Goal: Task Accomplishment & Management: Manage account settings

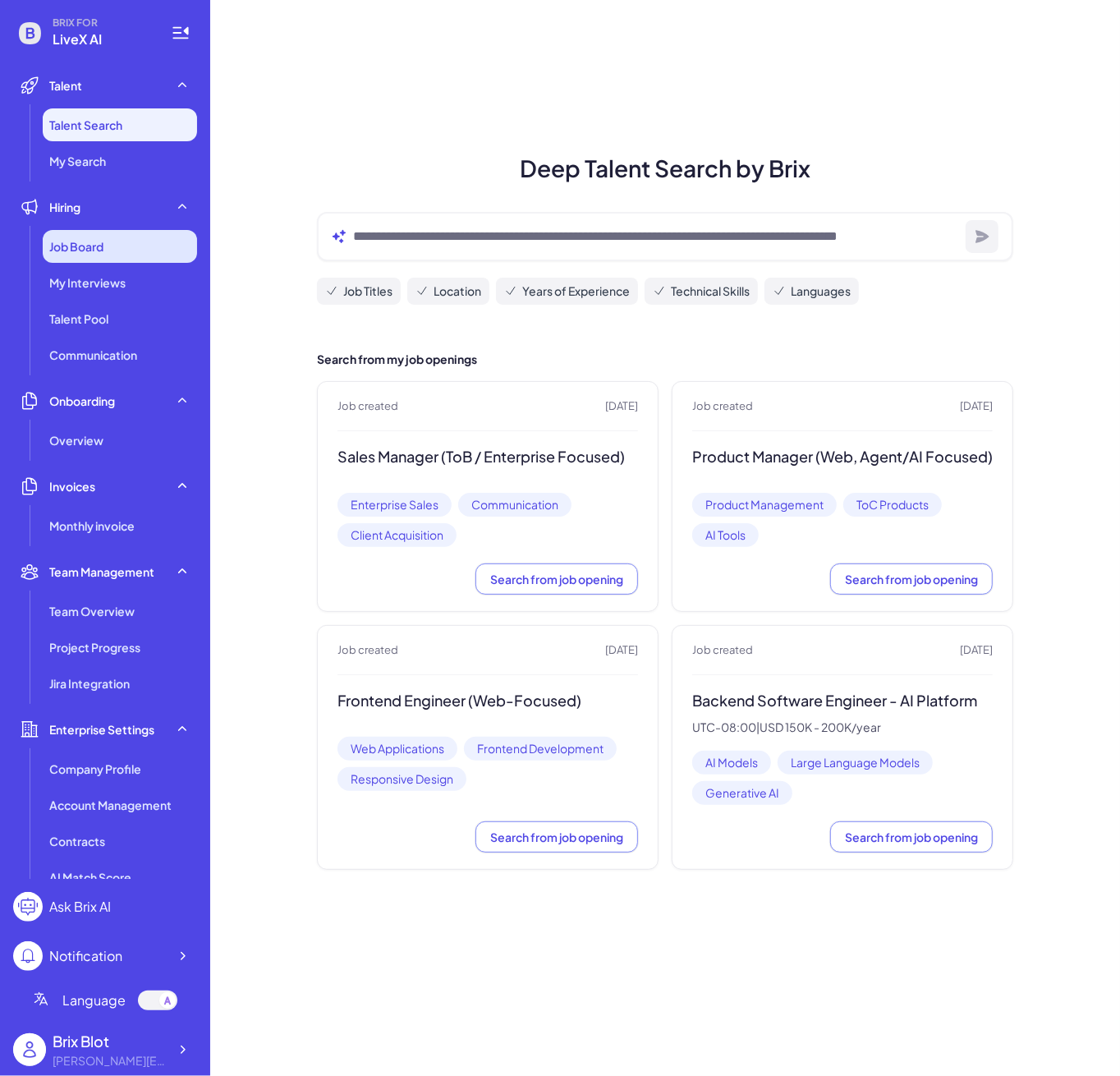
click at [115, 235] on div "Job Board" at bounding box center [119, 246] width 154 height 32
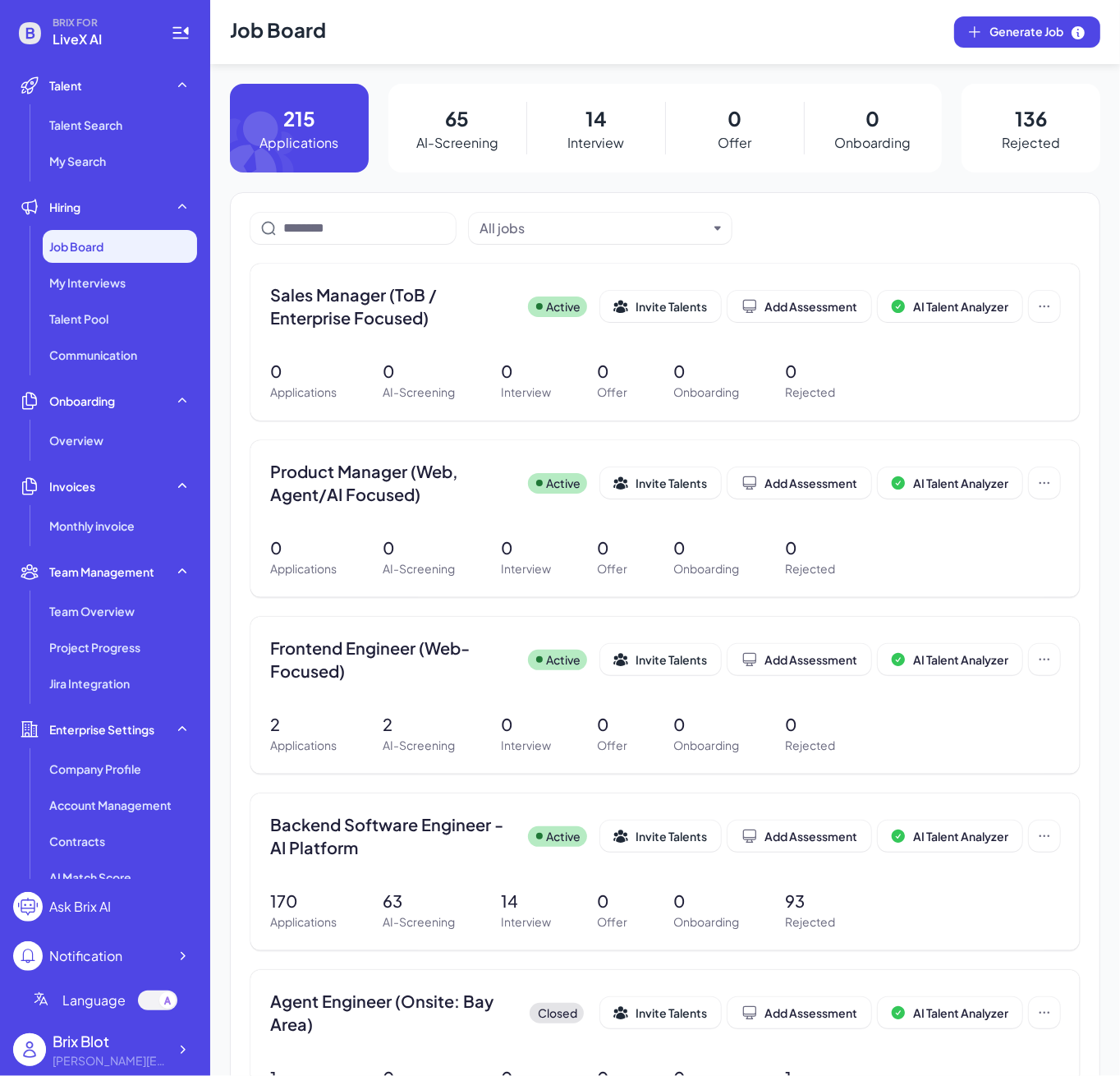
click at [447, 126] on p "65" at bounding box center [457, 118] width 23 height 30
drag, startPoint x: 461, startPoint y: 98, endPoint x: 452, endPoint y: 124, distance: 27.5
click at [461, 103] on div "65 AI-Screening" at bounding box center [458, 128] width 139 height 88
click at [452, 124] on p "65" at bounding box center [457, 118] width 23 height 30
click at [141, 235] on div "Job Board" at bounding box center [119, 246] width 154 height 32
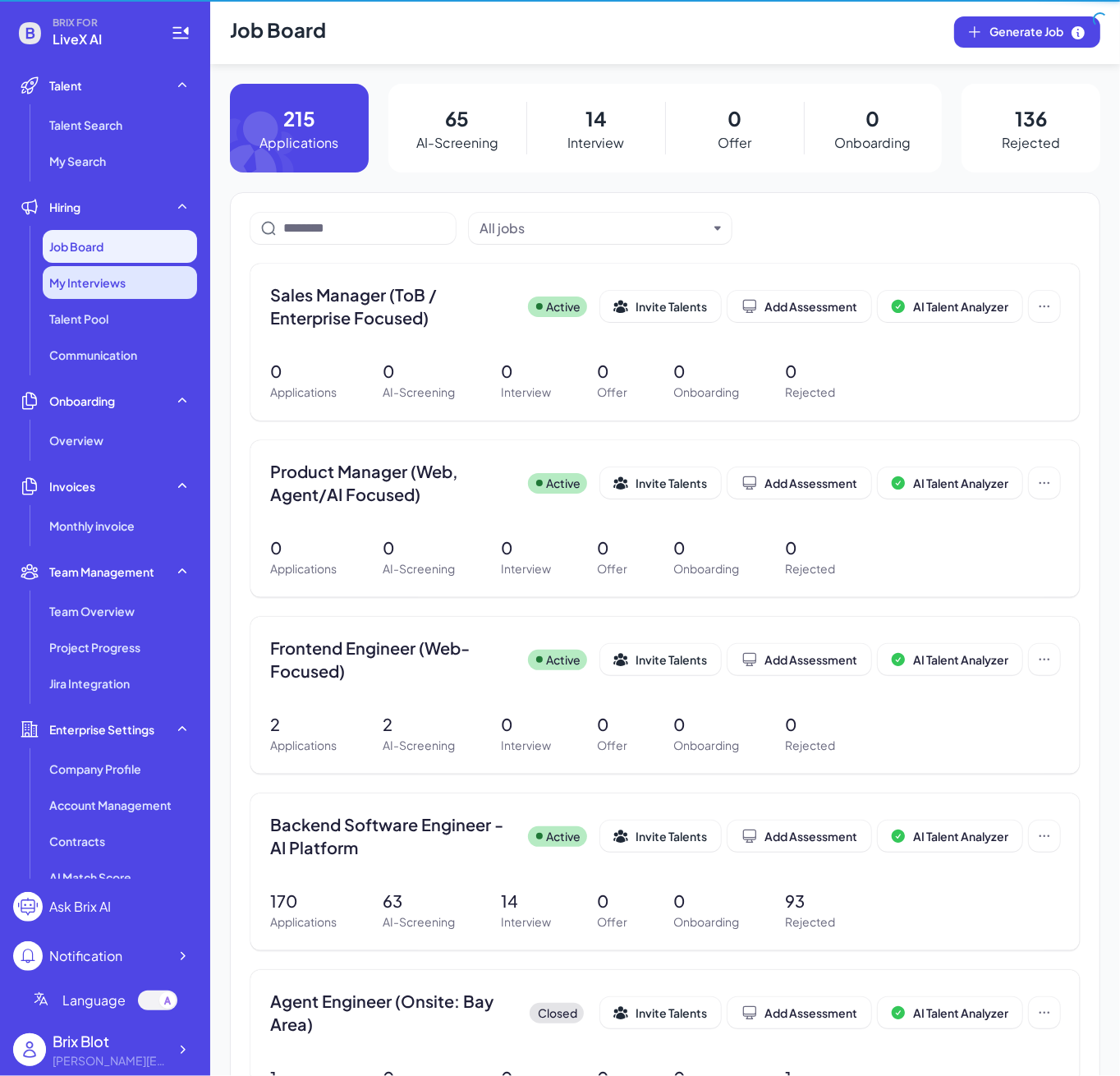
click at [114, 290] on span "My Interviews" at bounding box center [87, 282] width 77 height 16
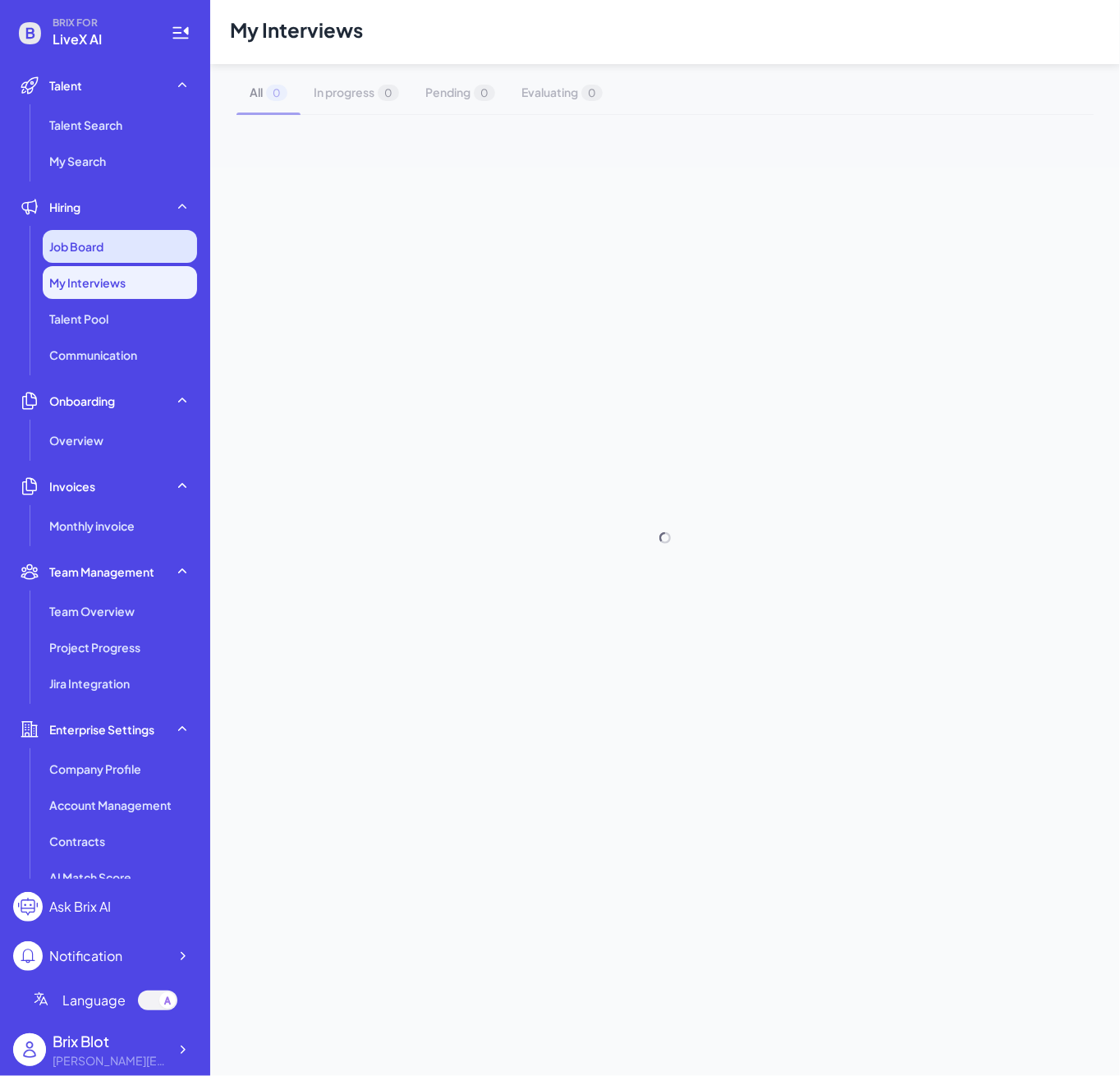
click at [107, 244] on div "Job Board" at bounding box center [119, 246] width 154 height 32
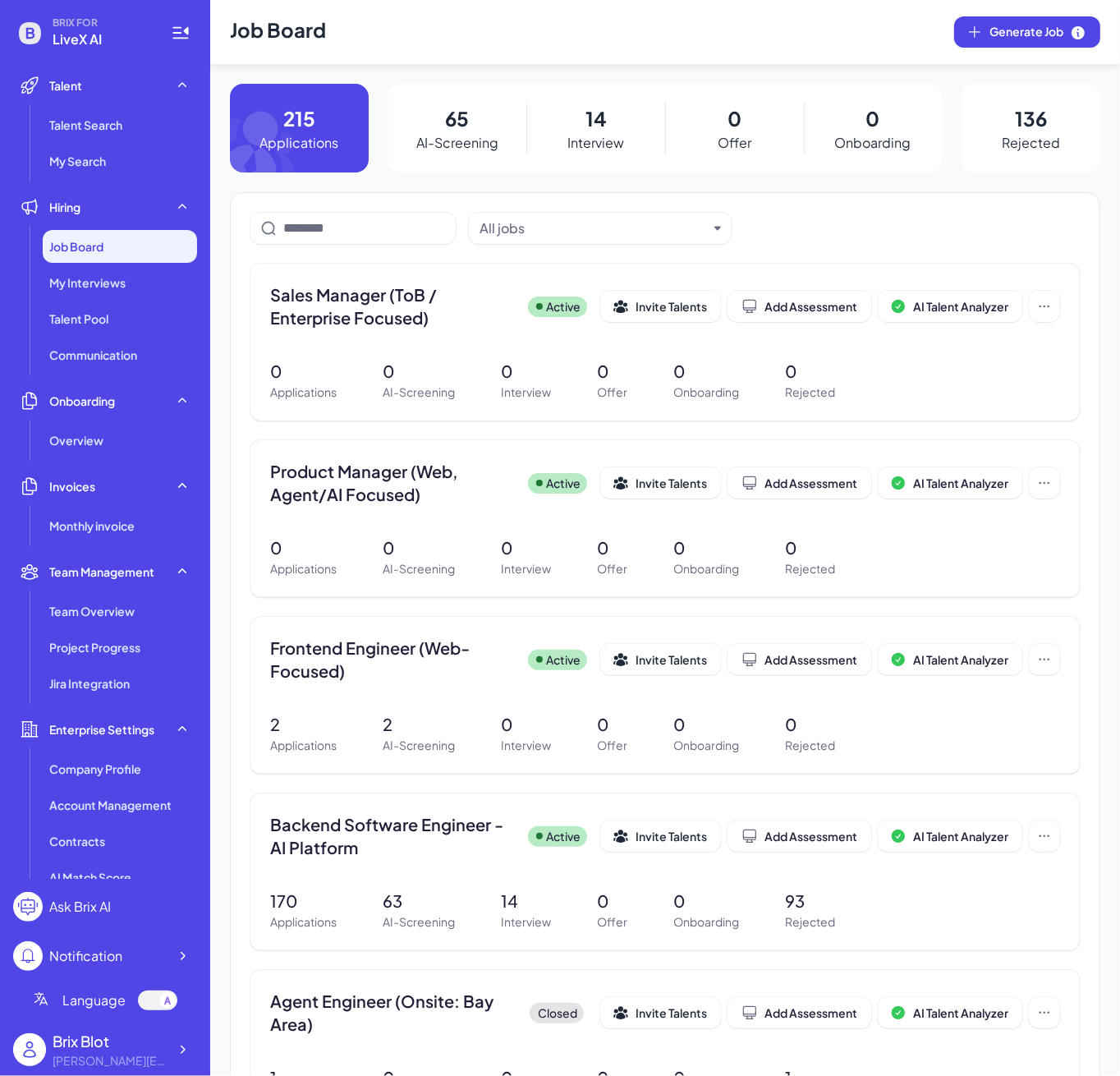
click at [435, 129] on div "65 AI-Screening" at bounding box center [458, 128] width 139 height 88
click at [464, 120] on p "65" at bounding box center [457, 118] width 23 height 30
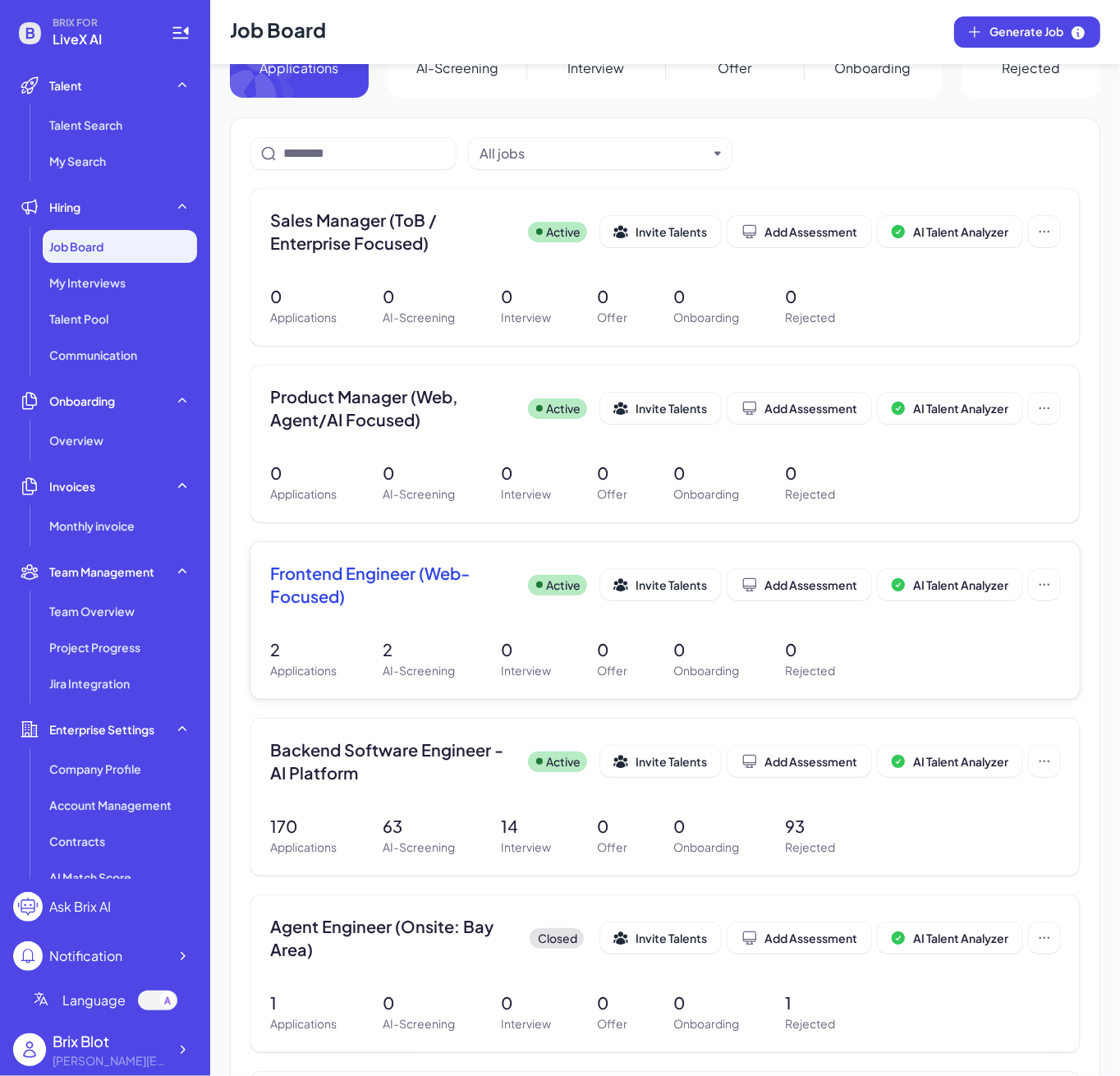
scroll to position [218, 0]
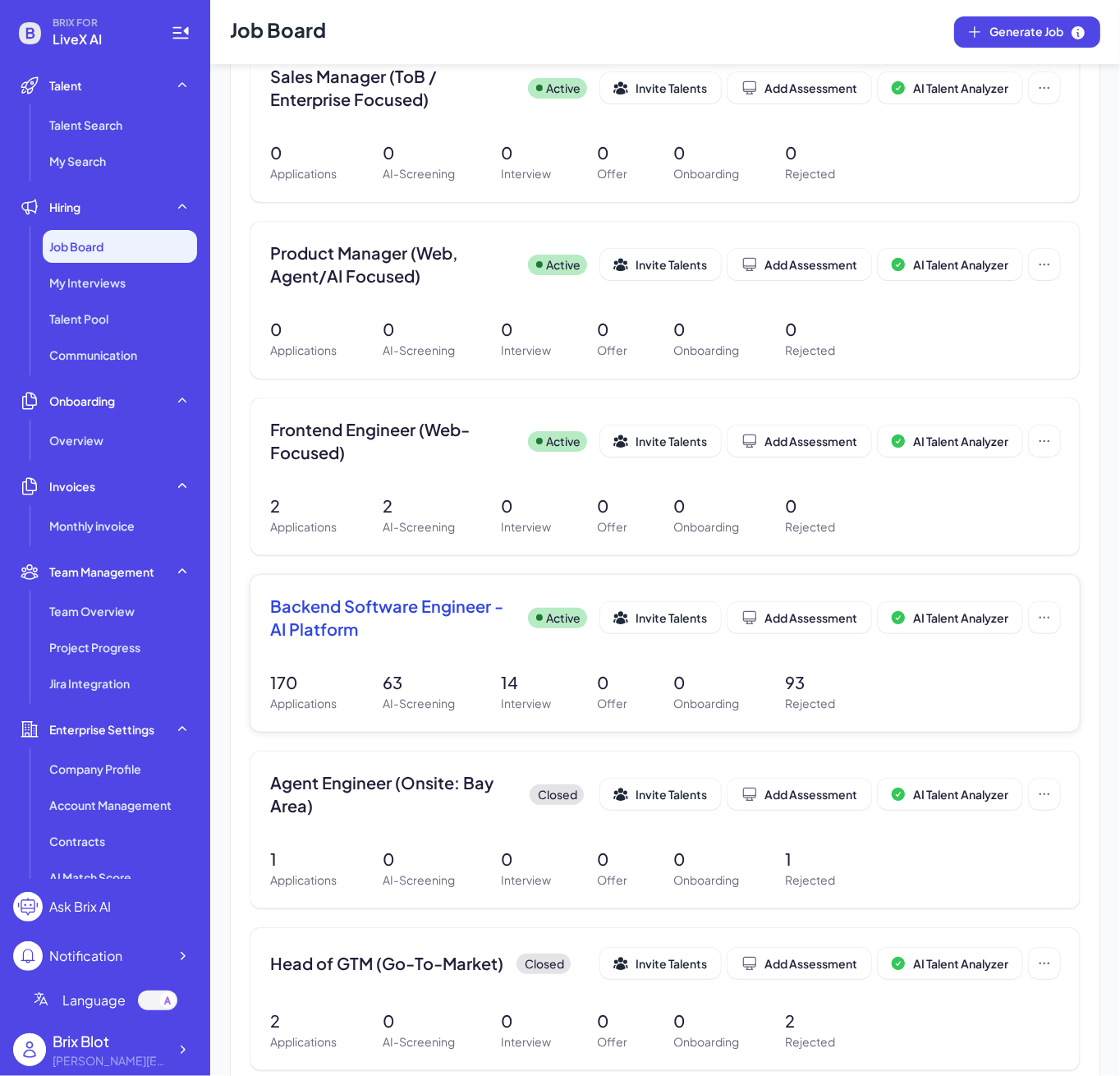
click at [414, 601] on span "Backend Software Engineer - AI Platform" at bounding box center [392, 617] width 244 height 46
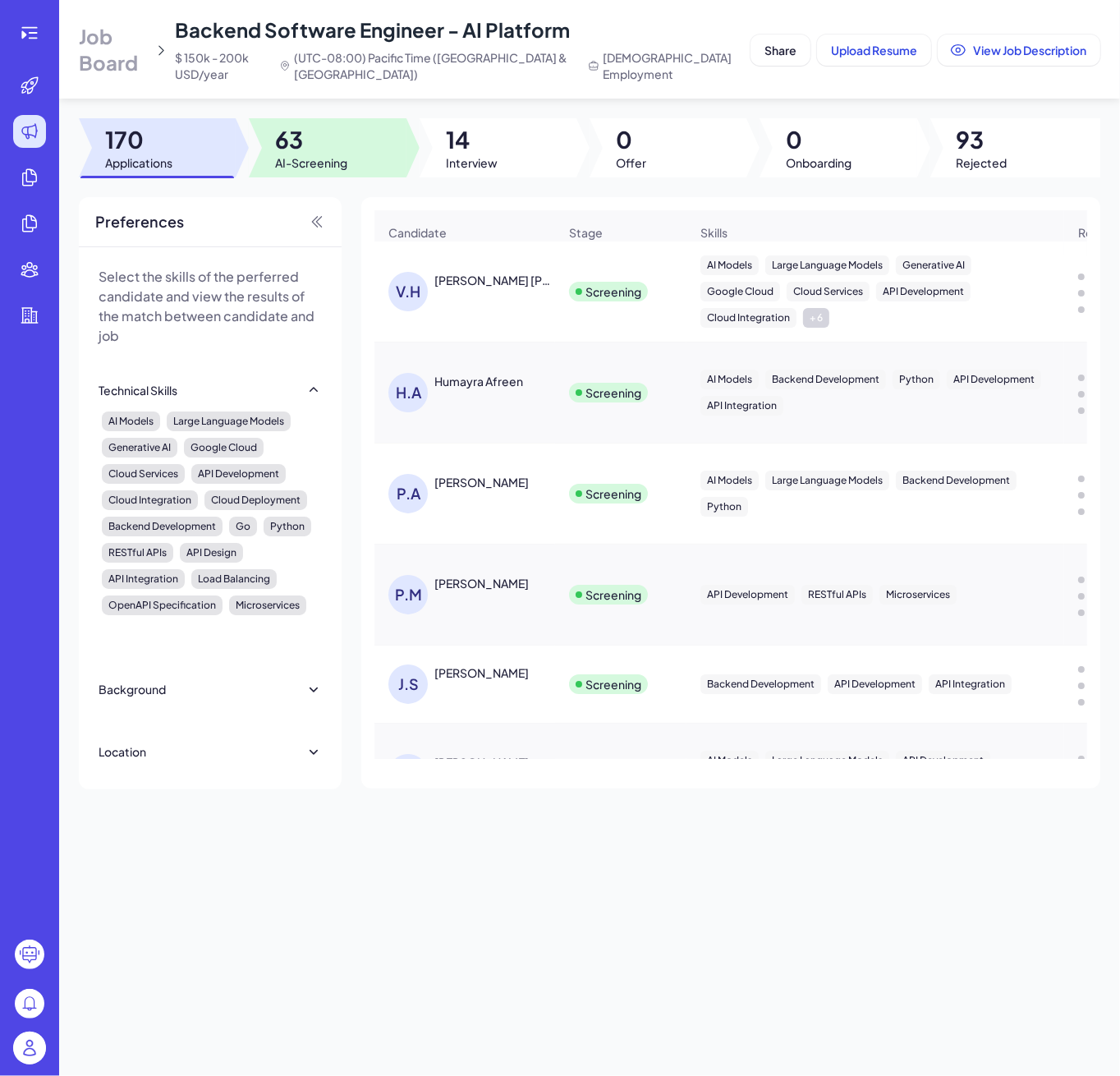
click at [286, 143] on span "63" at bounding box center [311, 139] width 72 height 30
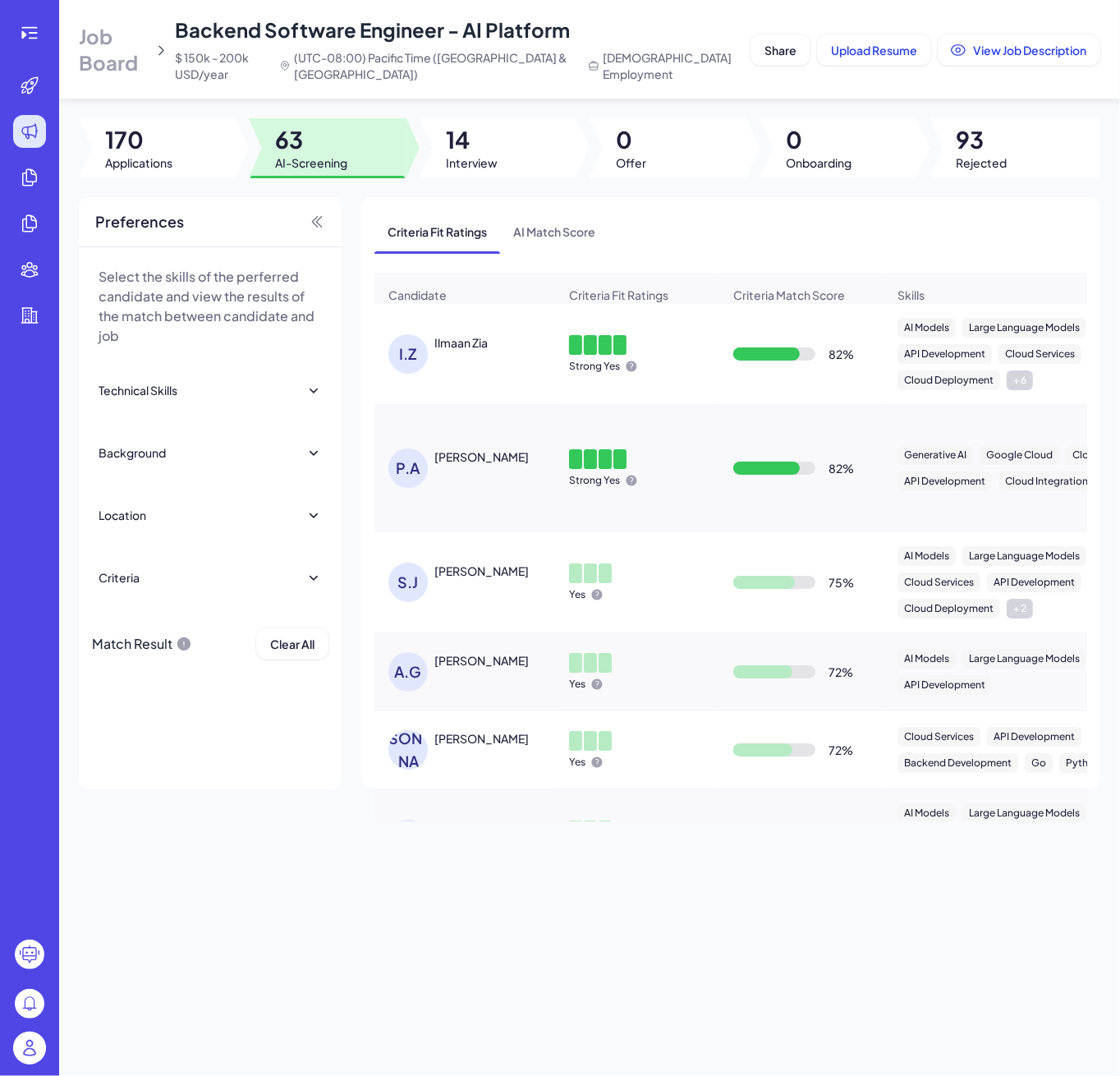
click at [500, 340] on div "I.Z Ilmaan Zia" at bounding box center [464, 354] width 179 height 66
click at [486, 150] on span "14" at bounding box center [471, 139] width 51 height 30
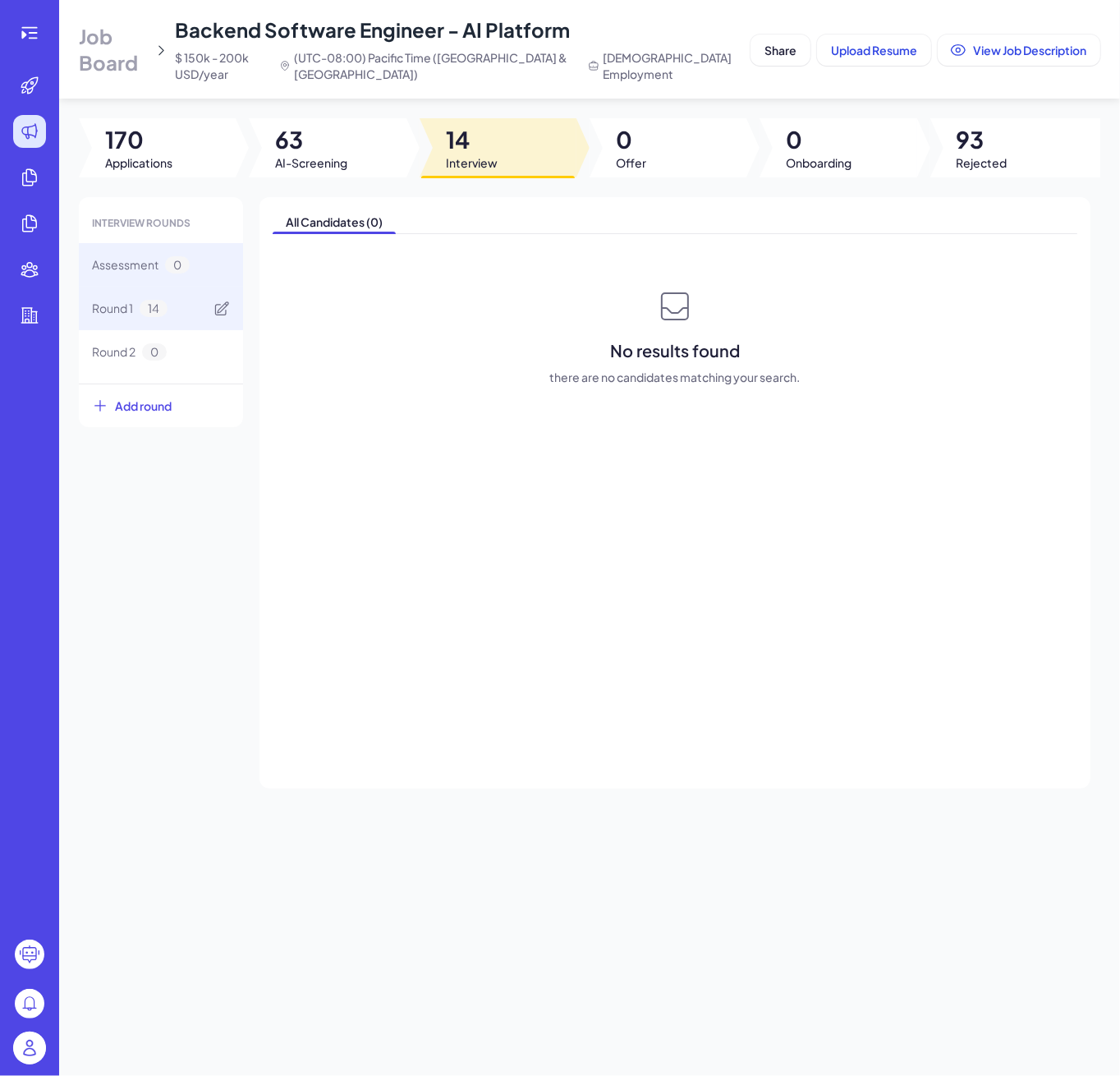
click at [112, 314] on span "Round 1" at bounding box center [113, 308] width 41 height 17
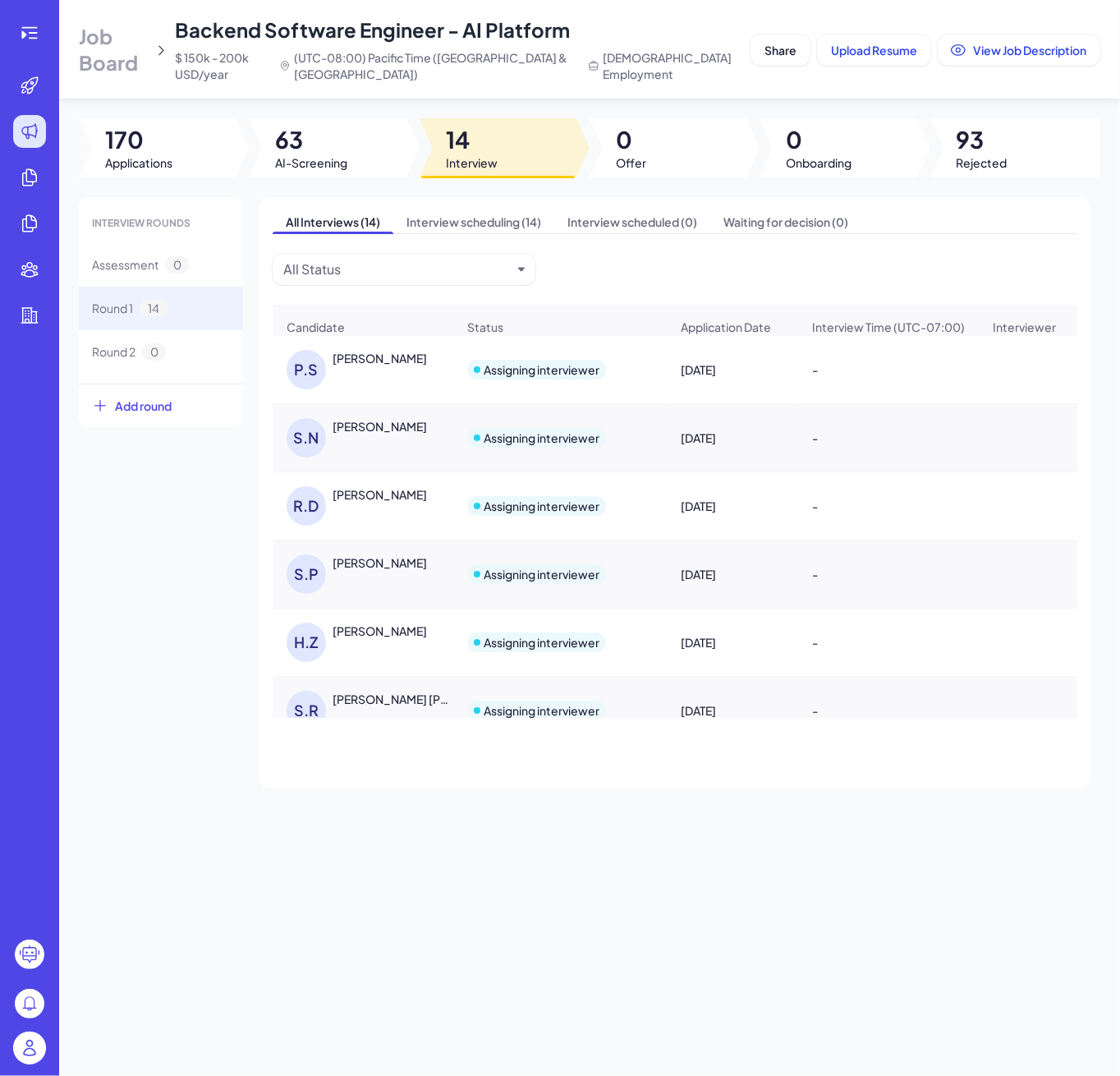
click at [397, 434] on div "[PERSON_NAME]" at bounding box center [380, 426] width 95 height 16
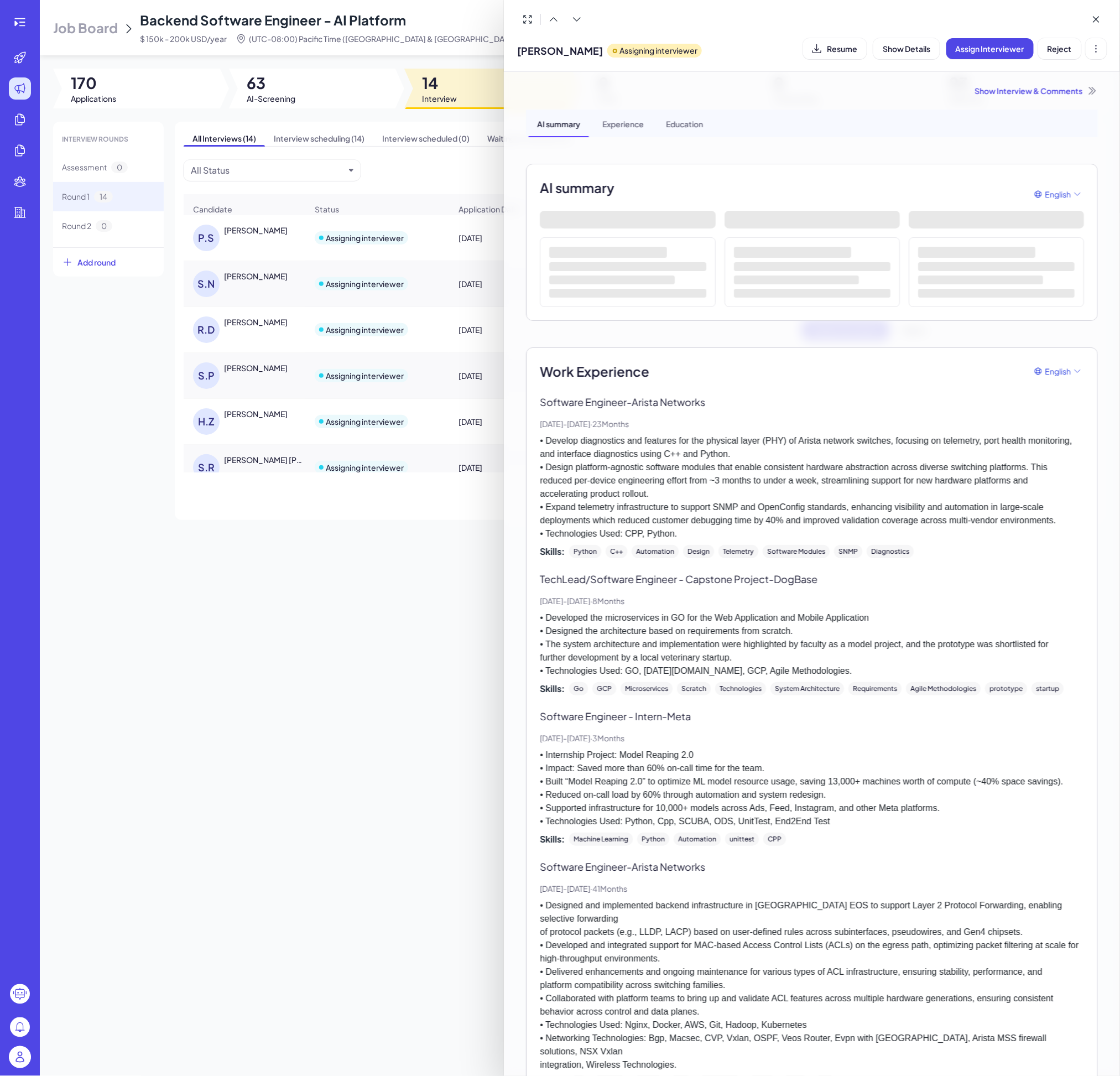
click at [1051, 95] on div "Show Interview & Comments" at bounding box center [811, 91] width 572 height 11
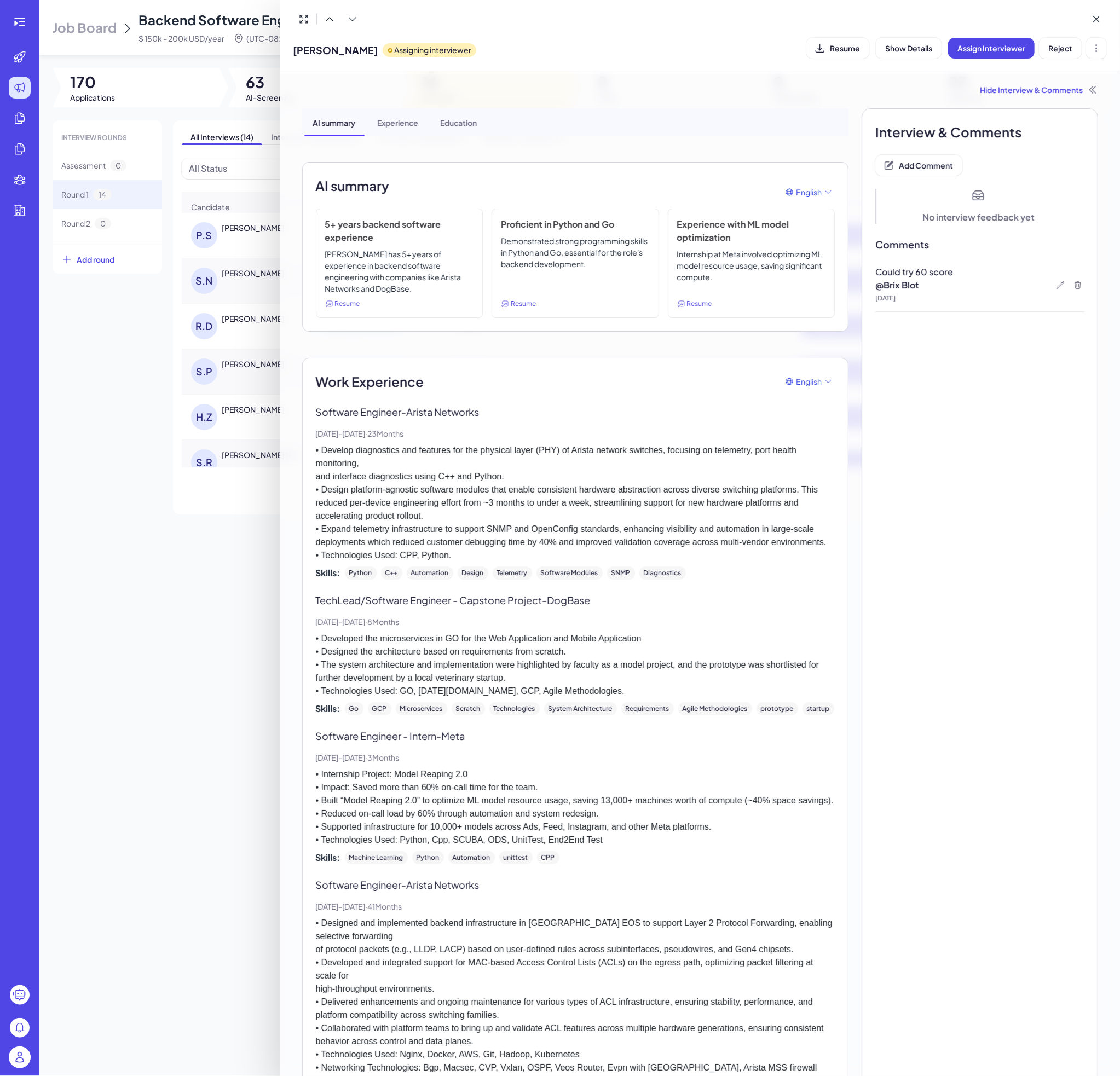
click at [212, 576] on div at bounding box center [560, 538] width 1120 height 1076
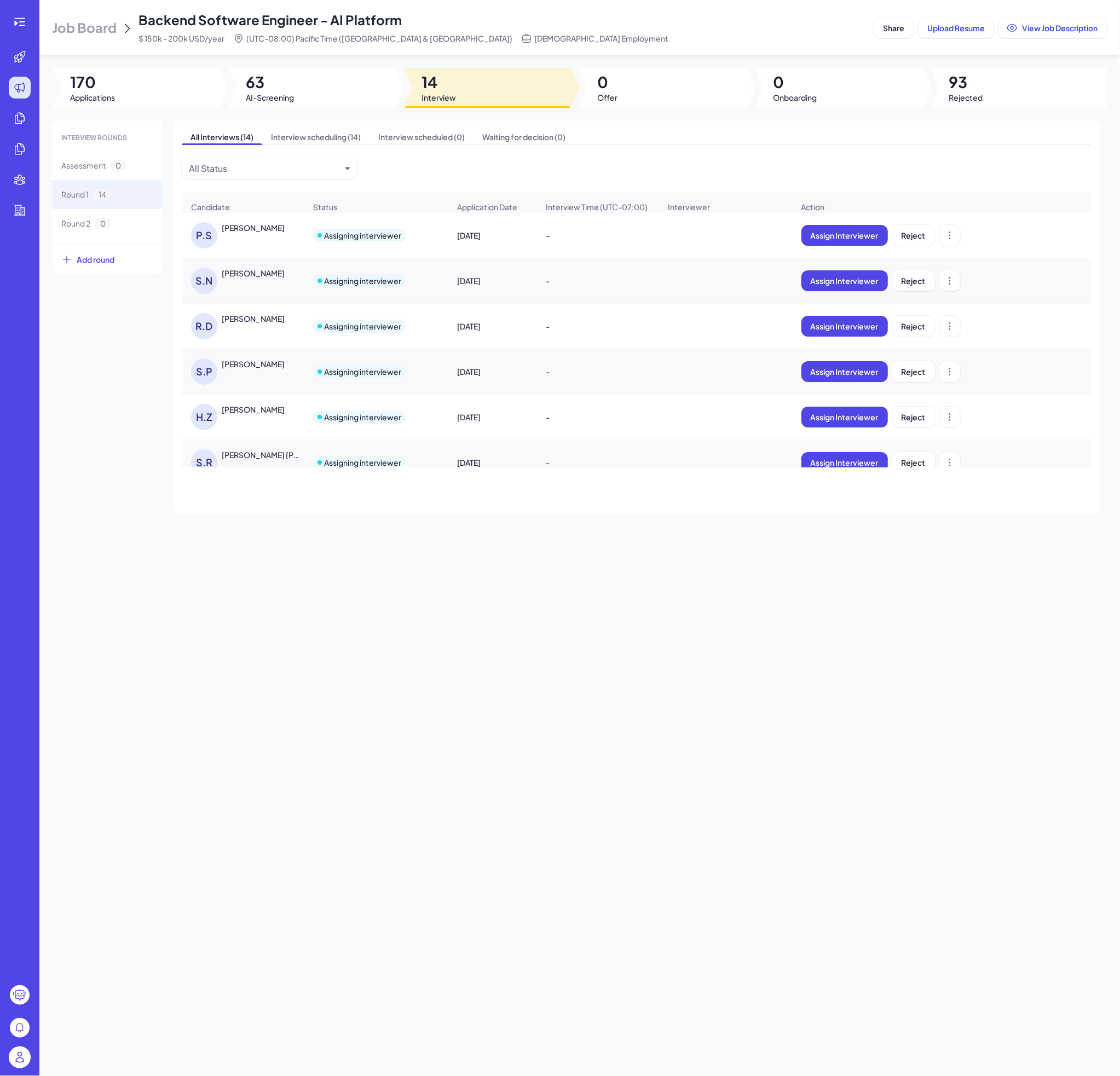
click at [228, 324] on div "[PERSON_NAME]" at bounding box center [253, 319] width 63 height 11
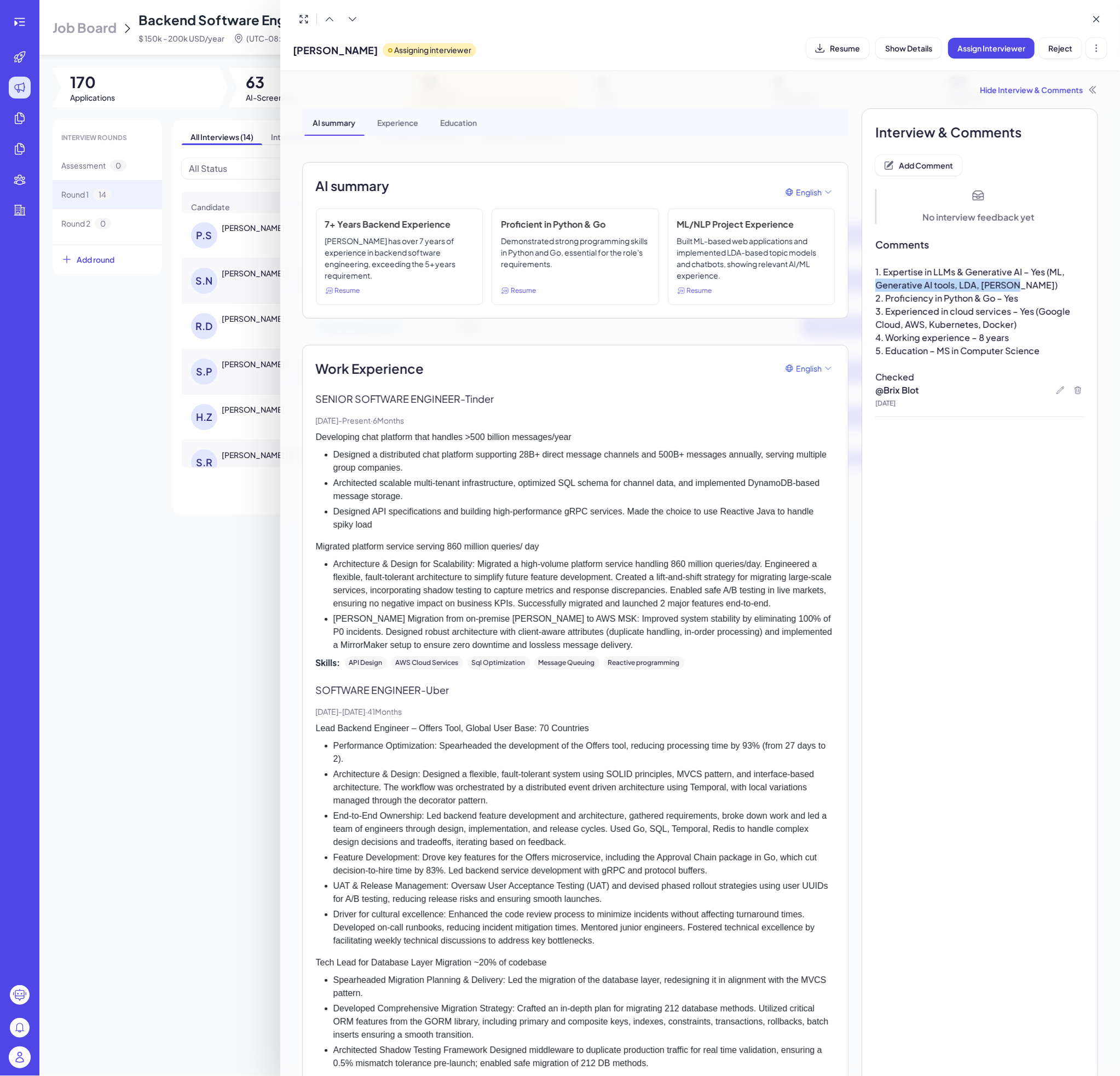
drag, startPoint x: 1016, startPoint y: 284, endPoint x: 858, endPoint y: 280, distance: 158.1
click at [861, 280] on div "Interview & Comments Add Comment No interview feedback yet Comments 1. Expertis…" at bounding box center [979, 912] width 236 height 1607
click at [959, 325] on span "3. Experienced in cloud services – Yes (Google Cloud, AWS, Kubernetes, Docker)" at bounding box center [973, 317] width 197 height 25
drag, startPoint x: 1024, startPoint y: 301, endPoint x: 866, endPoint y: 301, distance: 158.0
click at [875, 301] on p "2. Proficiency in Python & Go – Yes" at bounding box center [980, 298] width 209 height 13
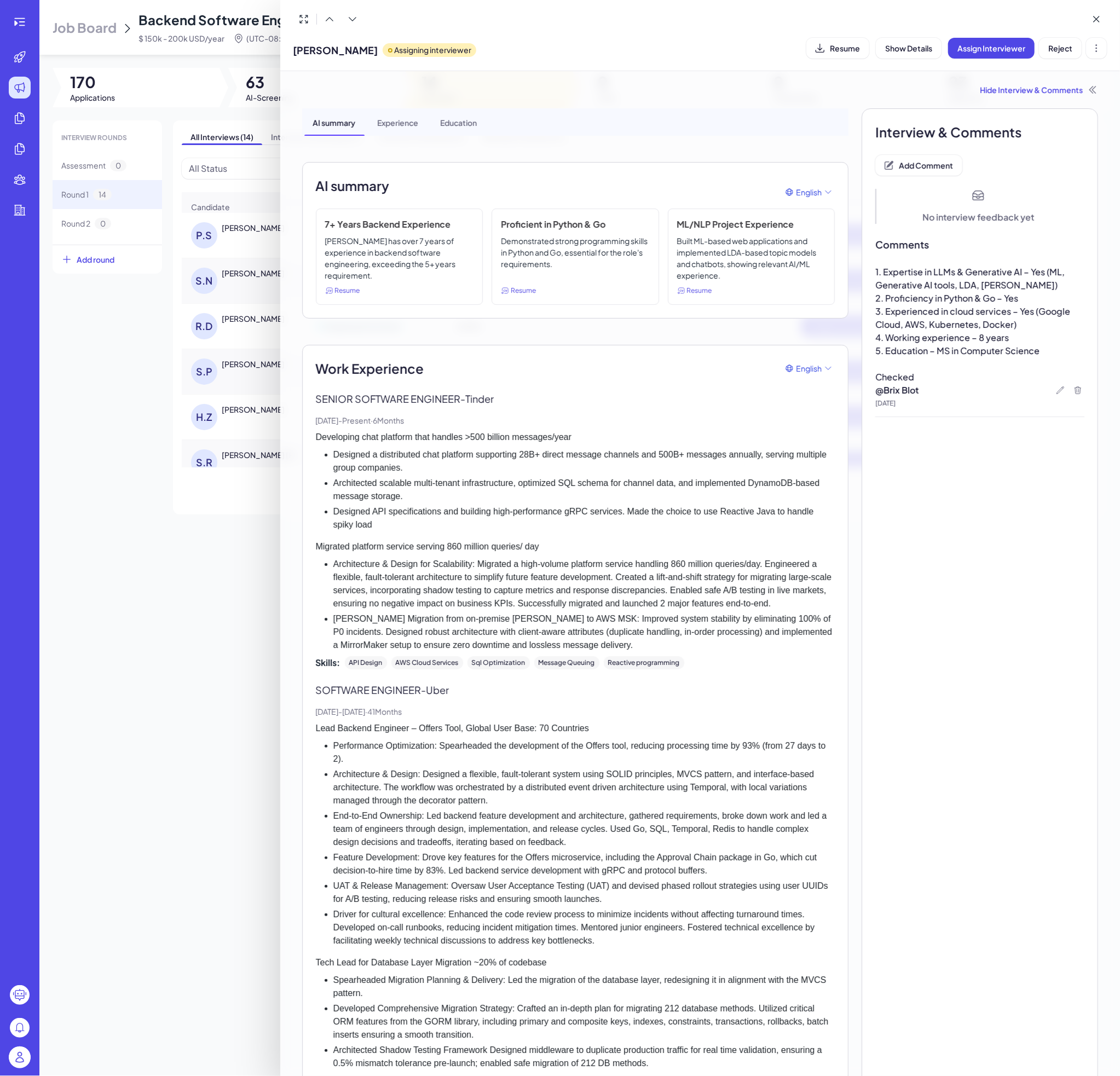
click at [938, 321] on span "3. Experienced in cloud services – Yes (Google Cloud, AWS, Kubernetes, Docker)" at bounding box center [973, 317] width 197 height 25
drag, startPoint x: 1009, startPoint y: 321, endPoint x: 868, endPoint y: 313, distance: 141.2
click at [875, 313] on p "3. Experienced in cloud services – Yes (Google Cloud, AWS, Kubernetes, Docker)" at bounding box center [980, 318] width 209 height 26
click at [983, 347] on span "5. Education – MS in Computer Science" at bounding box center [957, 350] width 164 height 11
drag, startPoint x: 1042, startPoint y: 355, endPoint x: 893, endPoint y: 329, distance: 151.3
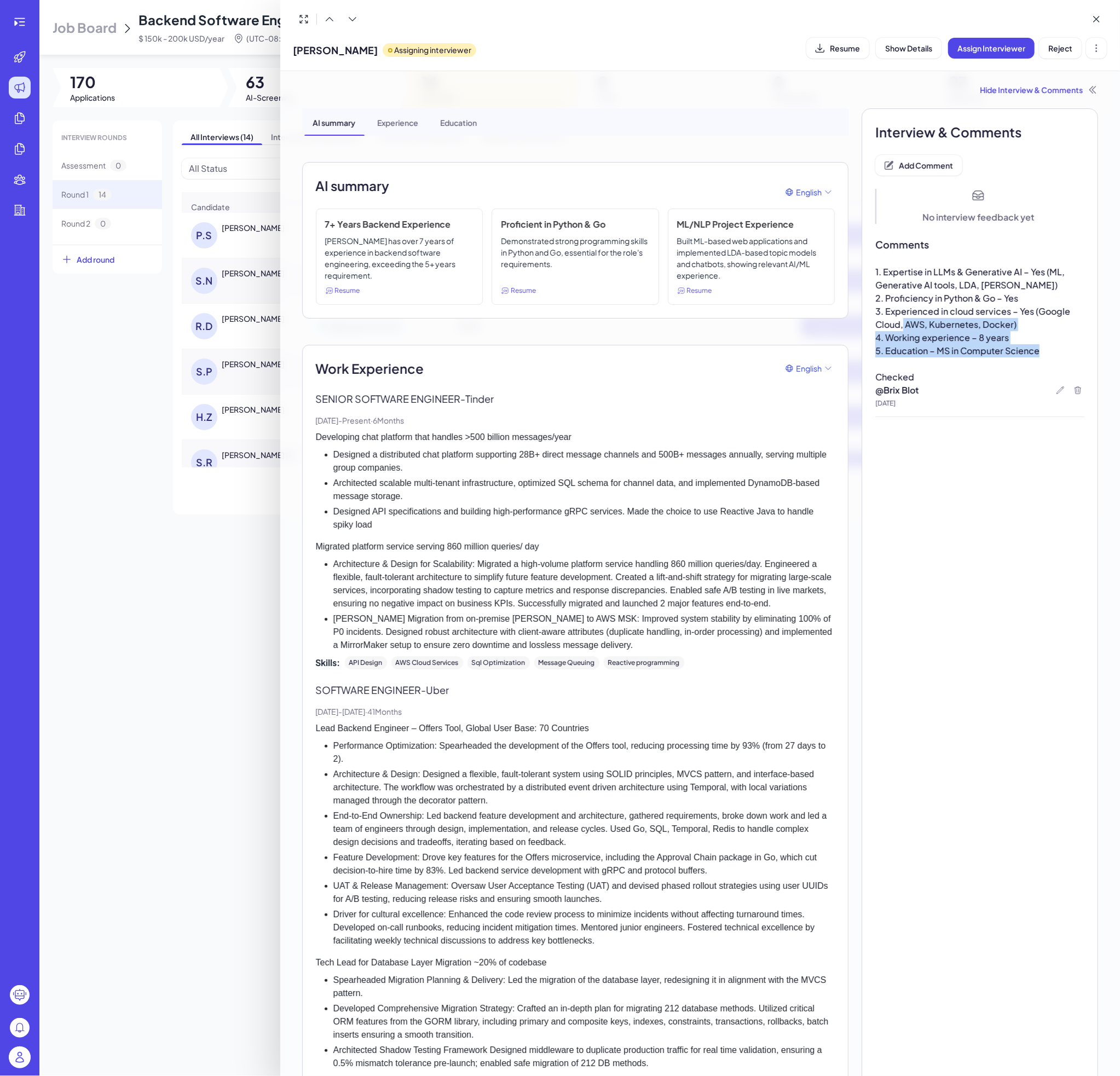
click at [893, 329] on div "1. Expertise in LLMs & Generative AI – Yes (ML, Generative AI tools, LDA, [PERS…" at bounding box center [980, 325] width 209 height 118
click at [919, 533] on div "Interview & Comments Add Comment No interview feedback yet Comments 1. Expertis…" at bounding box center [979, 912] width 236 height 1607
click at [974, 497] on div "Interview & Comments Add Comment No interview feedback yet Comments 1. Expertis…" at bounding box center [979, 912] width 236 height 1607
click at [196, 576] on div at bounding box center [560, 538] width 1120 height 1076
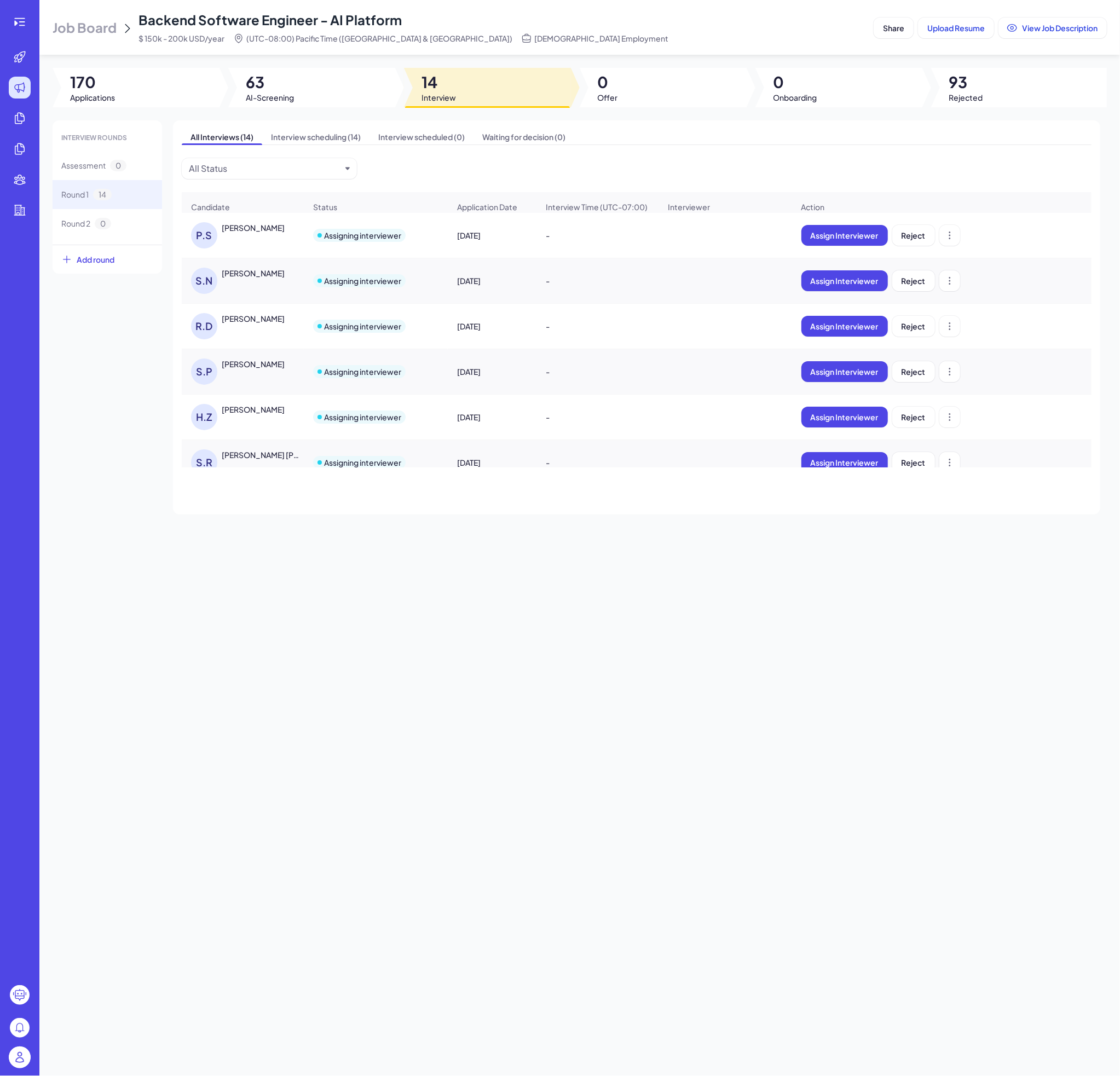
click at [241, 384] on div "[PERSON_NAME]" at bounding box center [248, 371] width 113 height 26
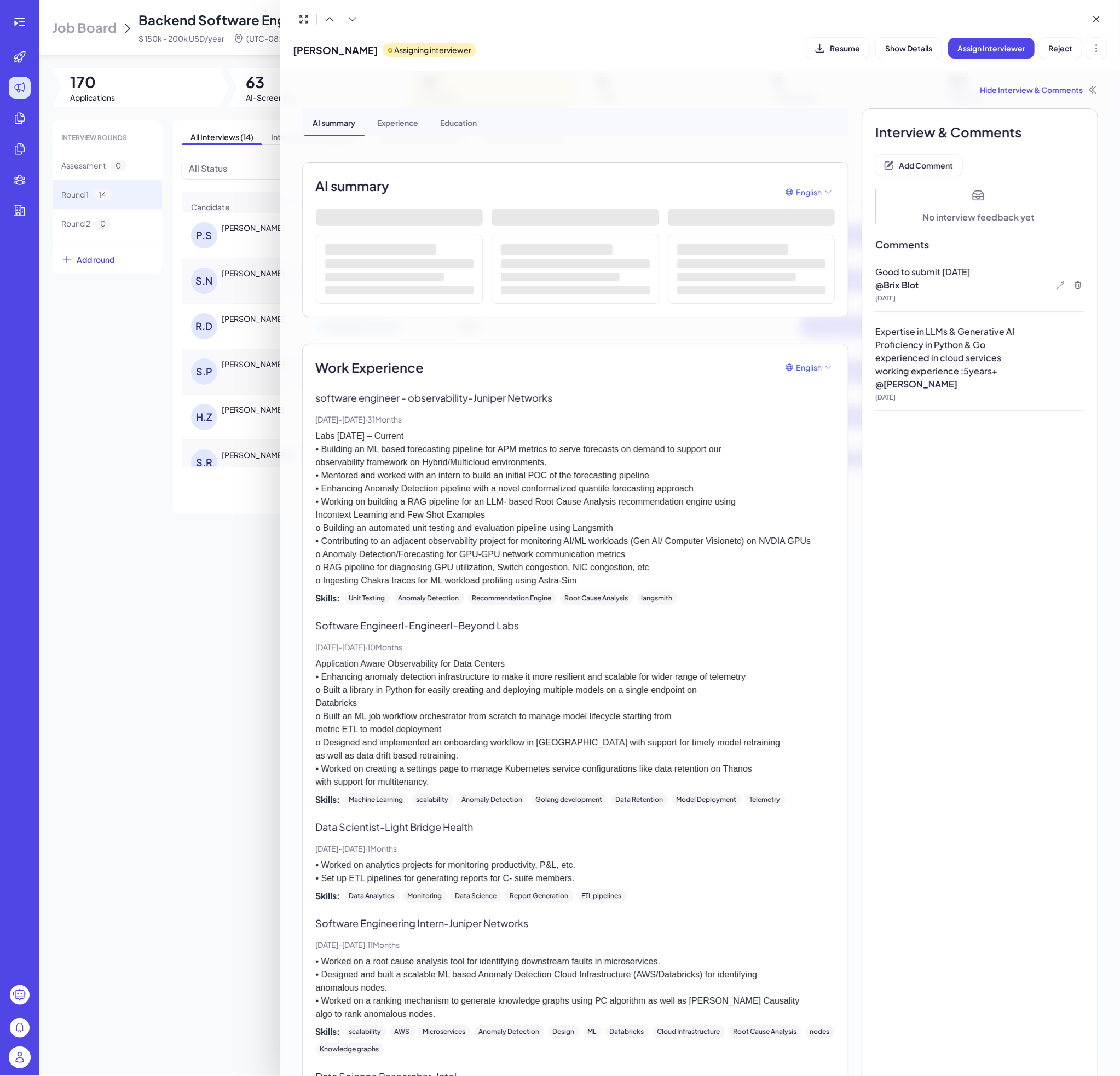
click at [193, 576] on div at bounding box center [560, 538] width 1120 height 1076
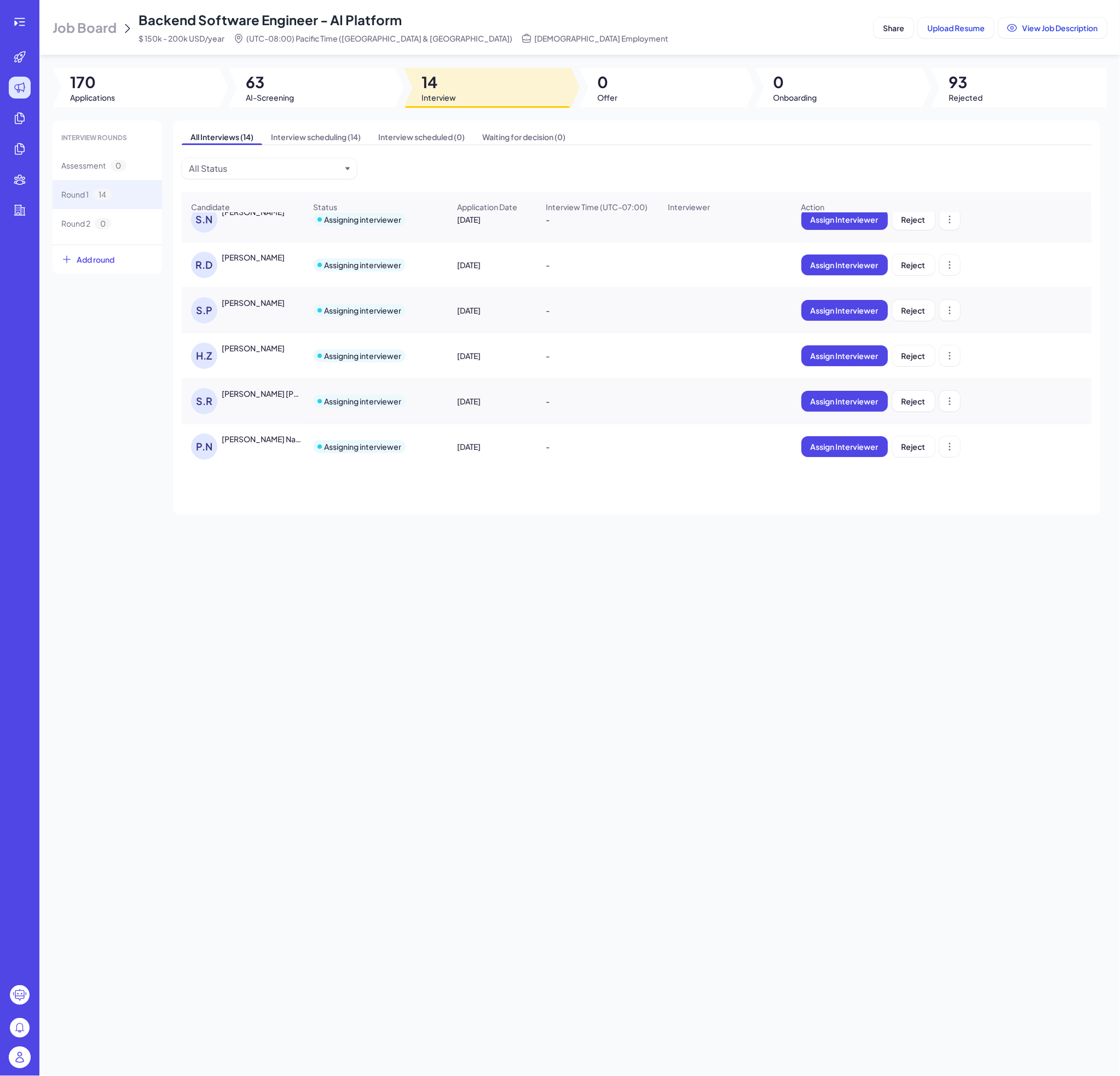
scroll to position [109, 0]
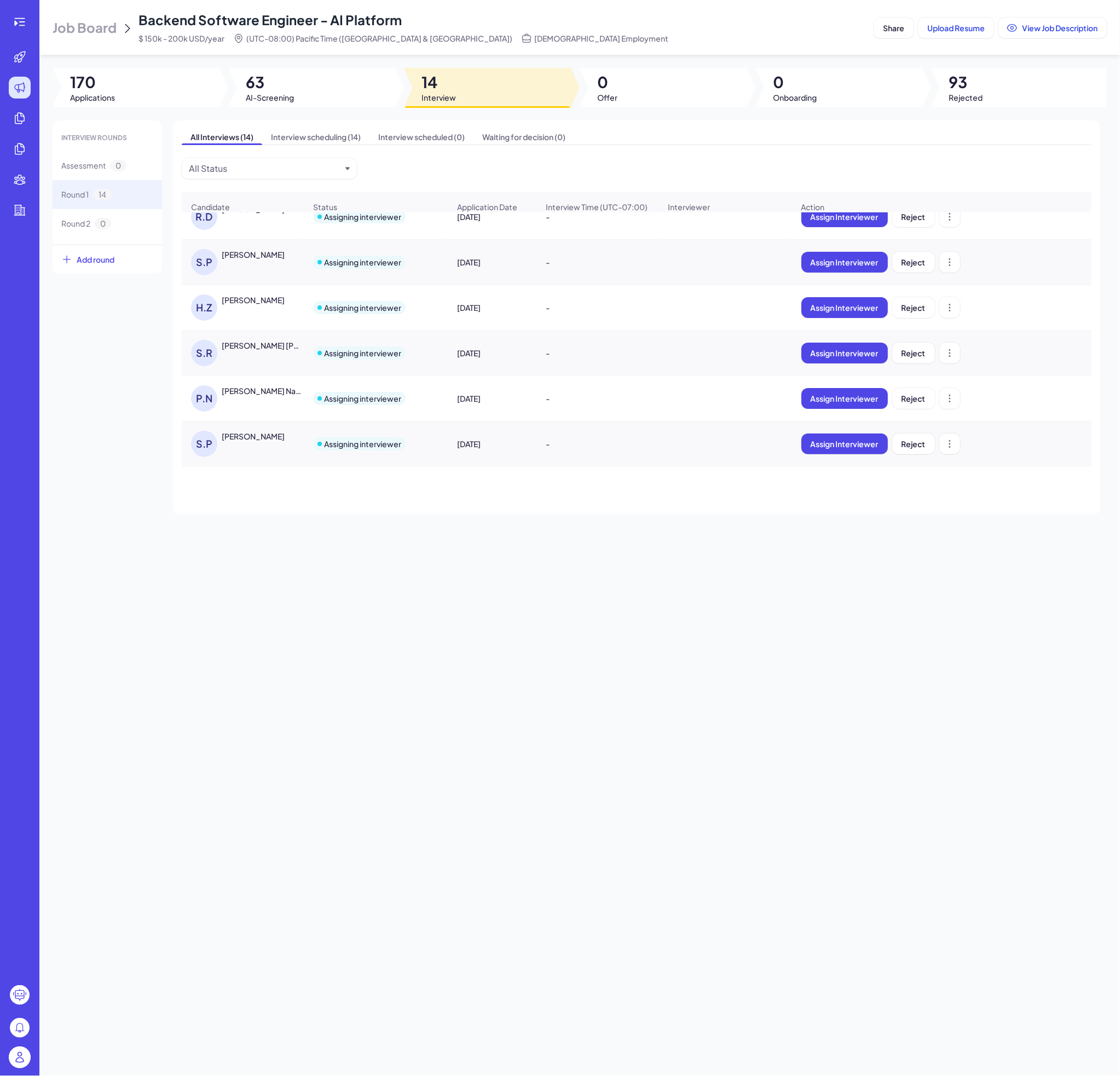
click at [257, 351] on div "[PERSON_NAME] [PERSON_NAME]" at bounding box center [262, 345] width 81 height 11
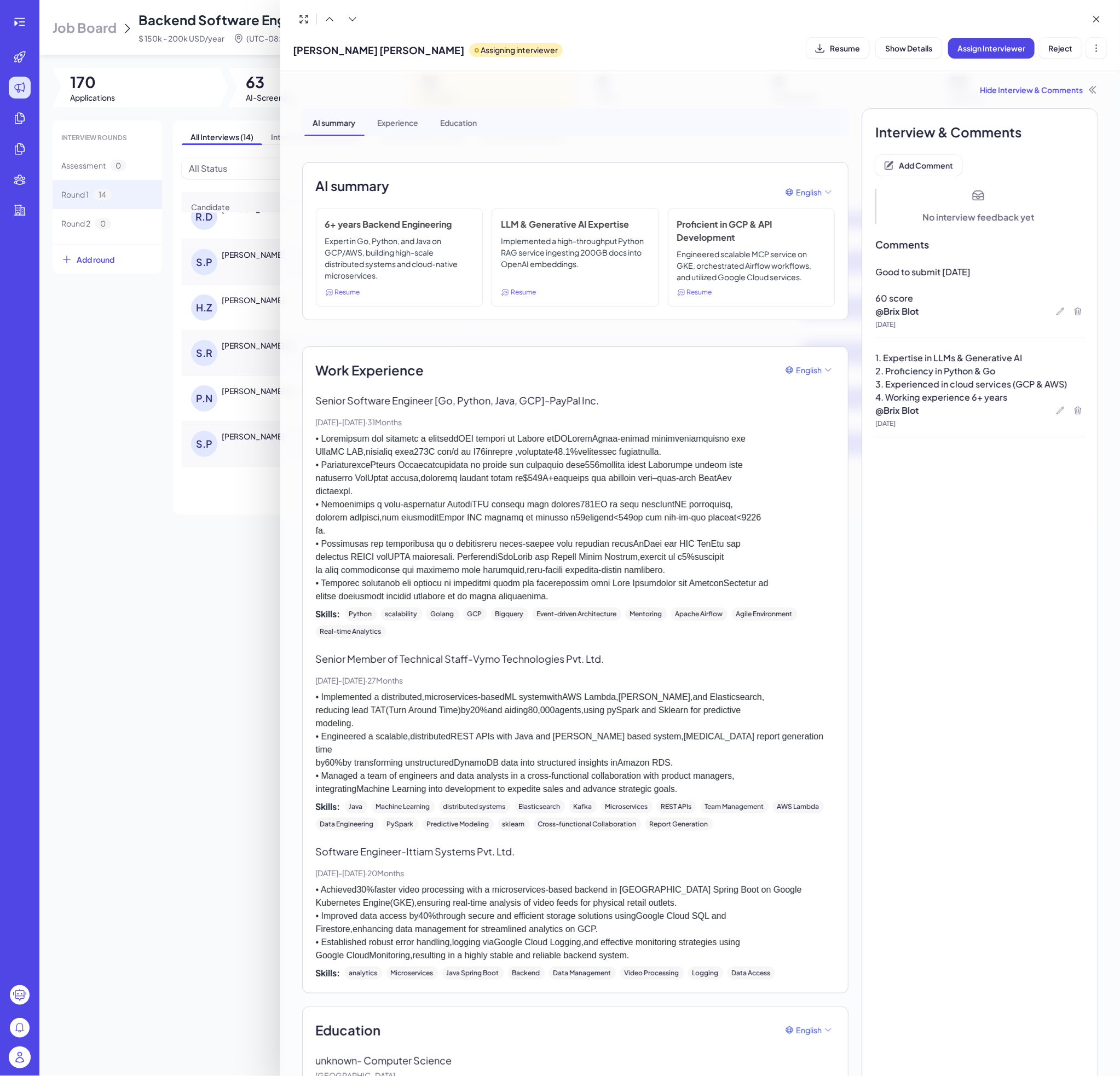
click at [249, 309] on div at bounding box center [560, 538] width 1120 height 1076
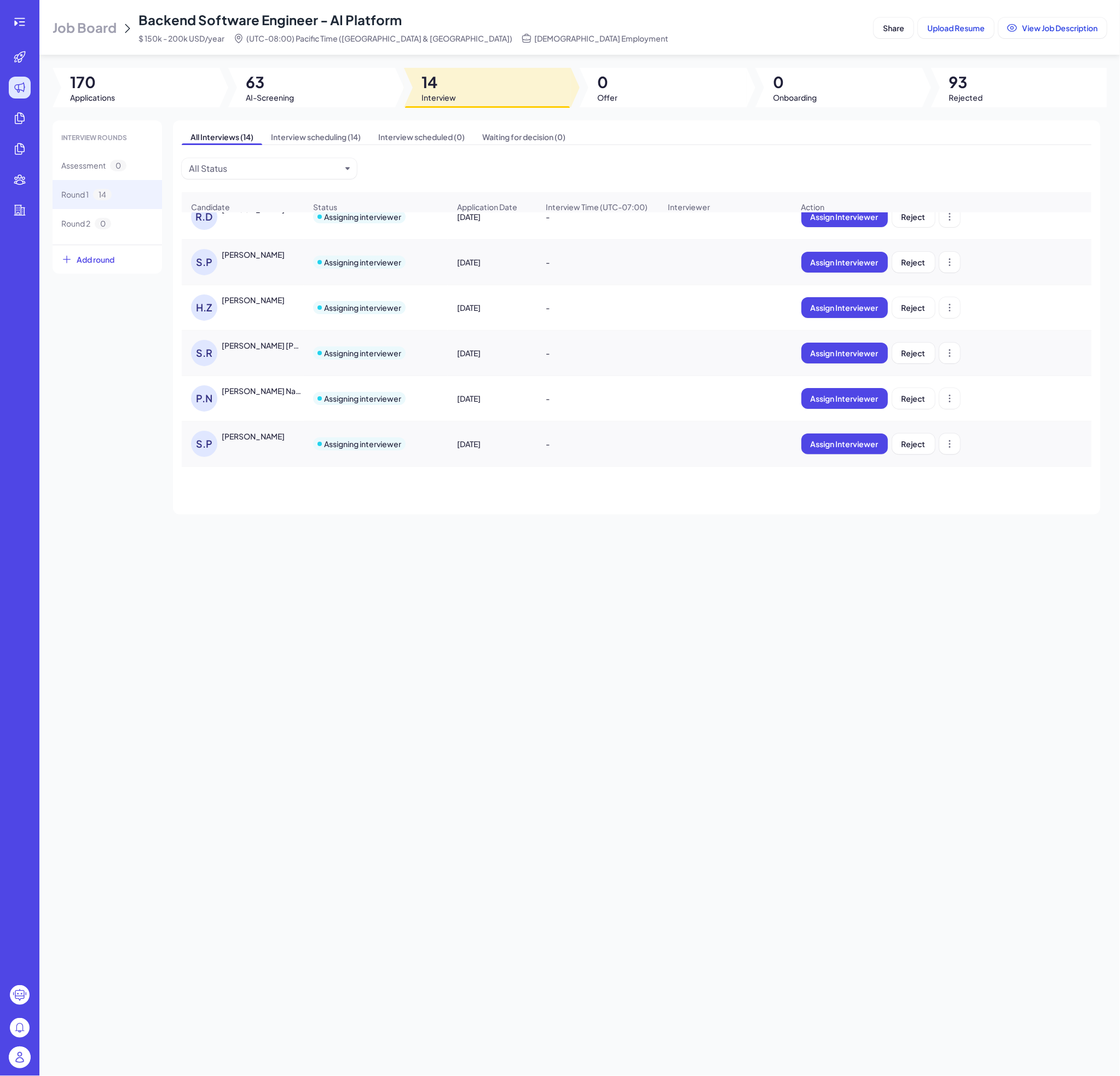
click at [263, 305] on div "[PERSON_NAME]" at bounding box center [253, 300] width 63 height 11
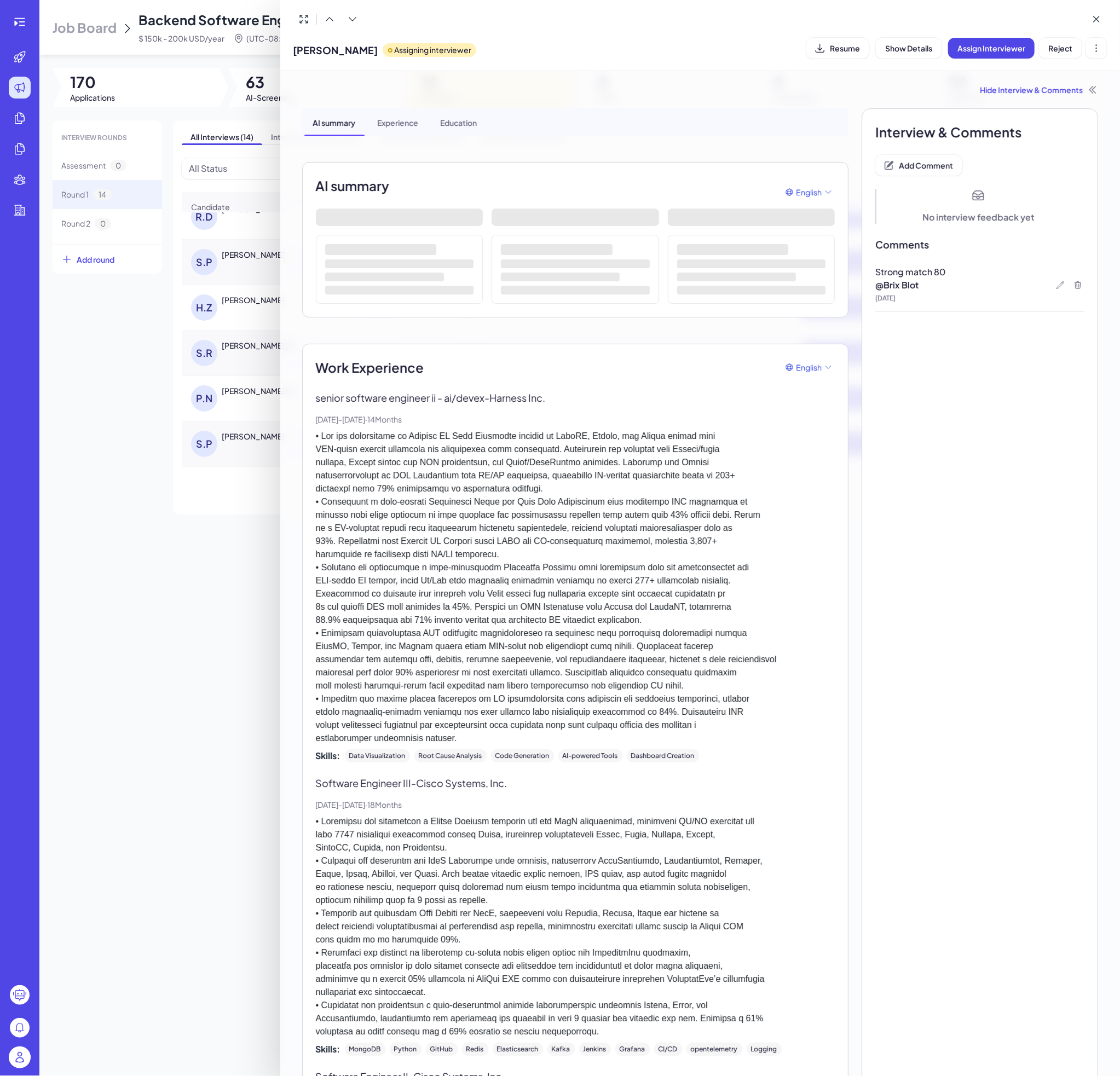
click at [245, 294] on div at bounding box center [560, 538] width 1120 height 1076
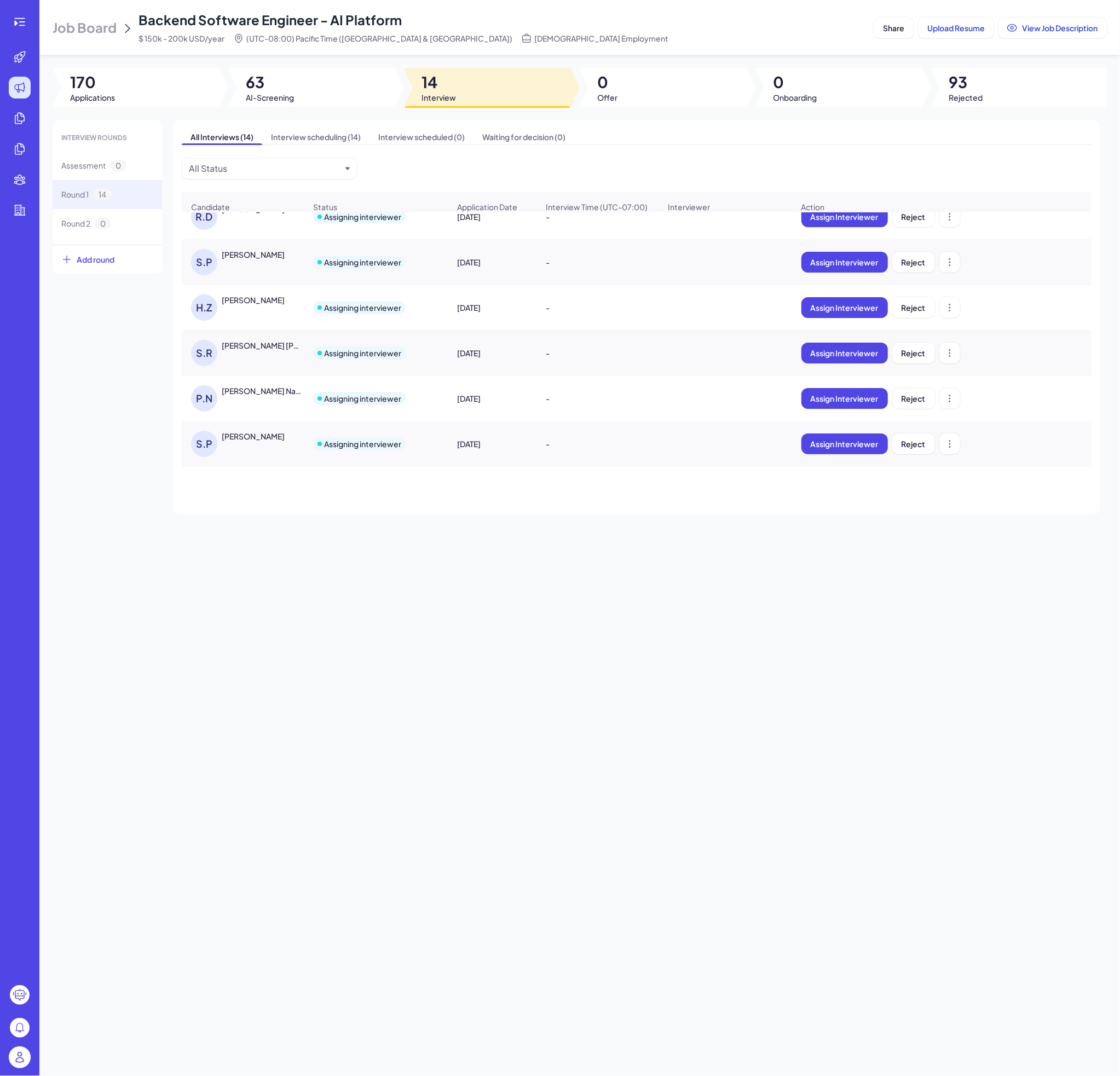
click at [246, 284] on div "[PERSON_NAME]" at bounding box center [242, 262] width 121 height 44
click at [247, 275] on div "[PERSON_NAME]" at bounding box center [248, 262] width 113 height 26
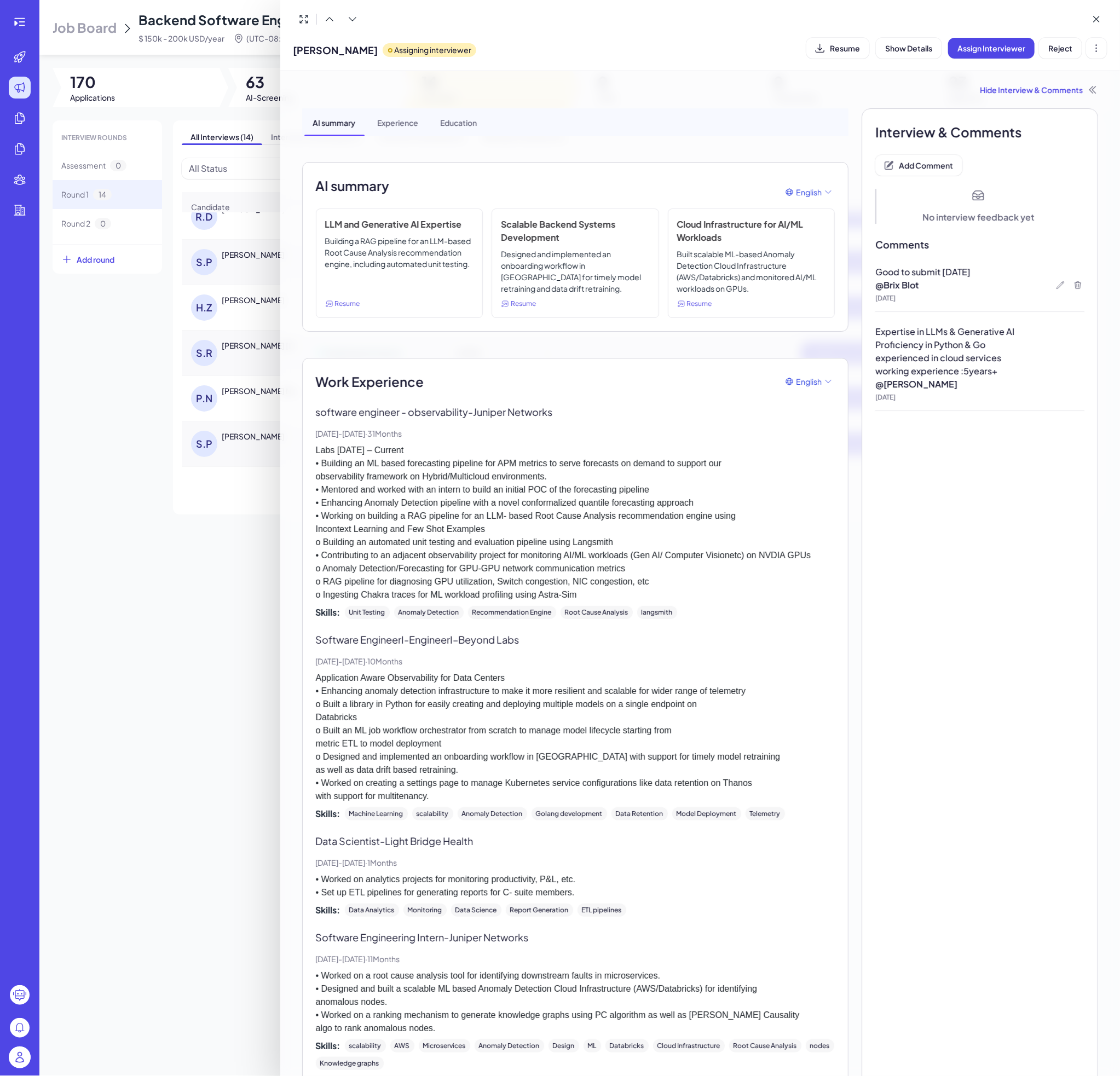
click at [239, 319] on div at bounding box center [560, 538] width 1120 height 1076
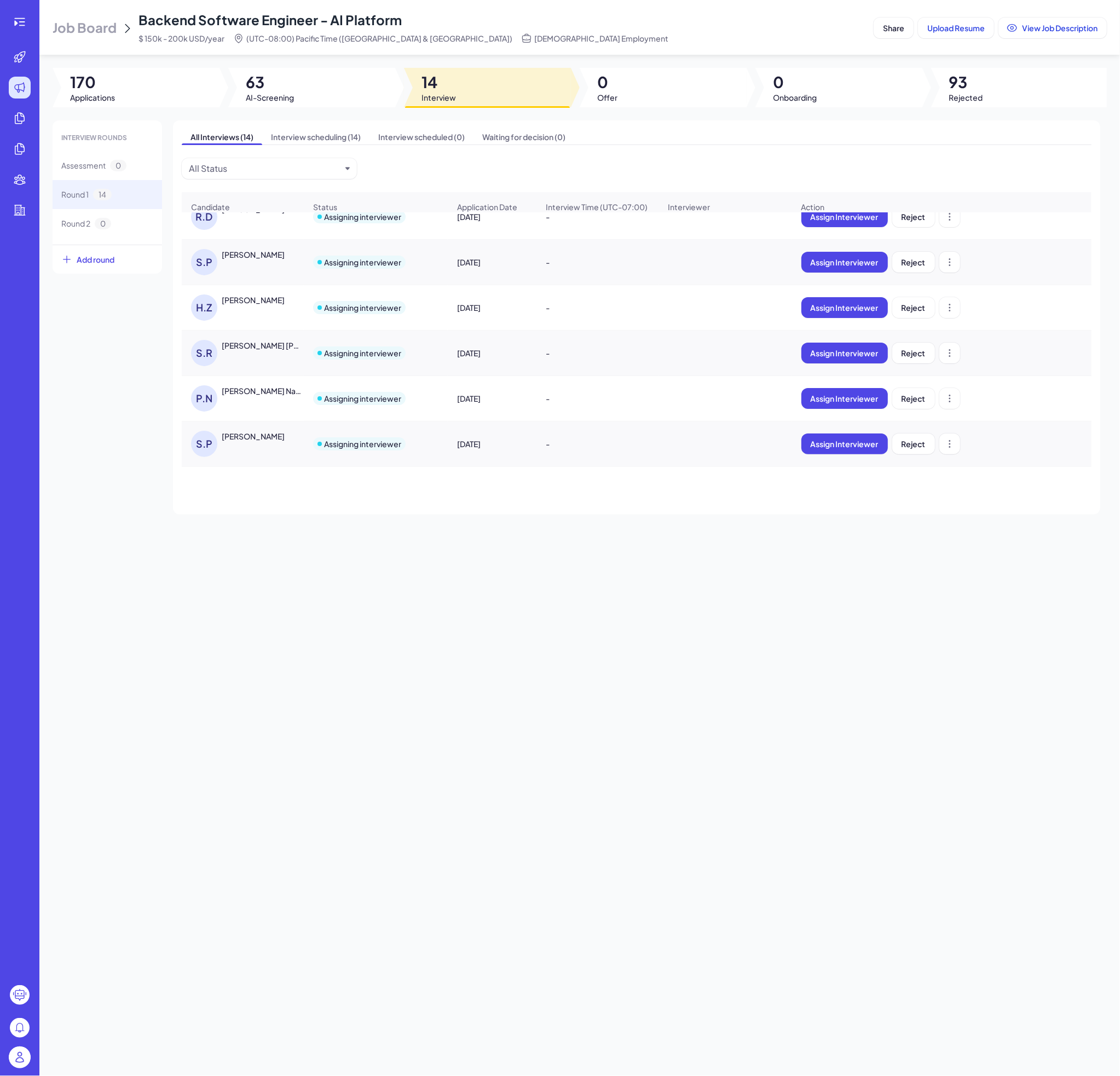
click at [246, 320] on div "[PERSON_NAME]" at bounding box center [248, 308] width 113 height 26
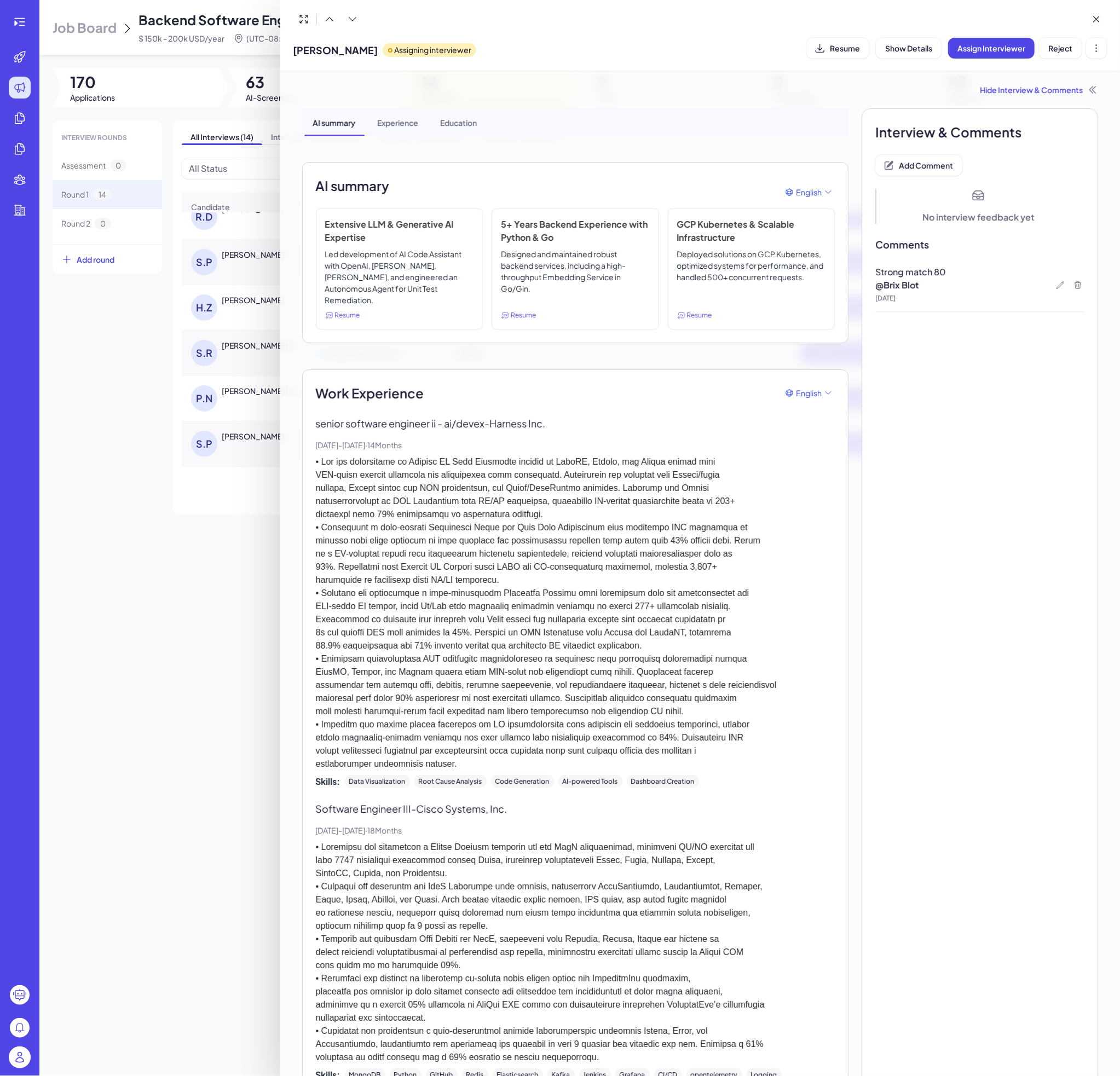
click at [248, 417] on div at bounding box center [560, 538] width 1120 height 1076
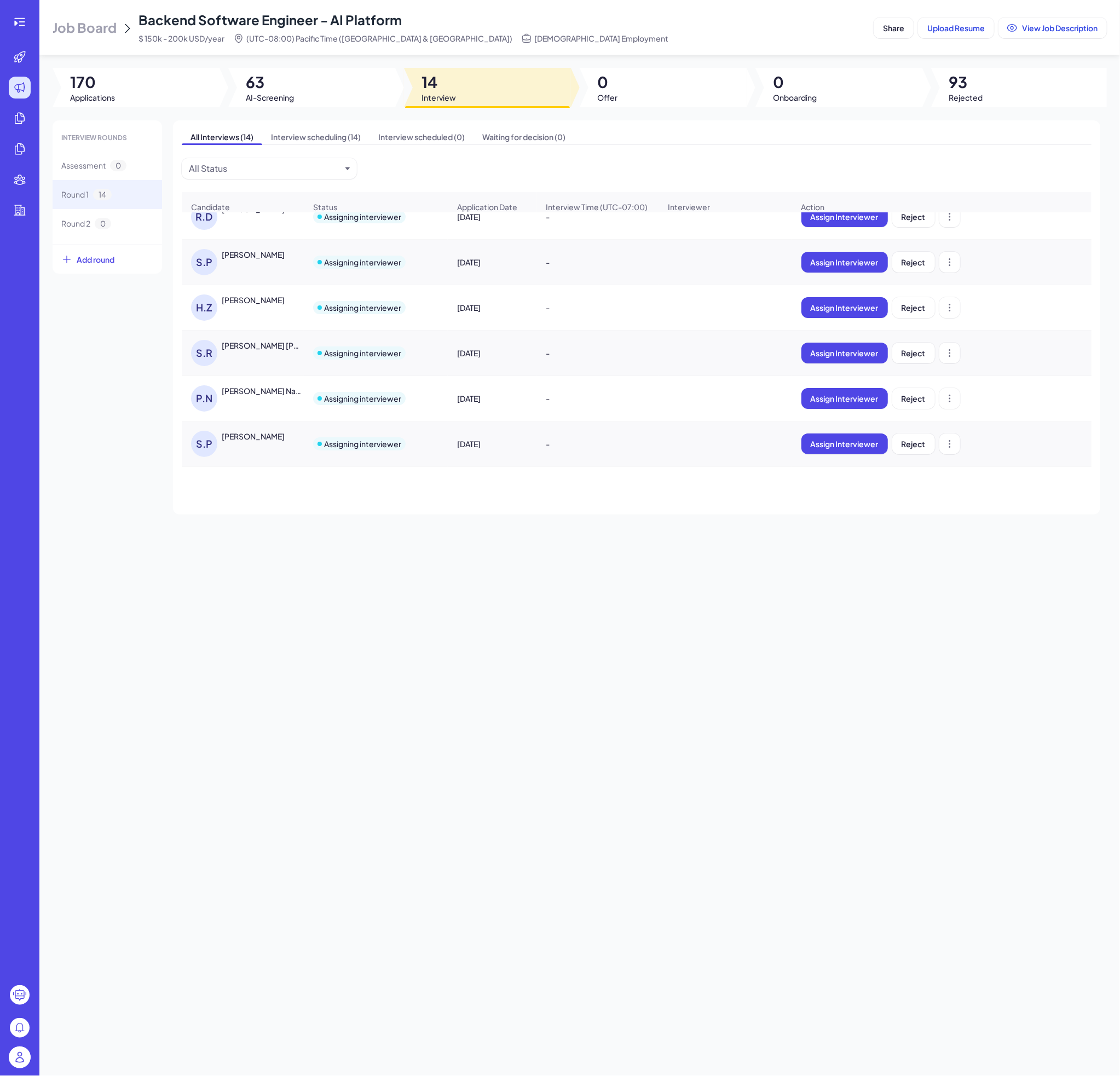
click at [248, 442] on div "[PERSON_NAME]" at bounding box center [253, 436] width 63 height 11
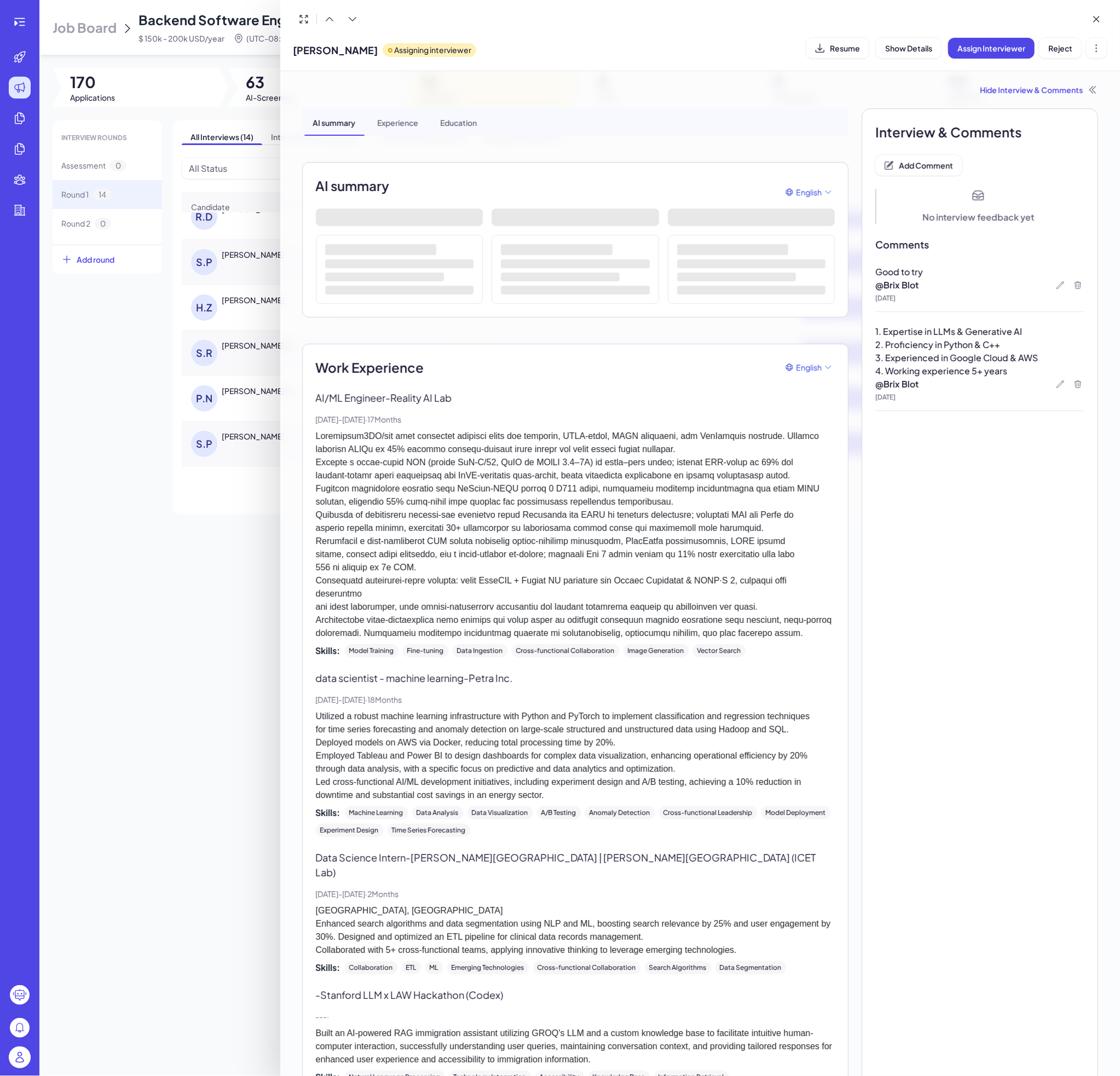
click at [183, 576] on div at bounding box center [560, 538] width 1120 height 1076
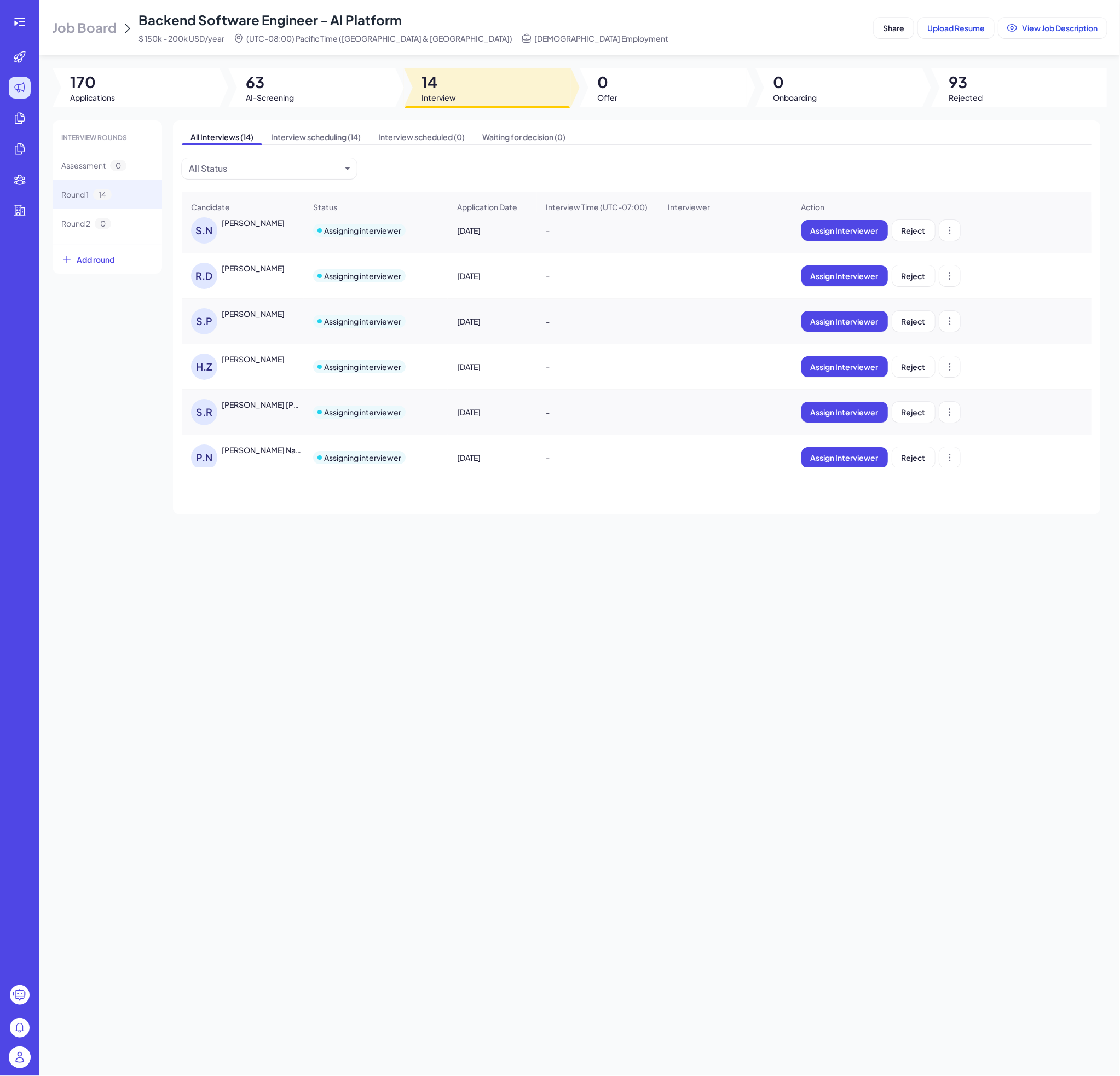
scroll to position [0, 0]
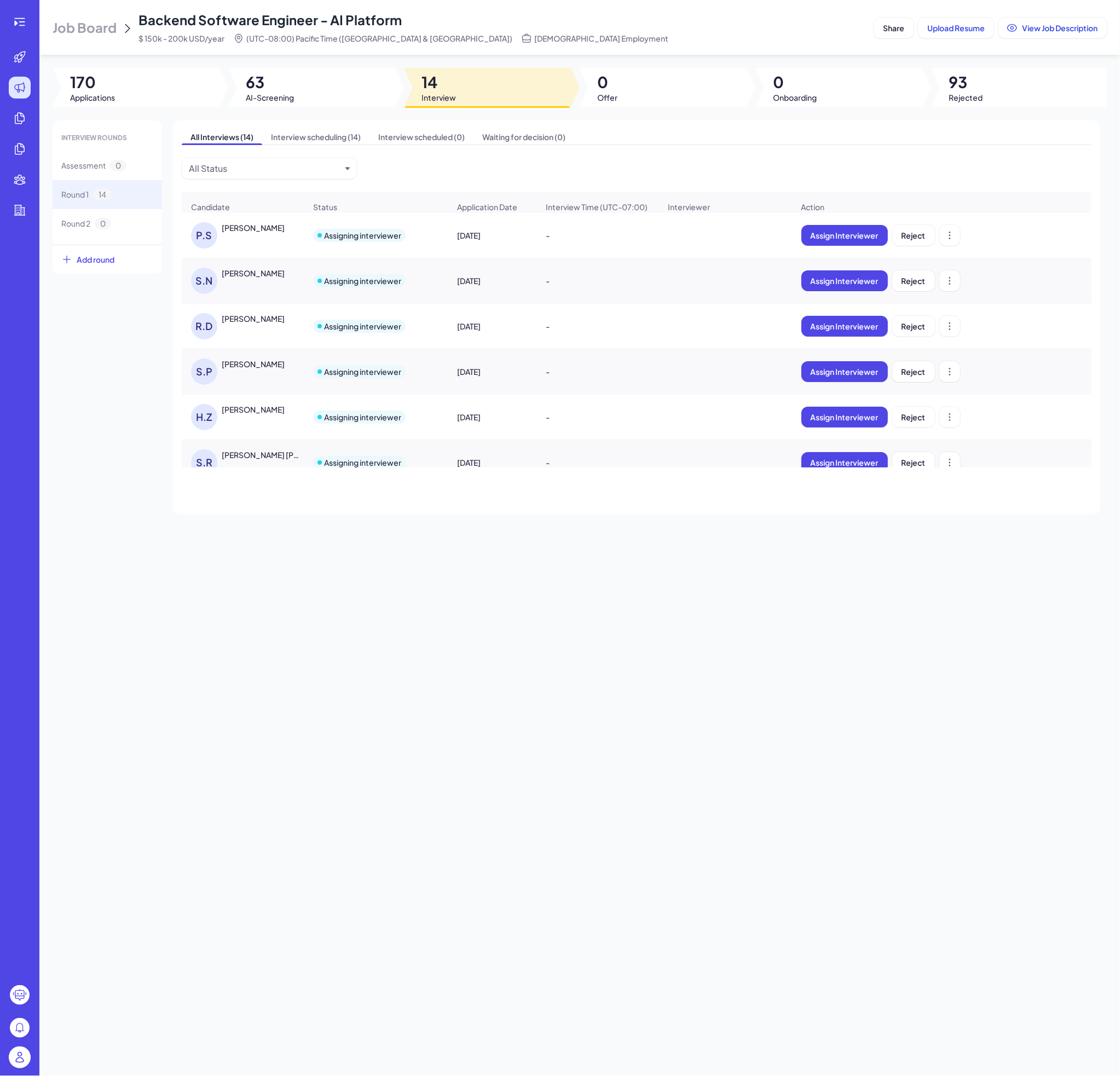
click at [245, 320] on div "[PERSON_NAME]" at bounding box center [242, 326] width 121 height 44
click at [247, 324] on div "[PERSON_NAME]" at bounding box center [253, 319] width 63 height 11
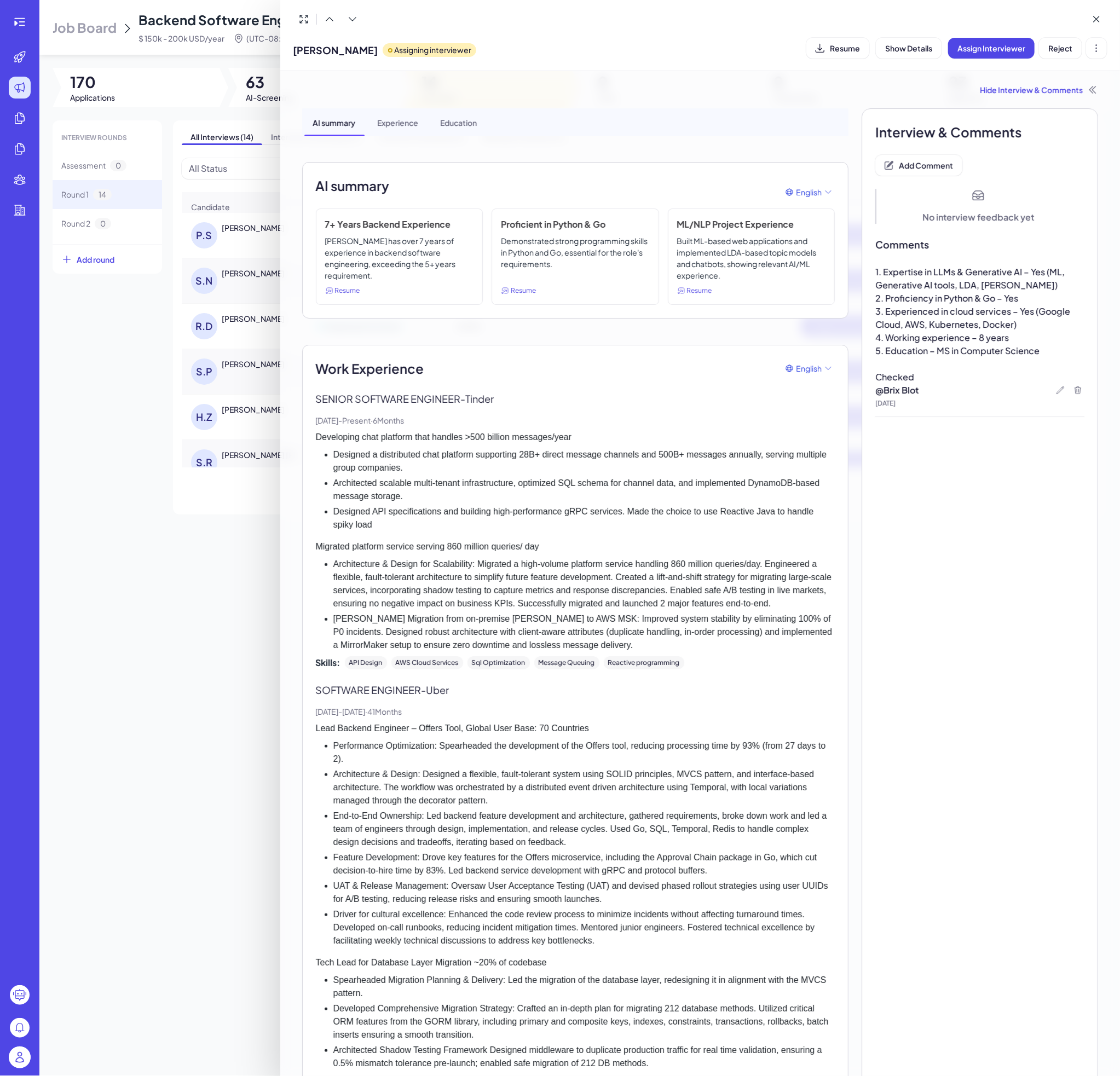
click at [234, 388] on div at bounding box center [560, 538] width 1120 height 1076
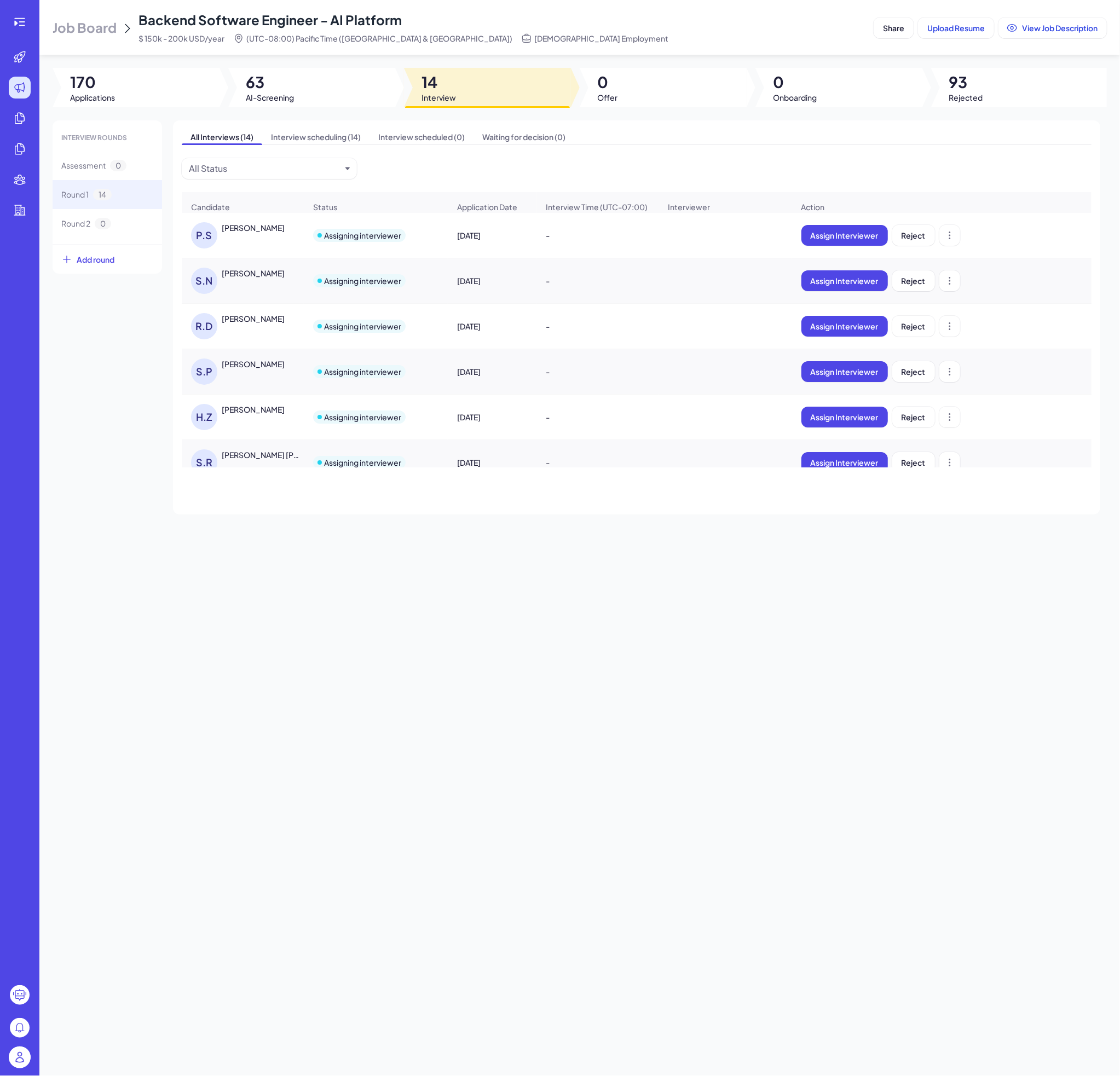
click at [254, 370] on div "[PERSON_NAME]" at bounding box center [253, 364] width 63 height 11
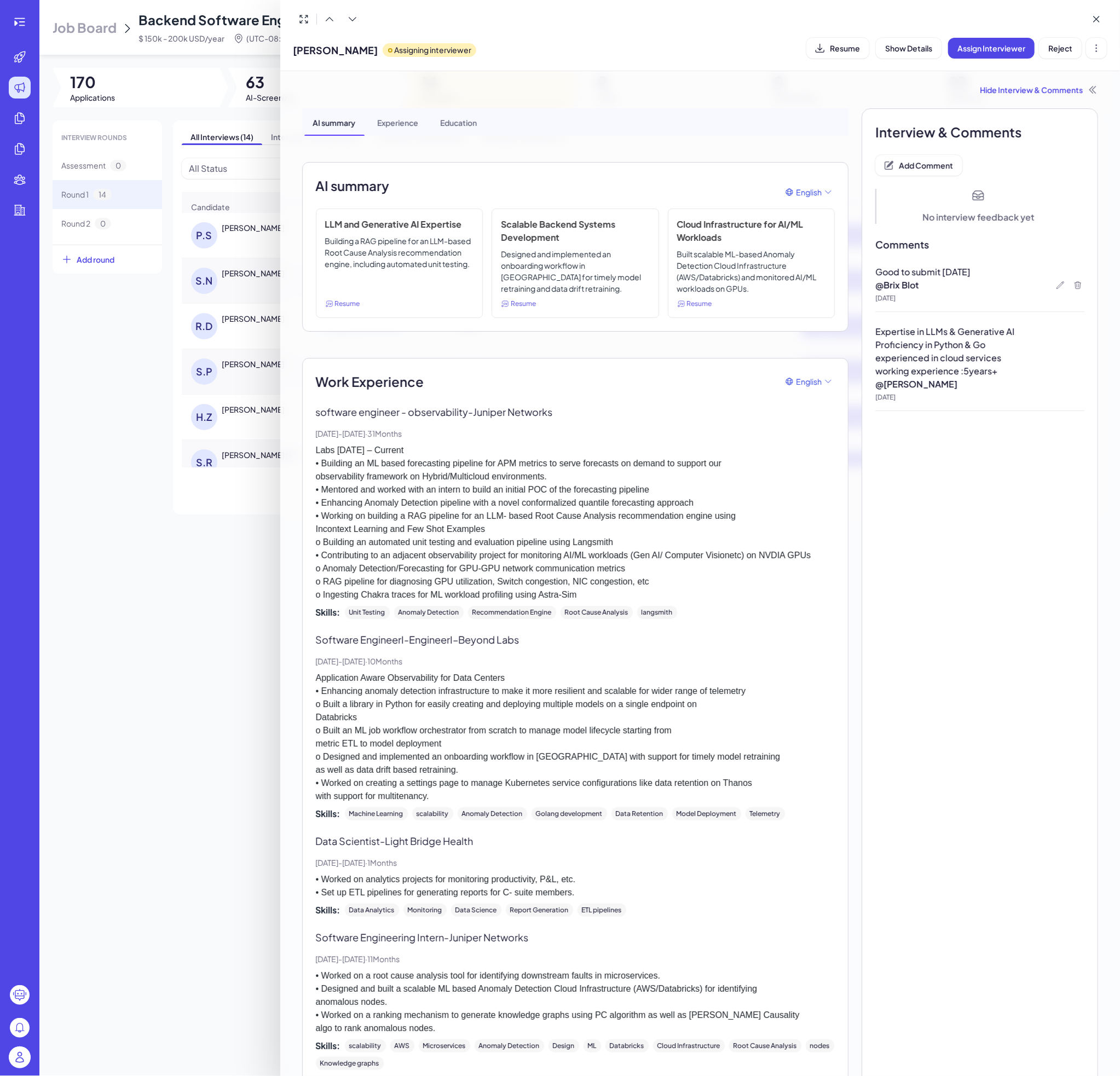
click at [221, 424] on div at bounding box center [560, 538] width 1120 height 1076
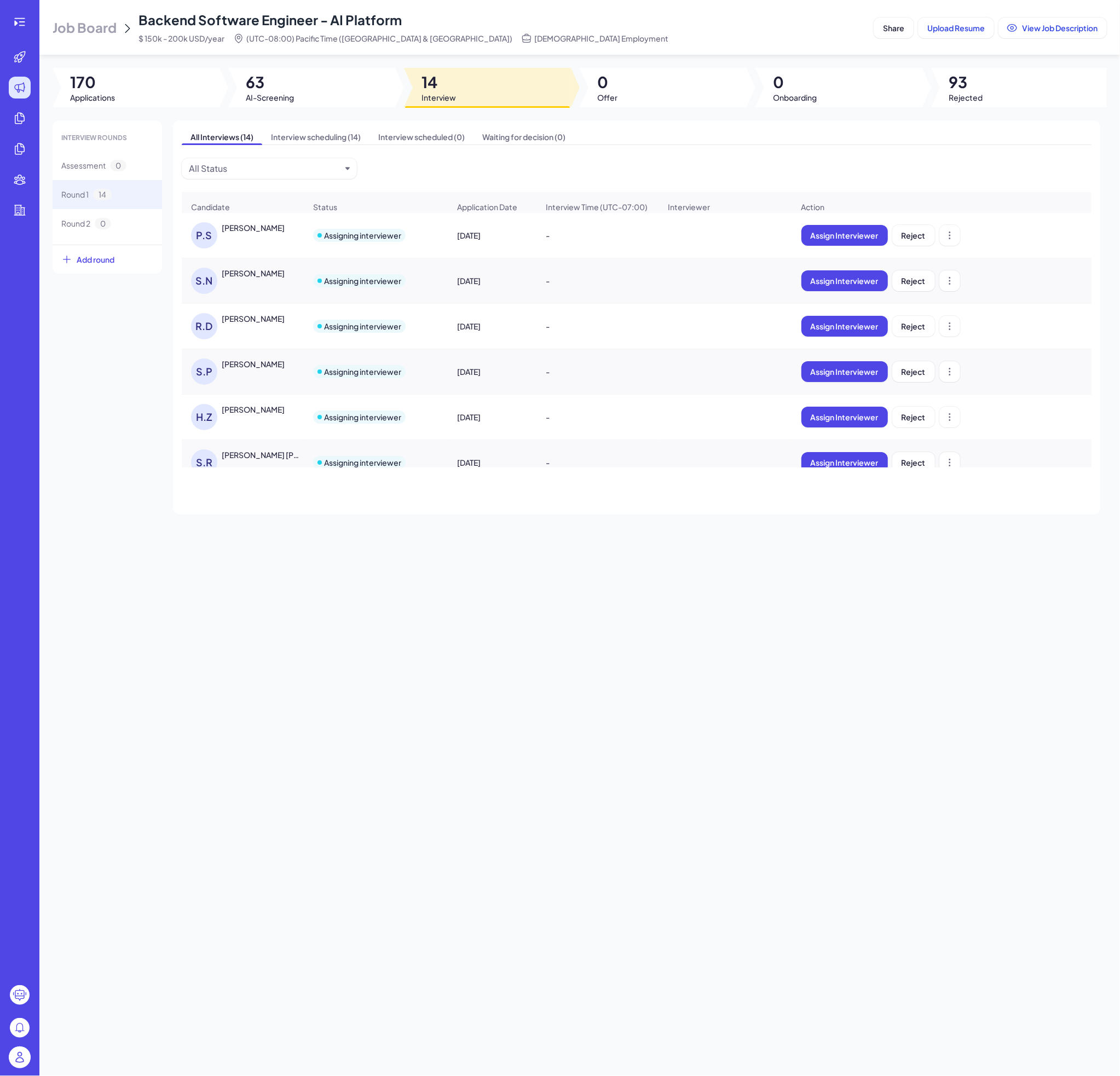
click at [242, 415] on div "[PERSON_NAME]" at bounding box center [253, 409] width 63 height 11
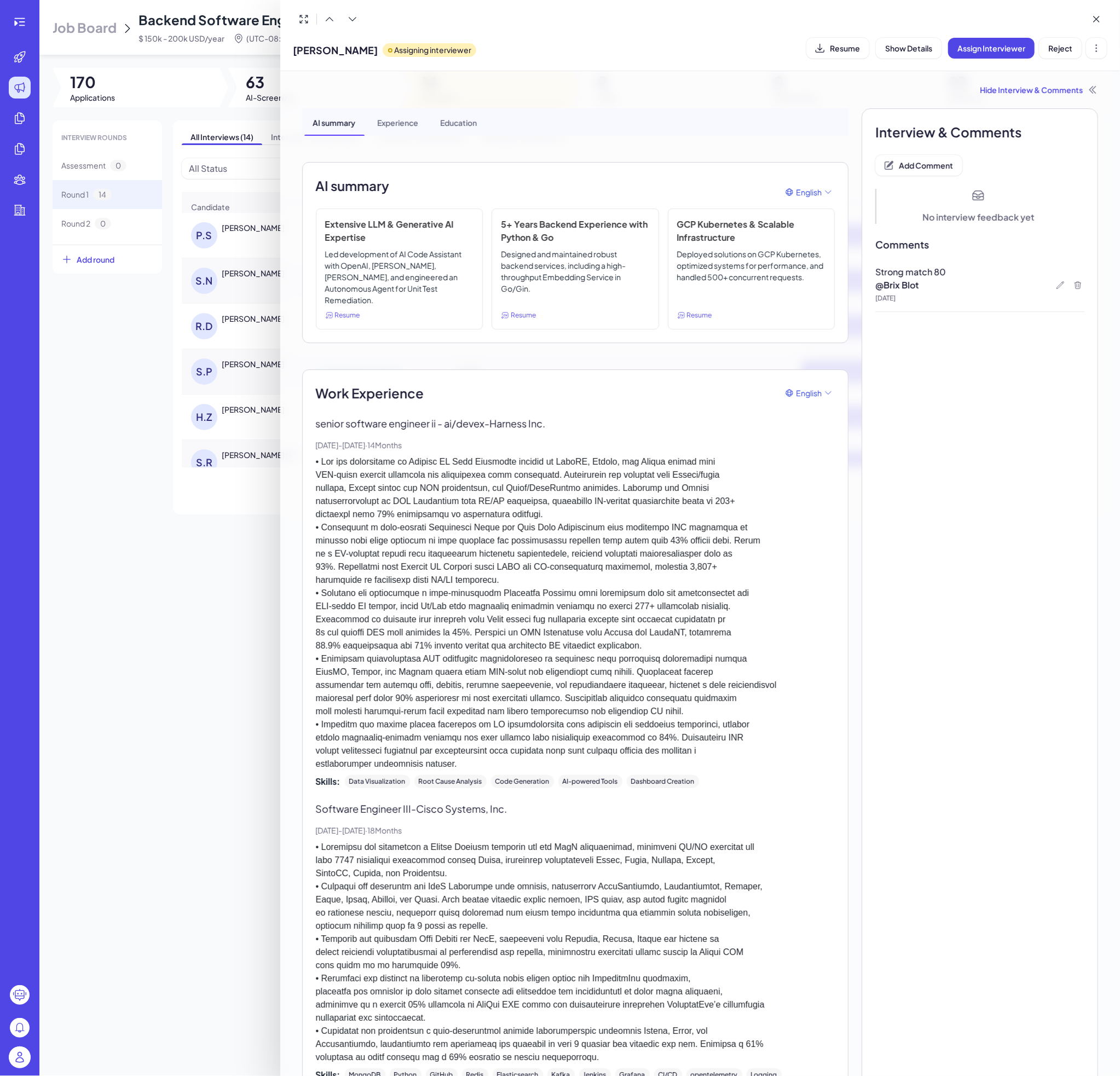
click at [153, 551] on div at bounding box center [560, 538] width 1120 height 1076
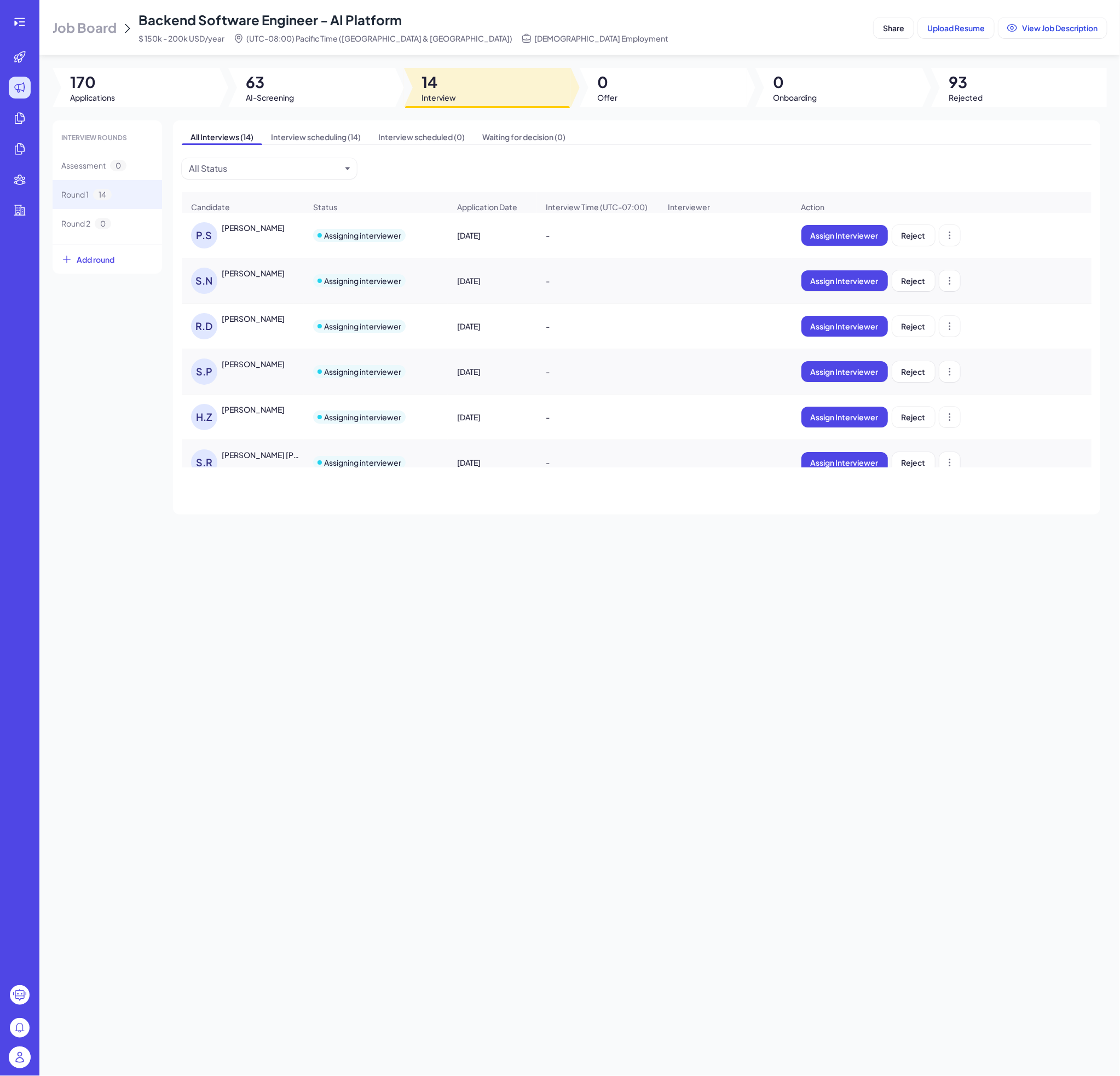
scroll to position [203, 0]
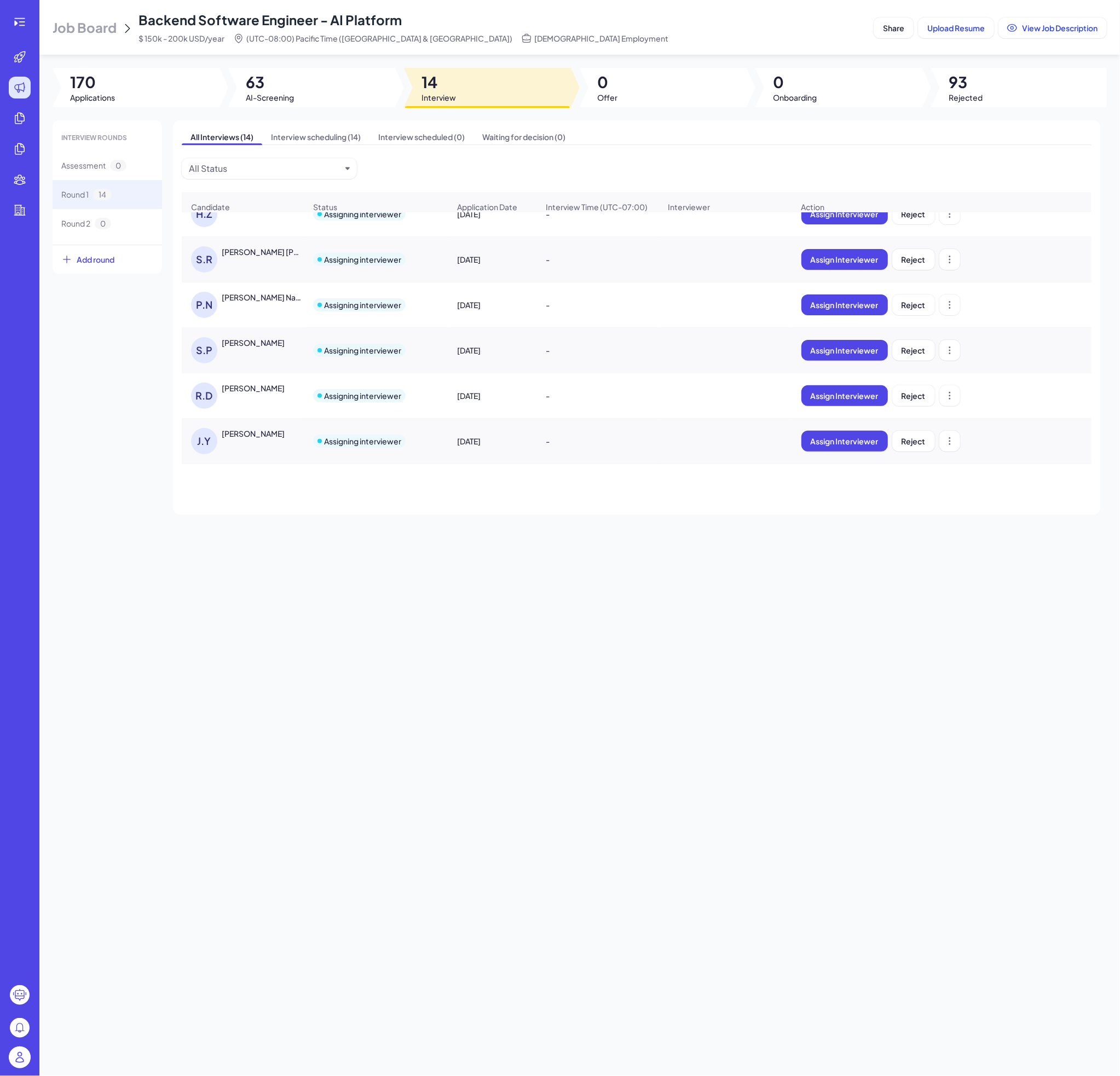
click at [259, 348] on div "[PERSON_NAME]" at bounding box center [253, 343] width 63 height 11
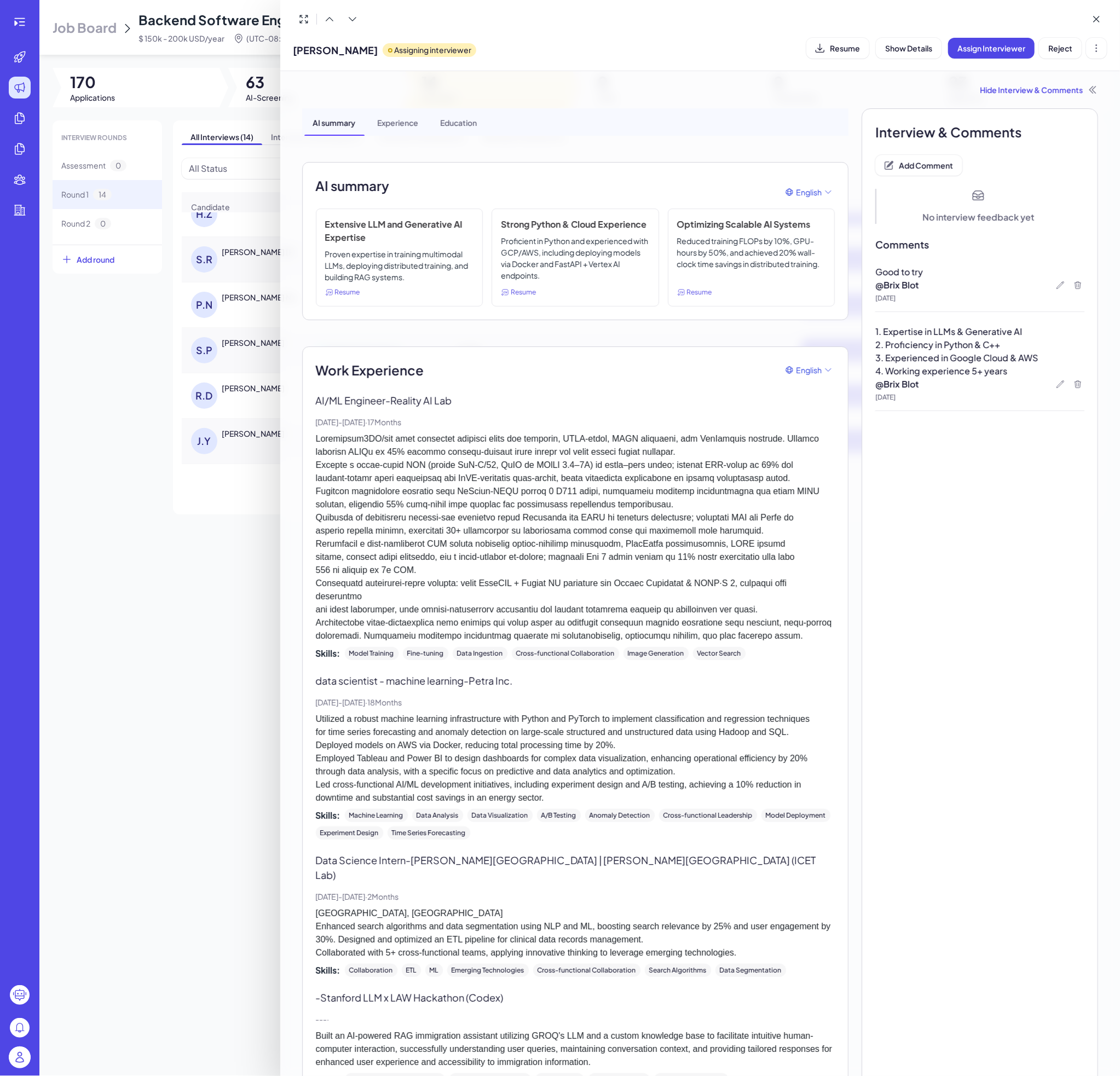
click at [251, 523] on div at bounding box center [560, 538] width 1120 height 1076
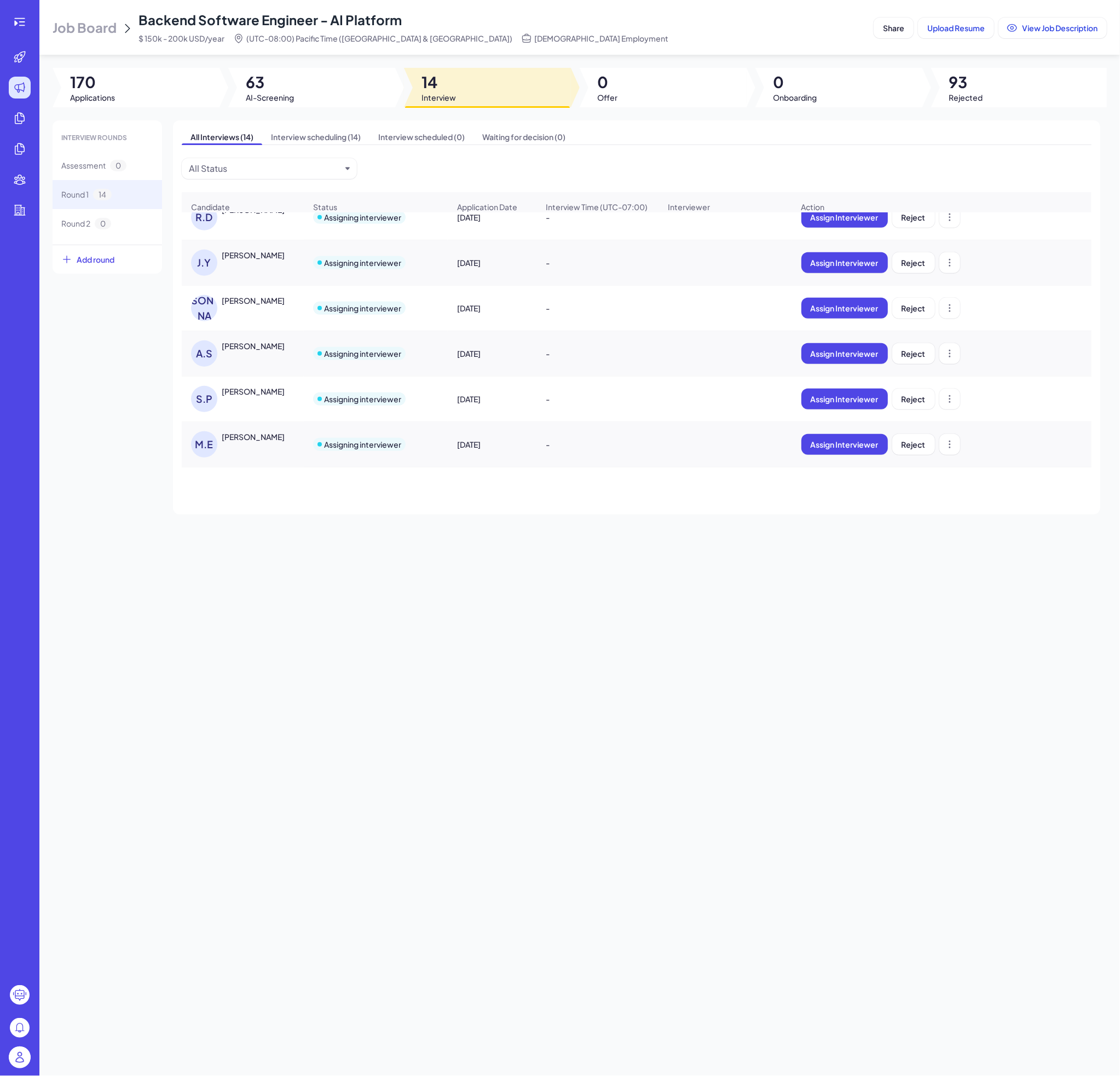
scroll to position [386, 0]
click at [257, 397] on div "[PERSON_NAME]" at bounding box center [253, 391] width 63 height 11
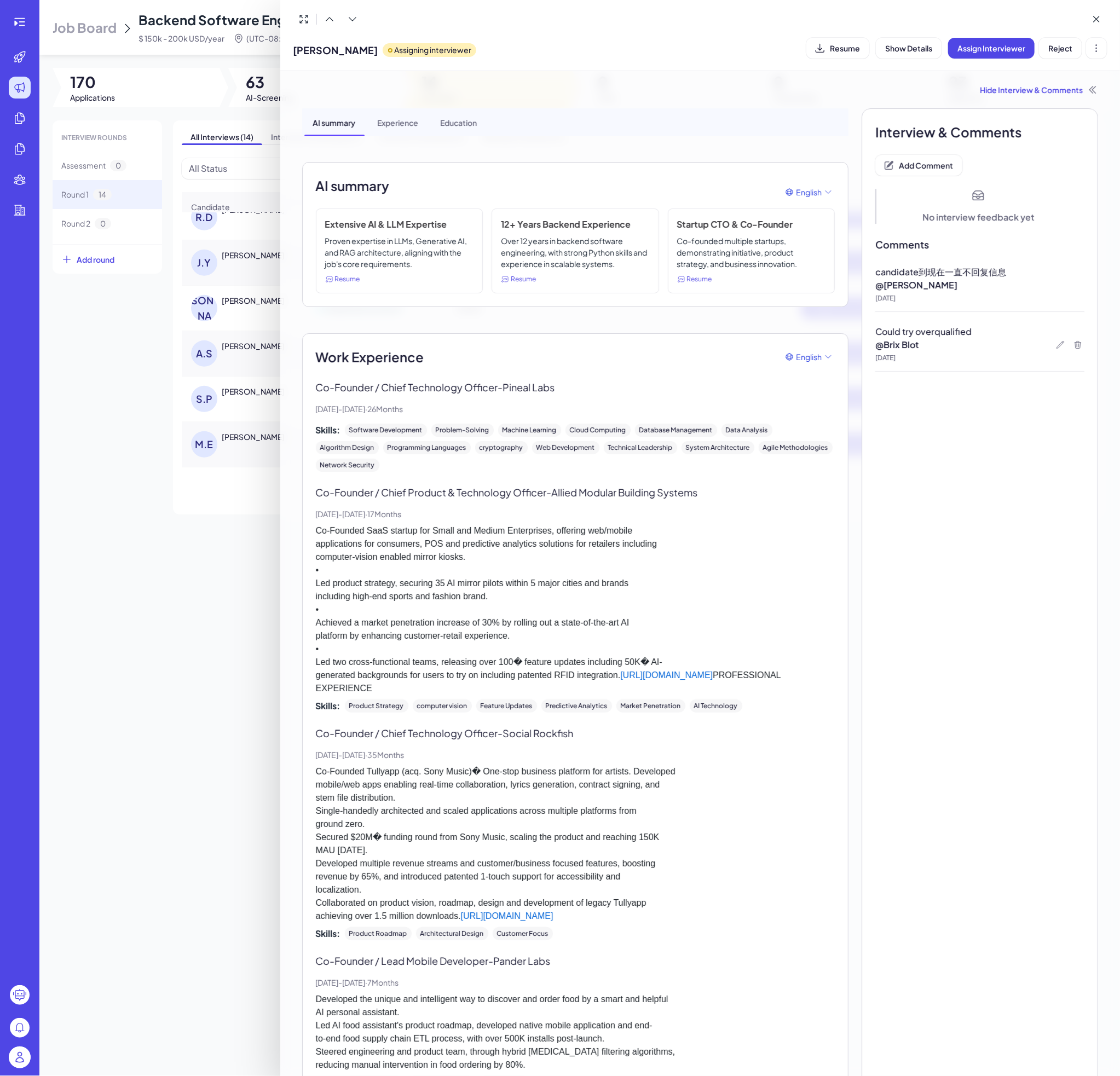
click at [154, 359] on div at bounding box center [560, 538] width 1120 height 1076
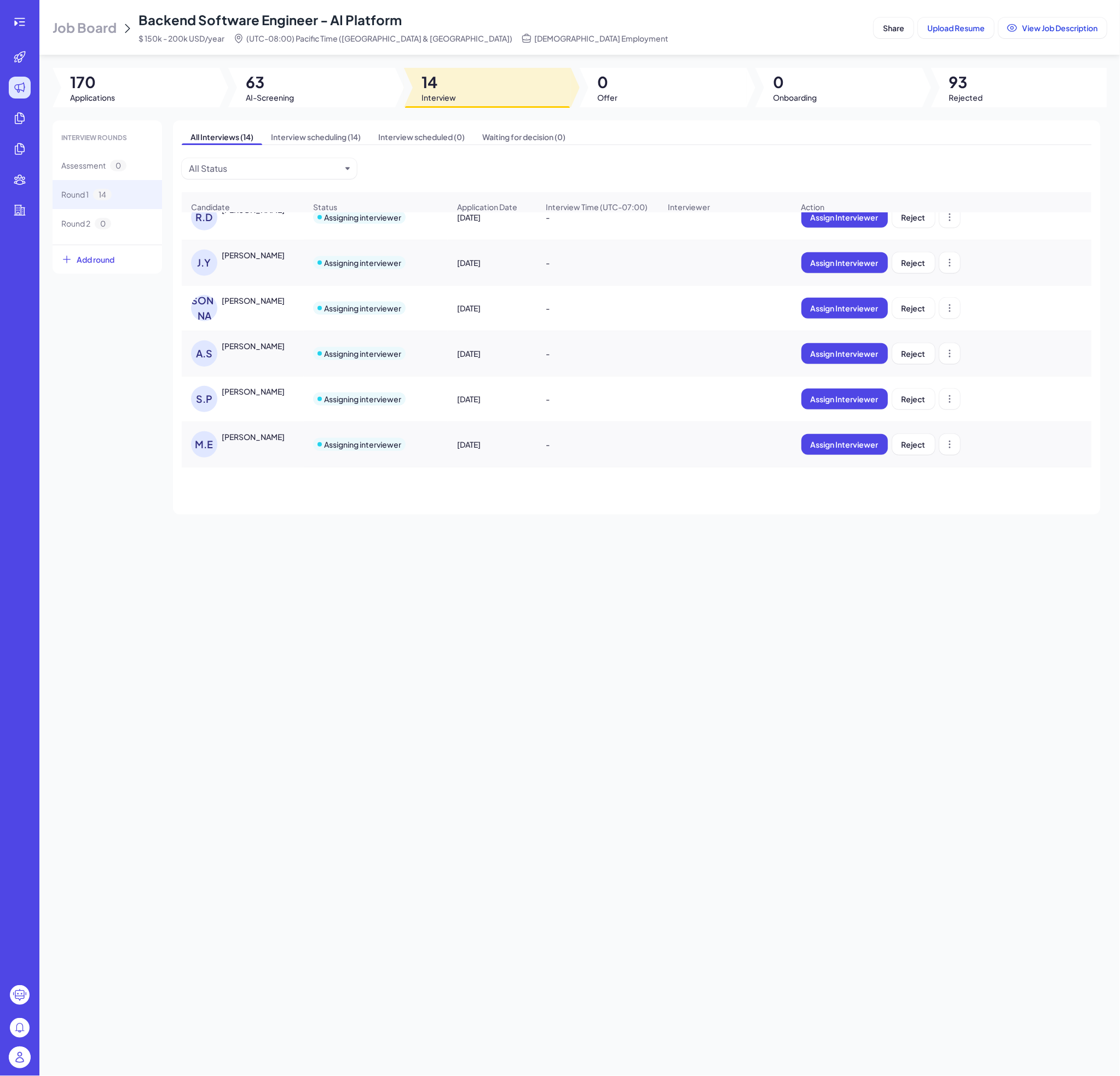
click at [259, 442] on div "[PERSON_NAME]" at bounding box center [253, 436] width 63 height 11
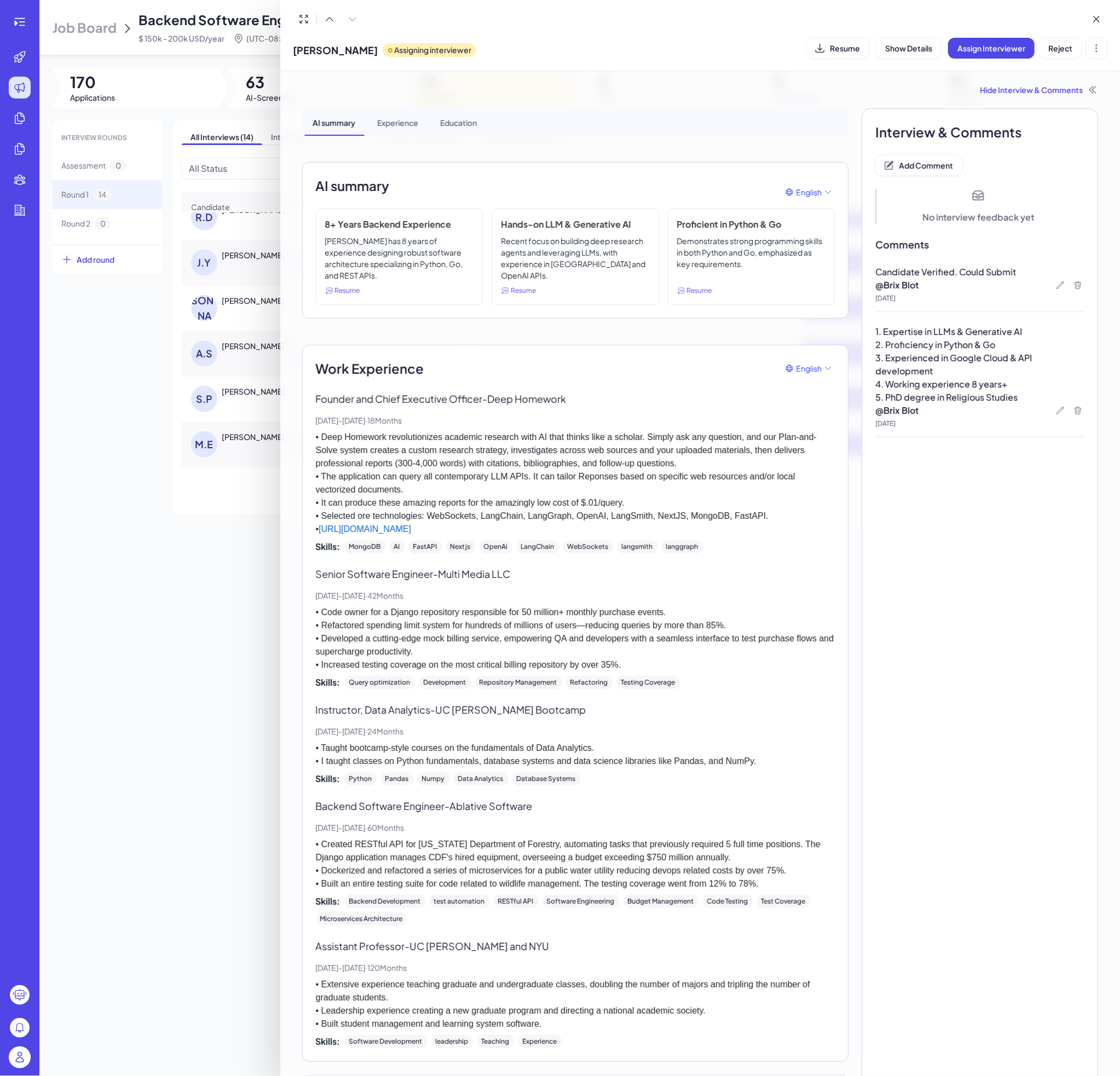
click at [203, 572] on div at bounding box center [560, 538] width 1120 height 1076
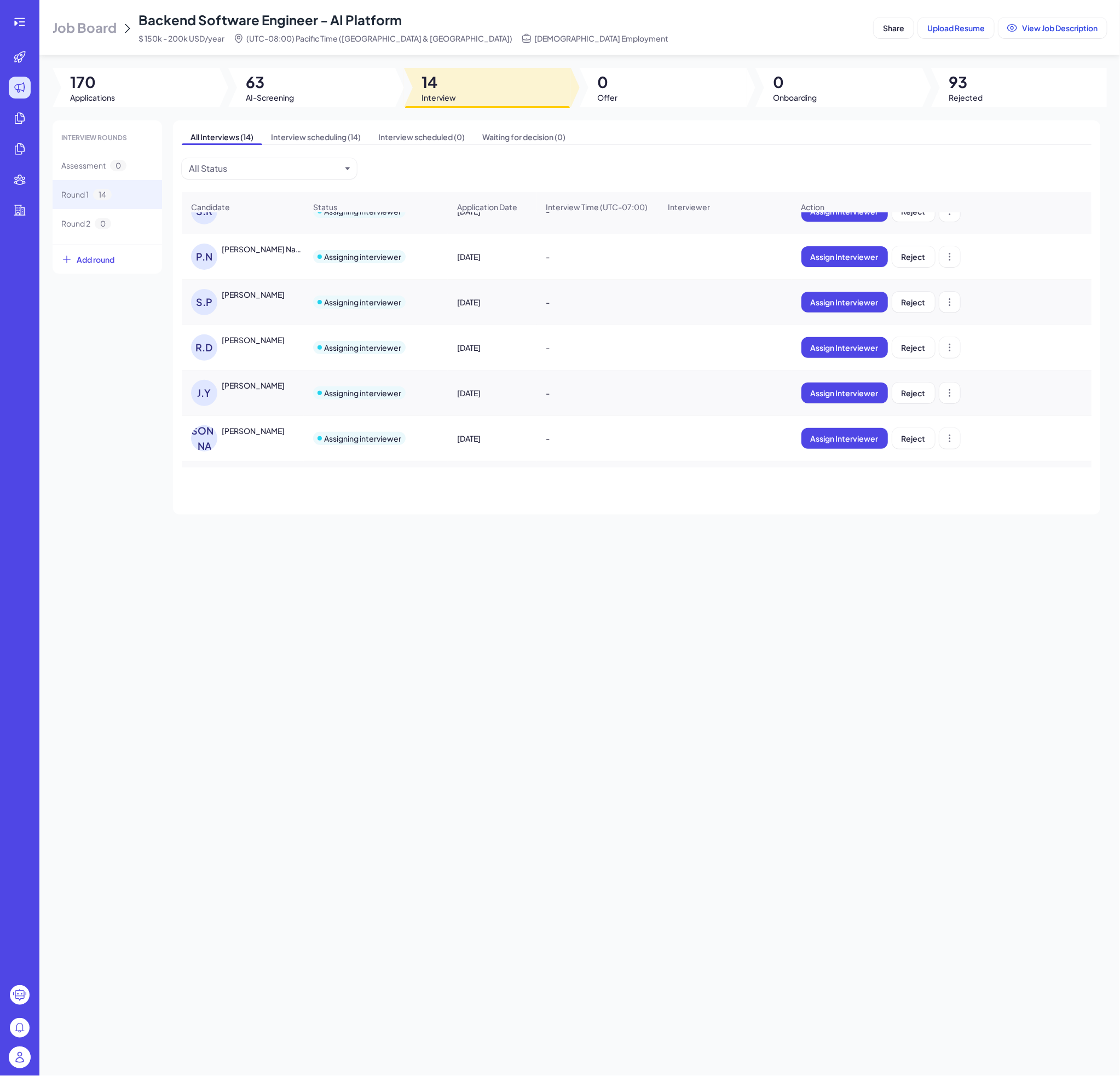
scroll to position [0, 0]
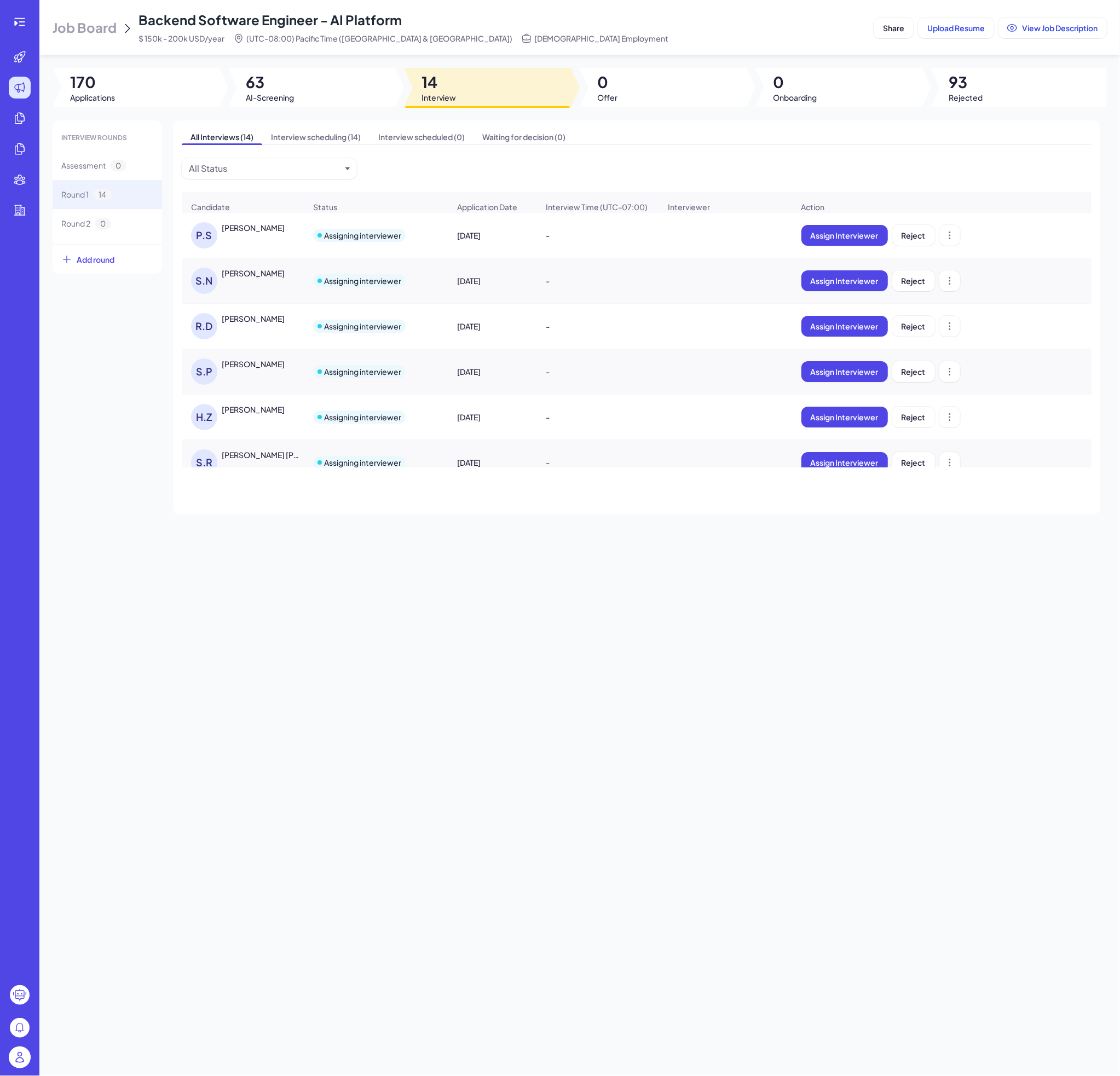
click at [262, 278] on div "[PERSON_NAME]" at bounding box center [253, 273] width 63 height 11
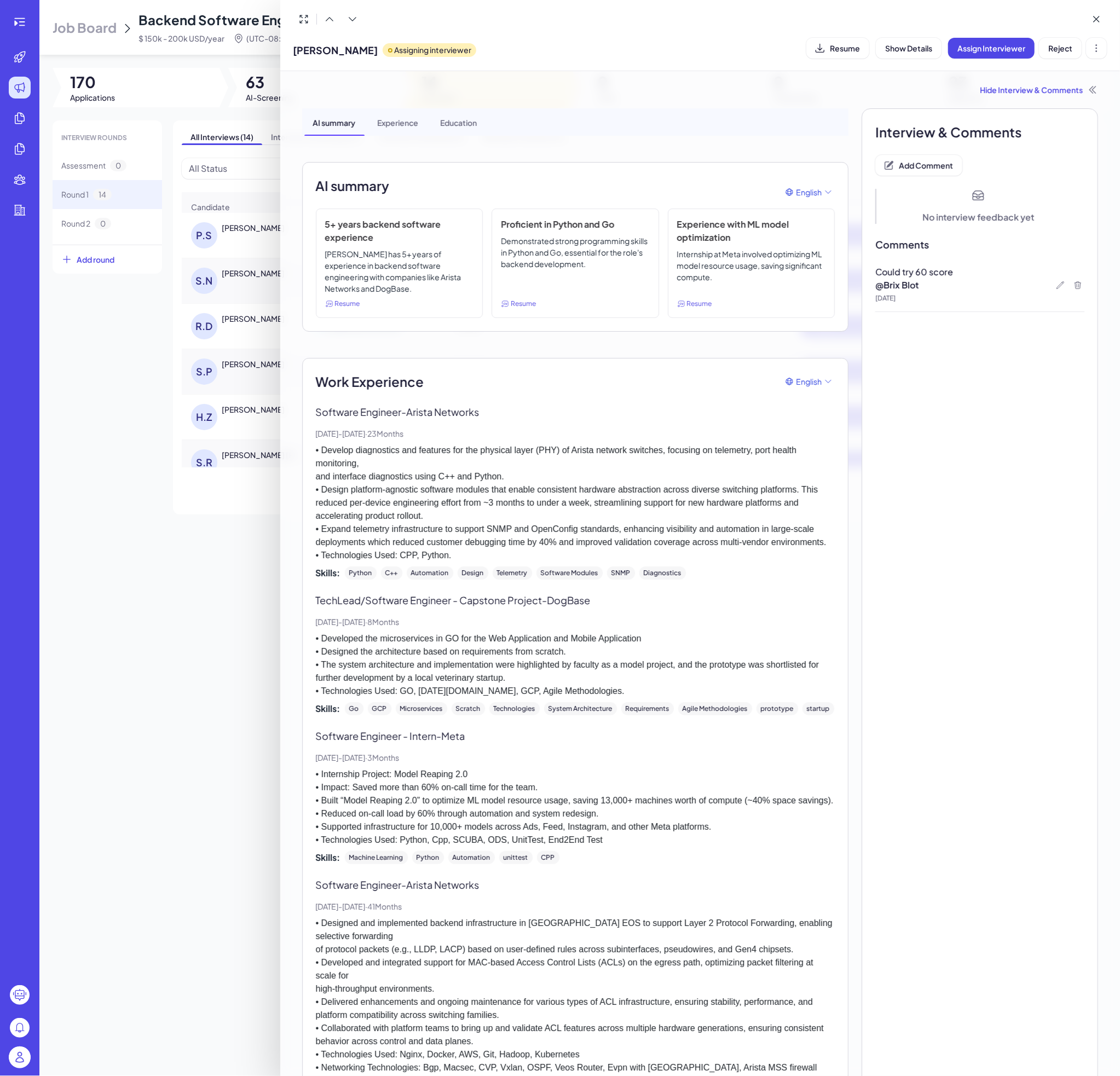
click at [242, 254] on div at bounding box center [560, 538] width 1120 height 1076
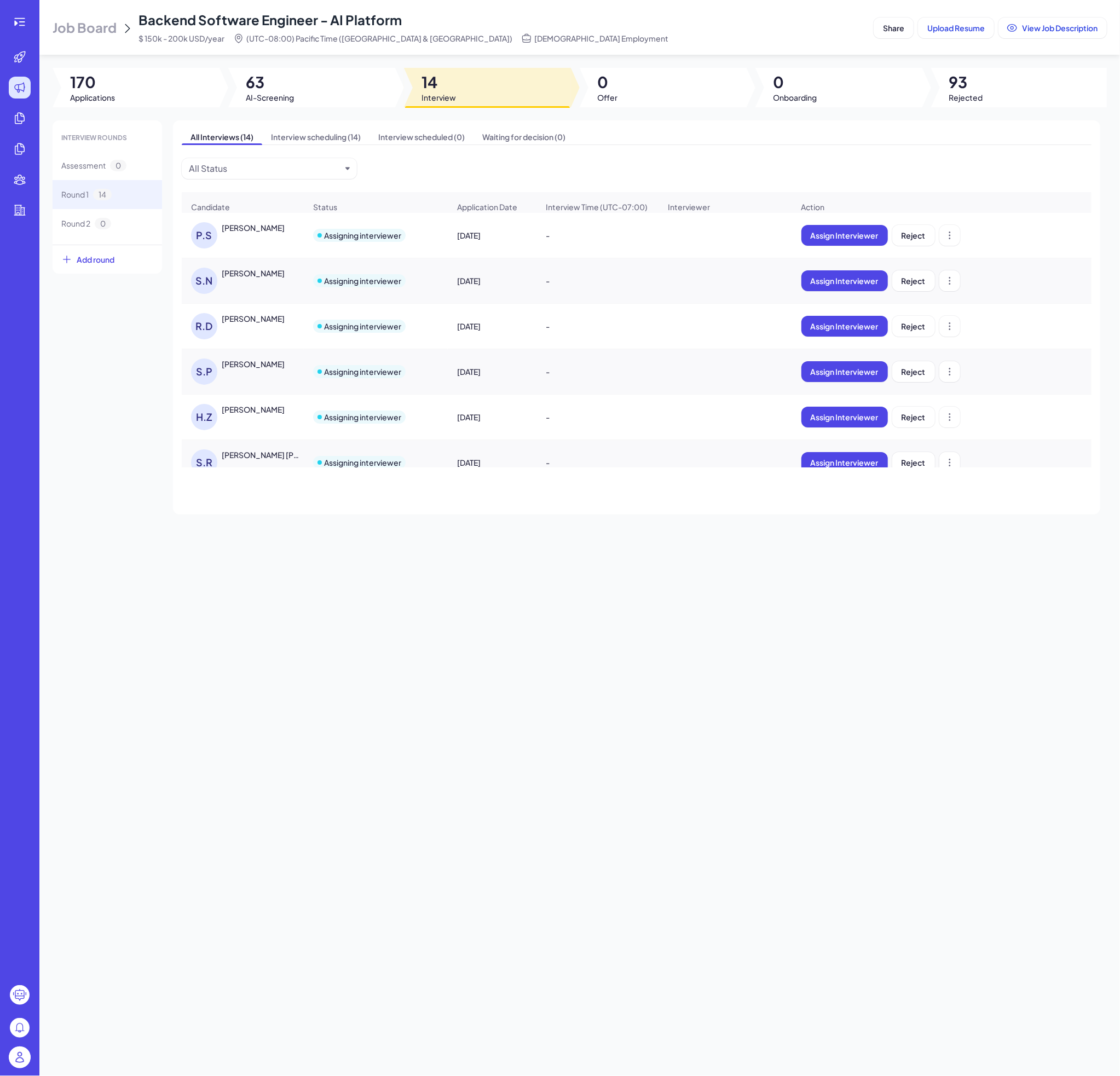
click at [246, 233] on div "[PERSON_NAME]" at bounding box center [253, 228] width 63 height 11
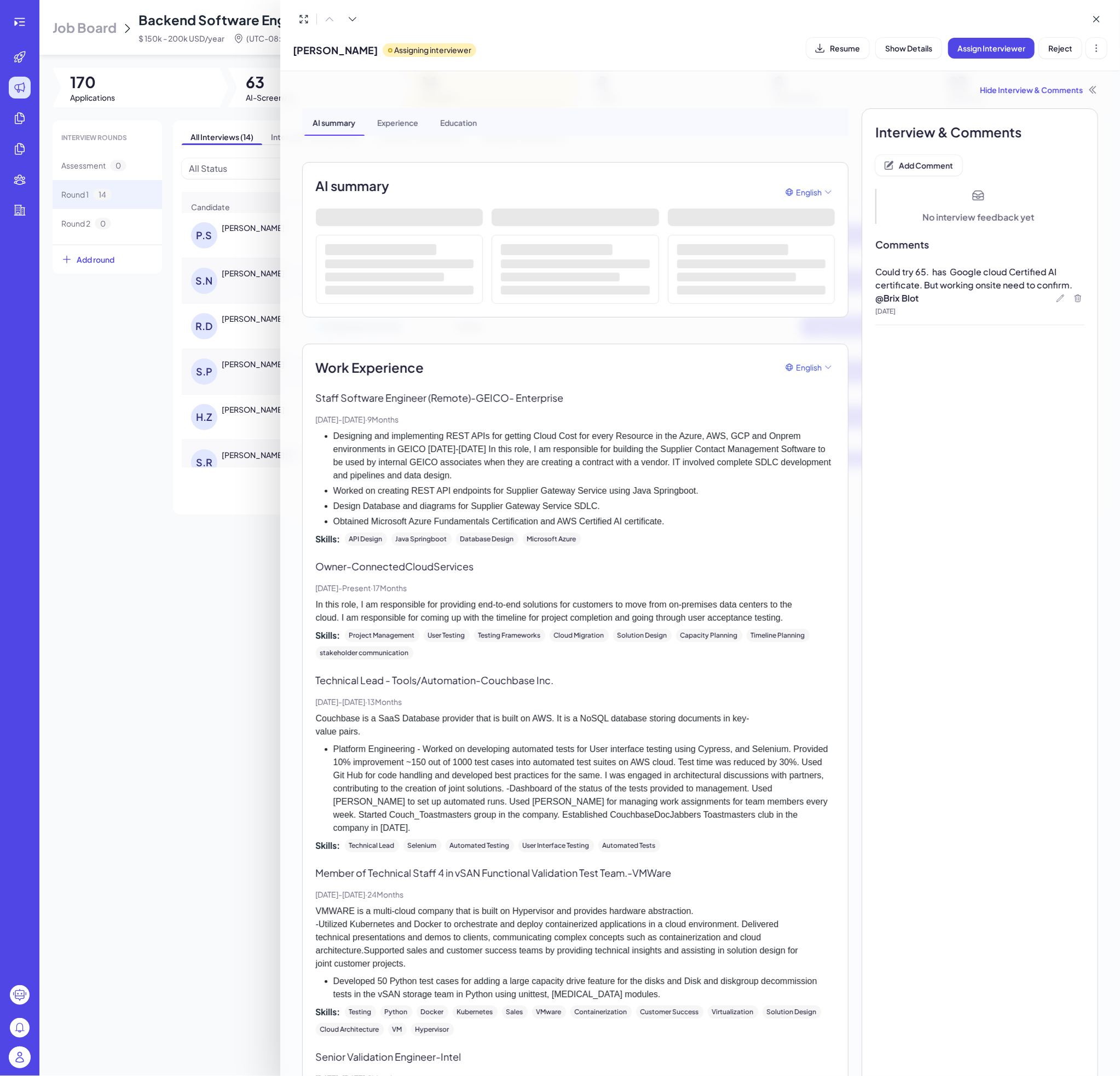
click at [237, 325] on div at bounding box center [560, 538] width 1120 height 1076
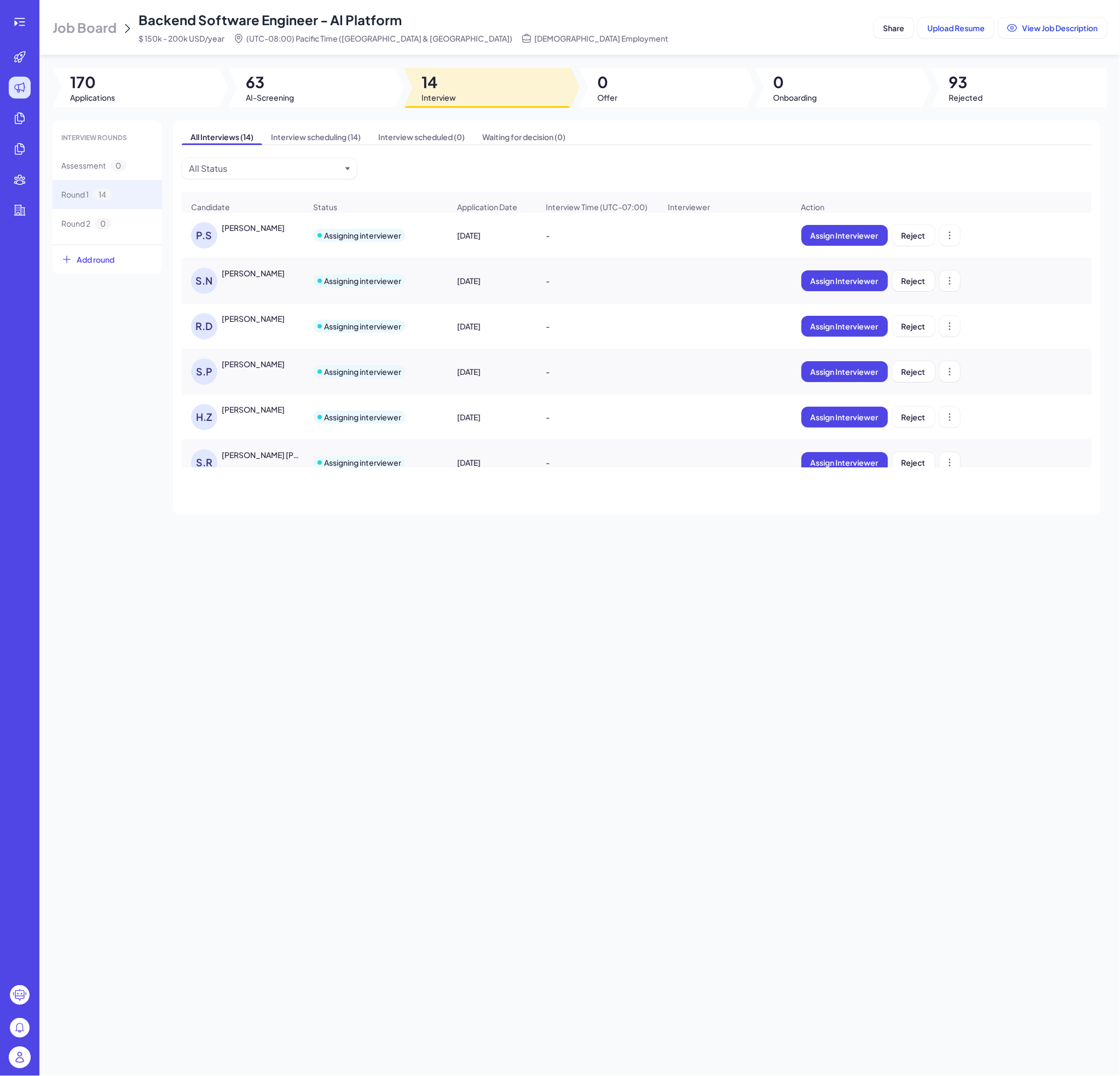
click at [242, 325] on div "[PERSON_NAME]" at bounding box center [242, 326] width 121 height 44
click at [246, 324] on div "[PERSON_NAME]" at bounding box center [253, 319] width 63 height 11
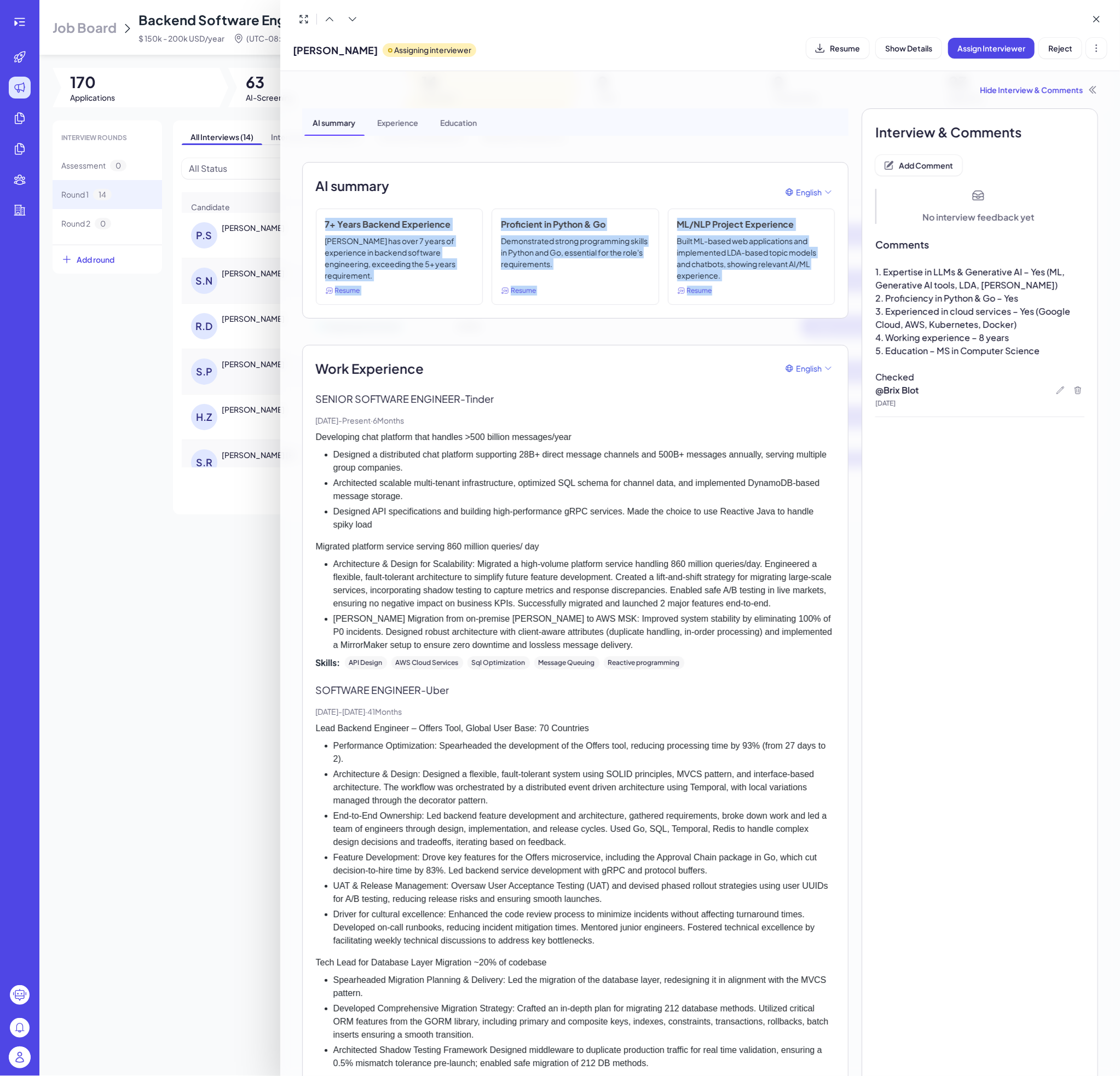
drag, startPoint x: 325, startPoint y: 219, endPoint x: 839, endPoint y: 290, distance: 518.9
click at [839, 290] on div "AI summary Experience Education AI summary English 7+ Years Backend Experience …" at bounding box center [700, 912] width 797 height 1607
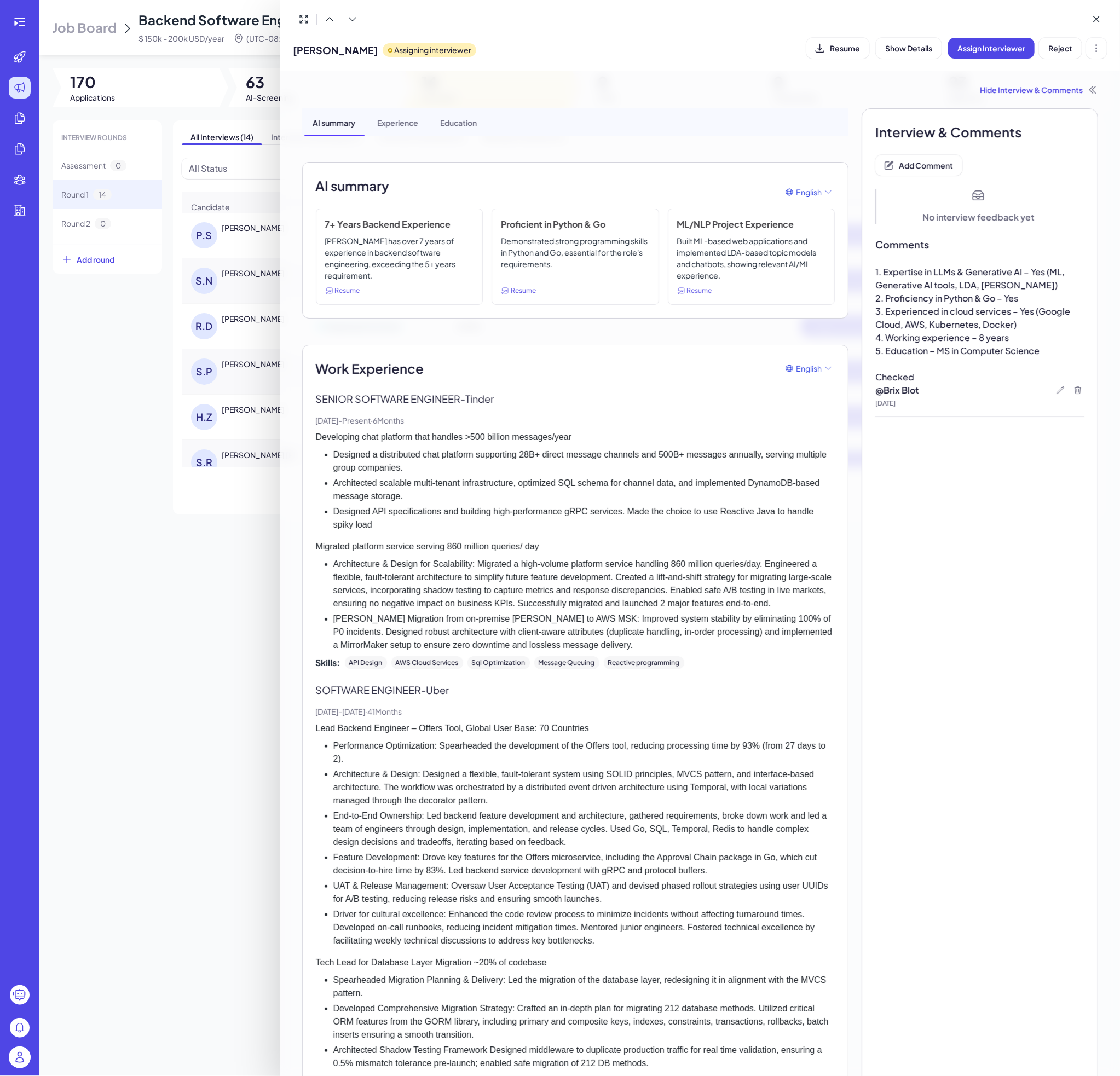
click at [613, 193] on div "AI summary English" at bounding box center [575, 192] width 519 height 33
click at [232, 369] on div at bounding box center [560, 538] width 1120 height 1076
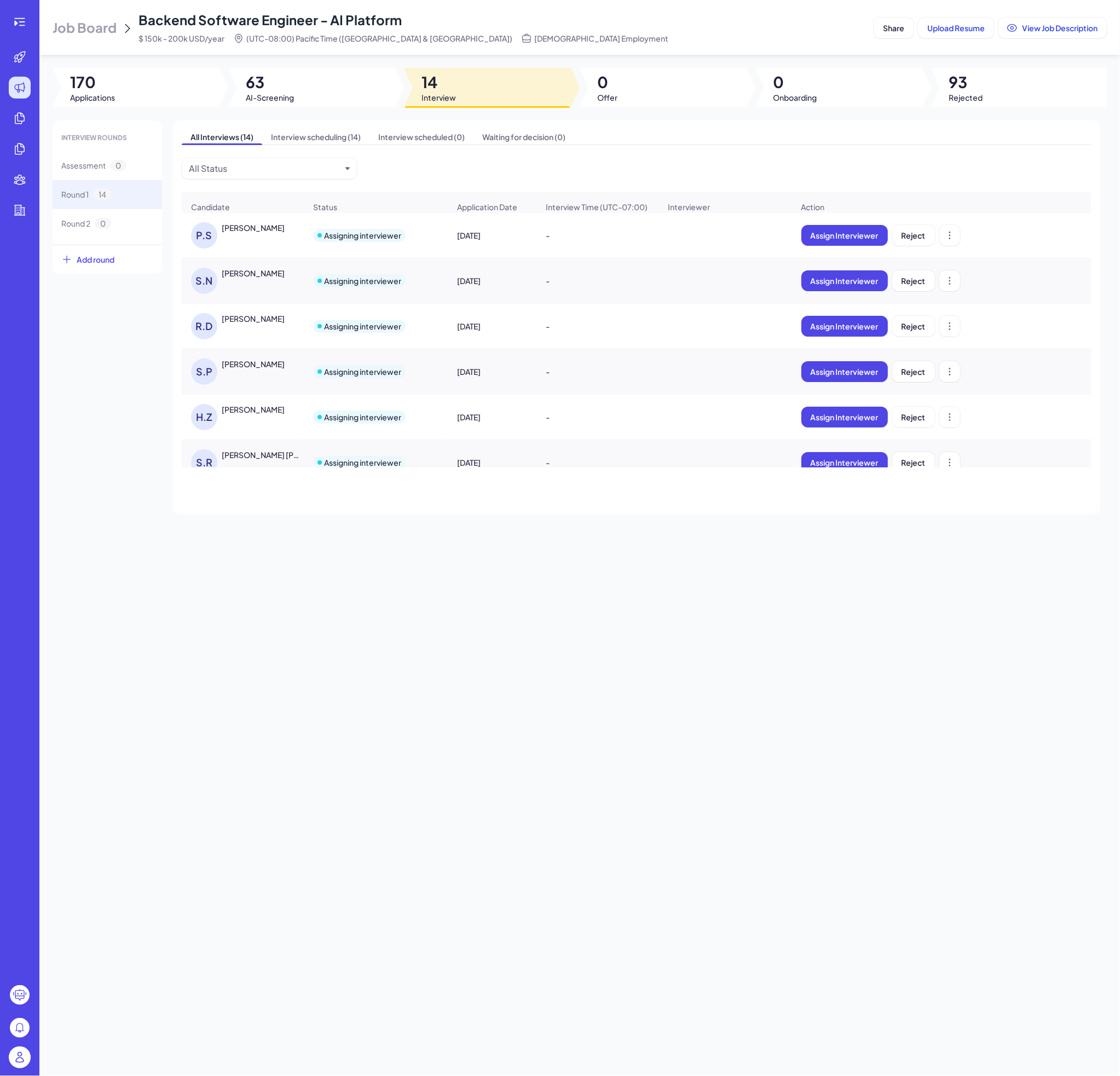
click at [241, 370] on div "[PERSON_NAME]" at bounding box center [253, 364] width 63 height 11
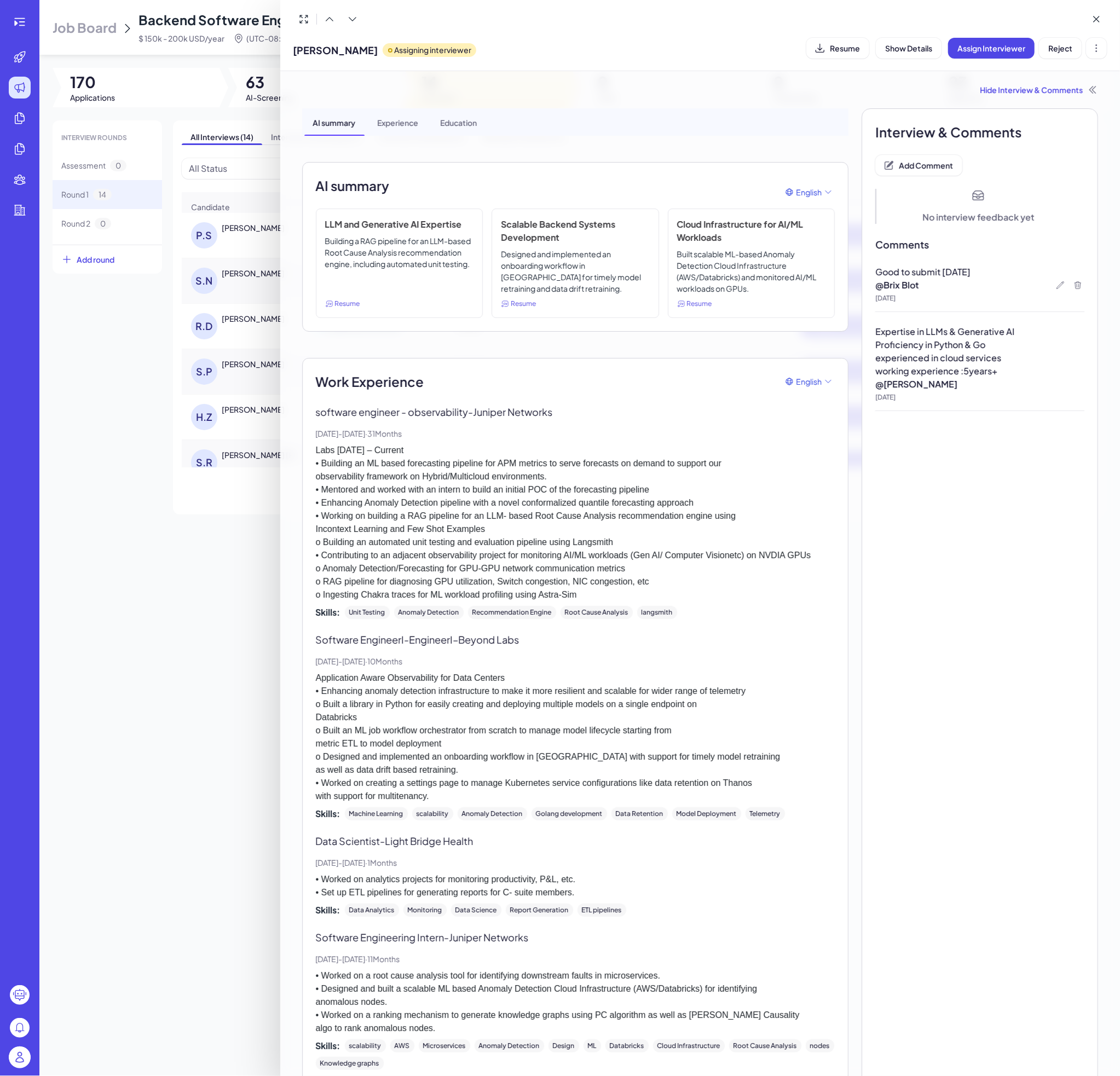
click at [239, 415] on div at bounding box center [560, 538] width 1120 height 1076
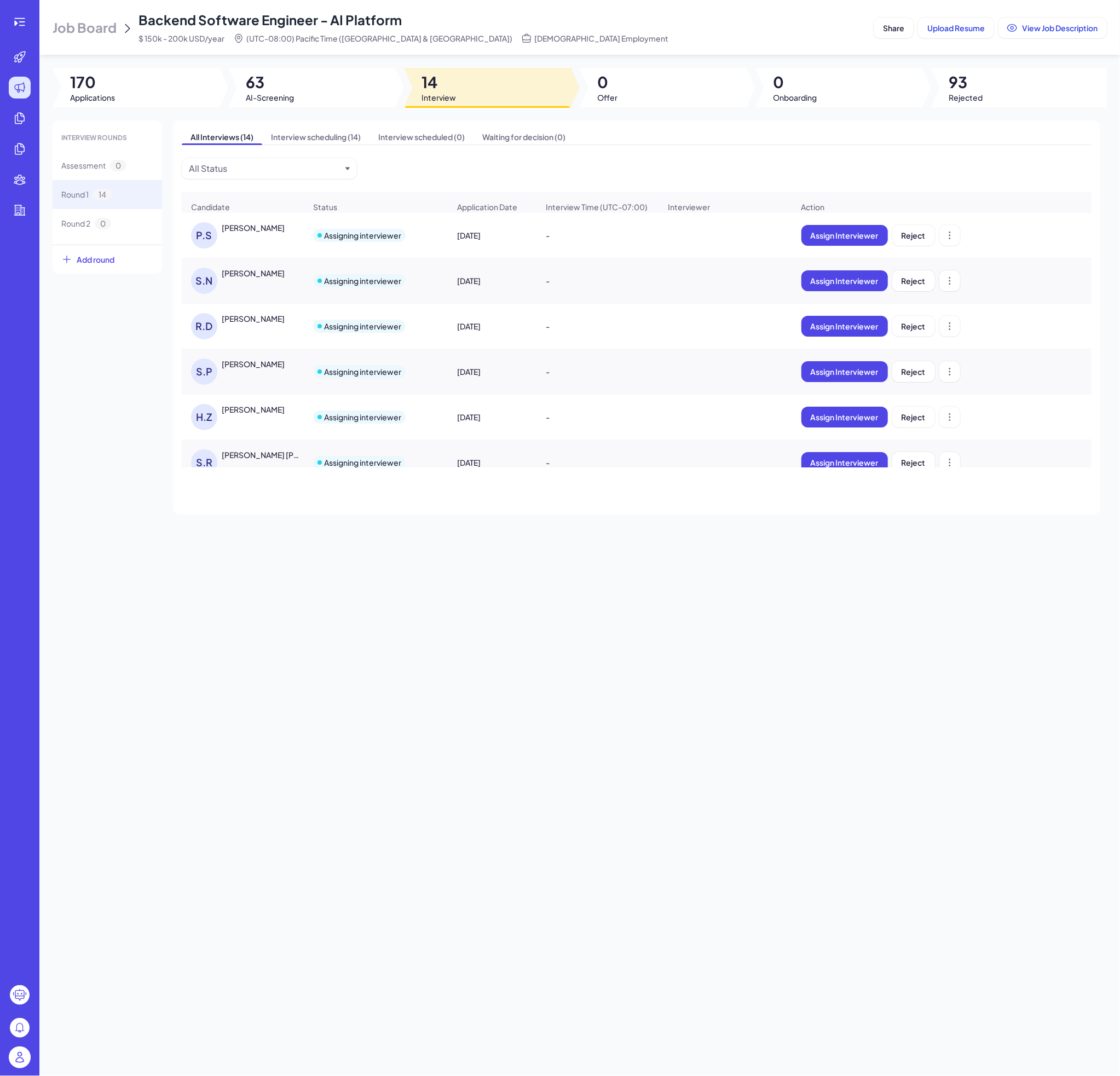
click at [260, 415] on div "[PERSON_NAME]" at bounding box center [253, 409] width 63 height 11
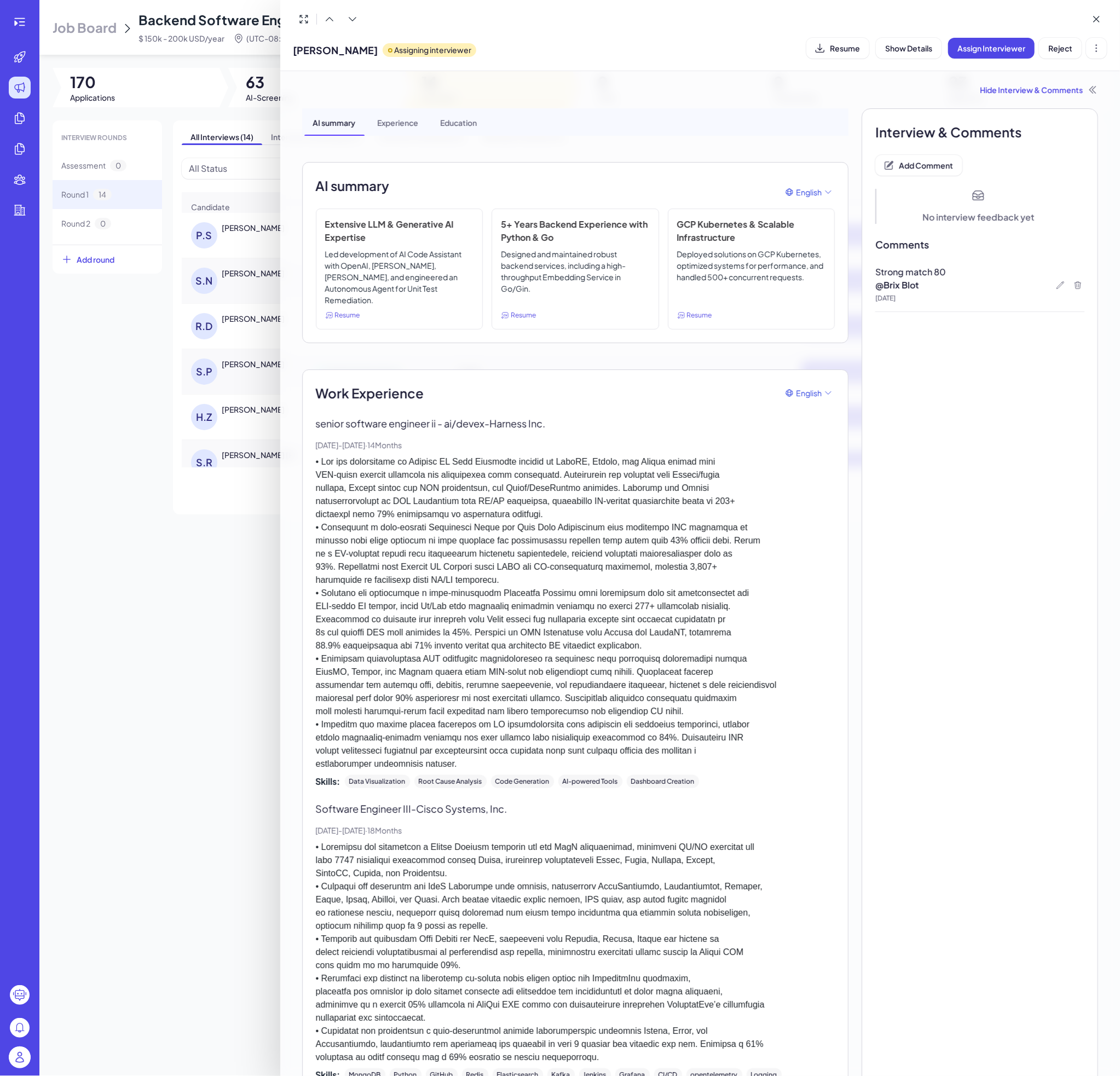
click at [237, 461] on div at bounding box center [560, 538] width 1120 height 1076
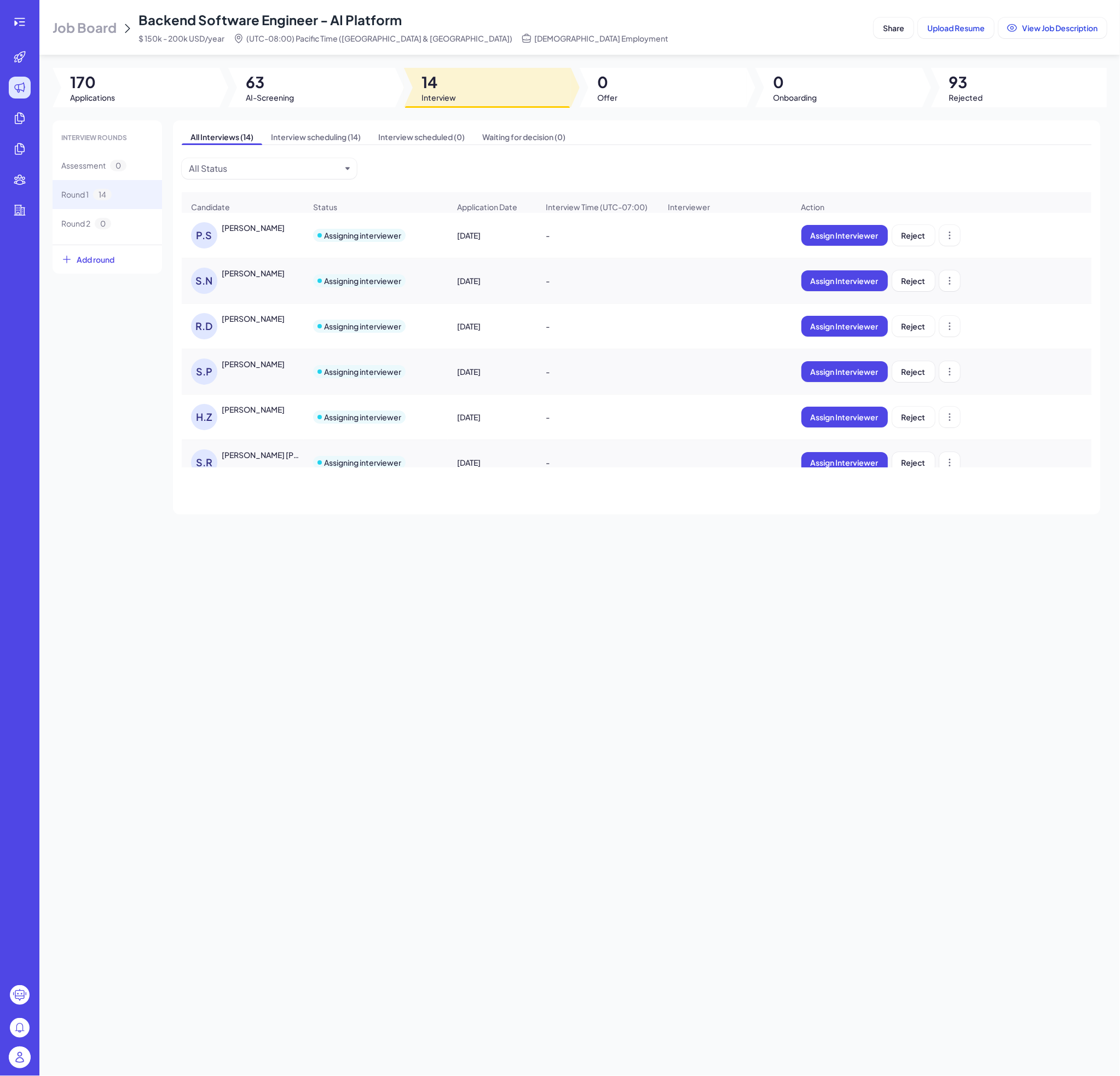
click at [256, 460] on div "[PERSON_NAME] [PERSON_NAME]" at bounding box center [262, 455] width 81 height 11
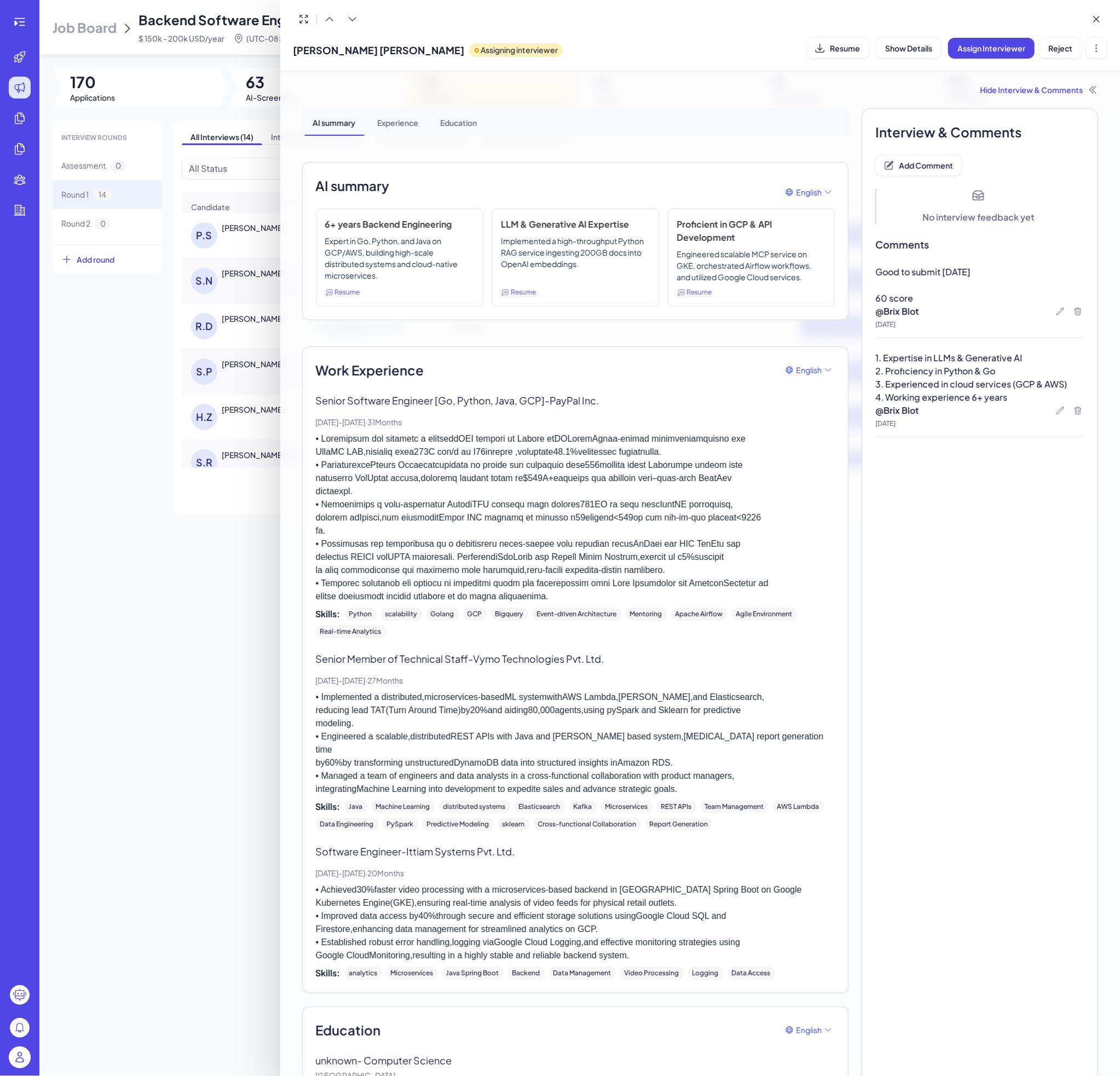
click at [212, 576] on div at bounding box center [560, 538] width 1120 height 1076
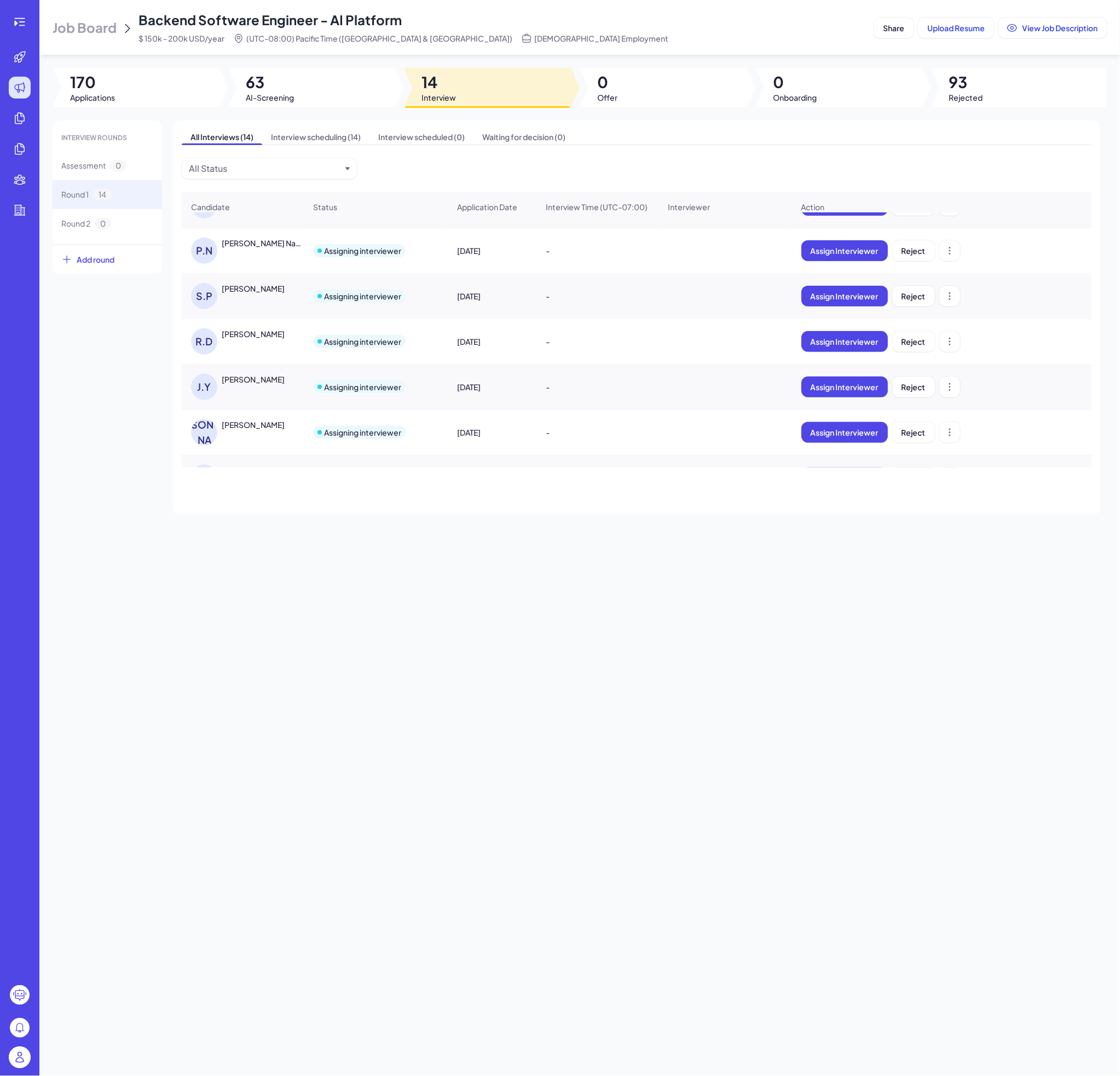
scroll to position [219, 0]
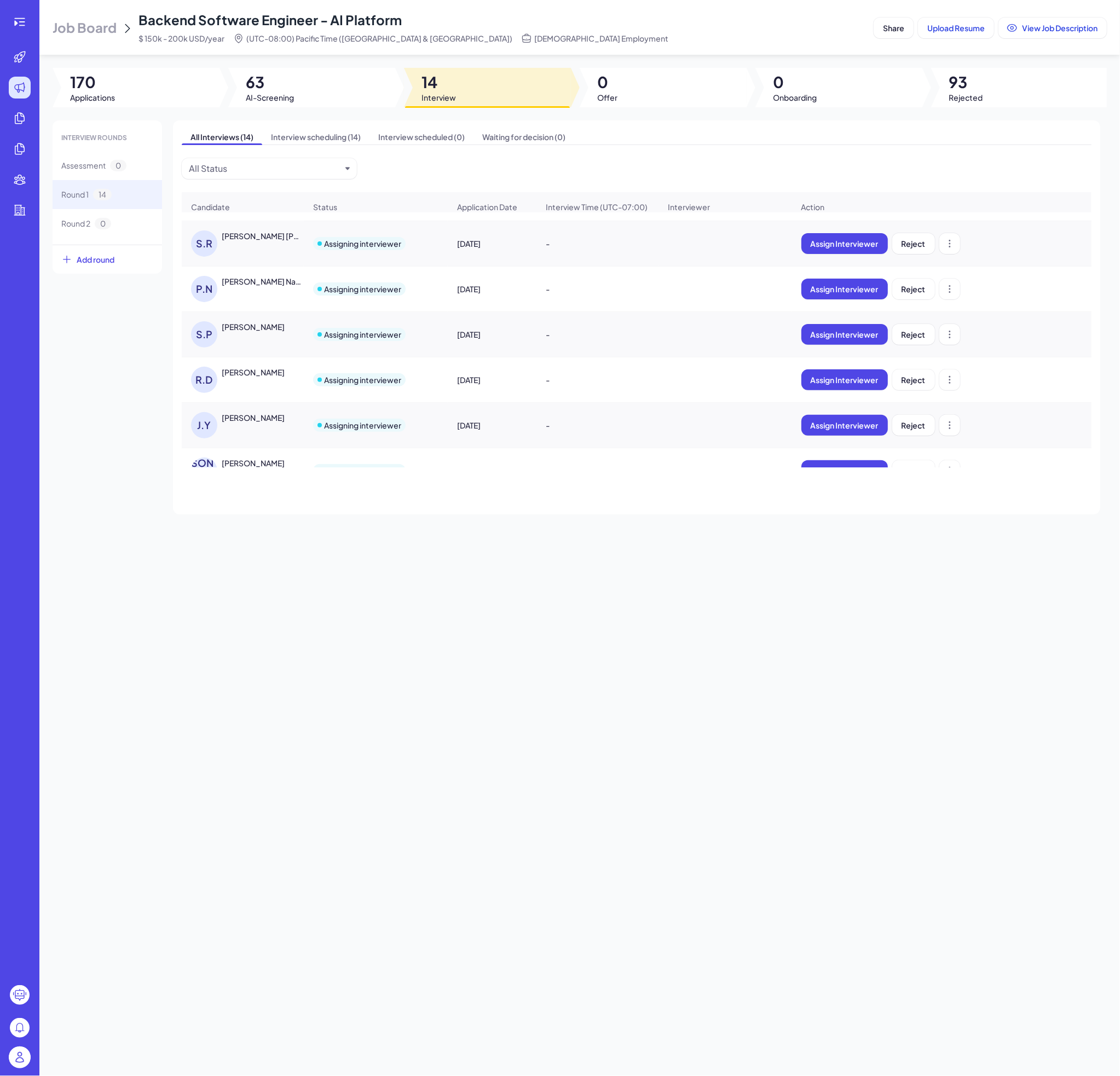
click at [238, 378] on div "[PERSON_NAME]" at bounding box center [253, 372] width 63 height 11
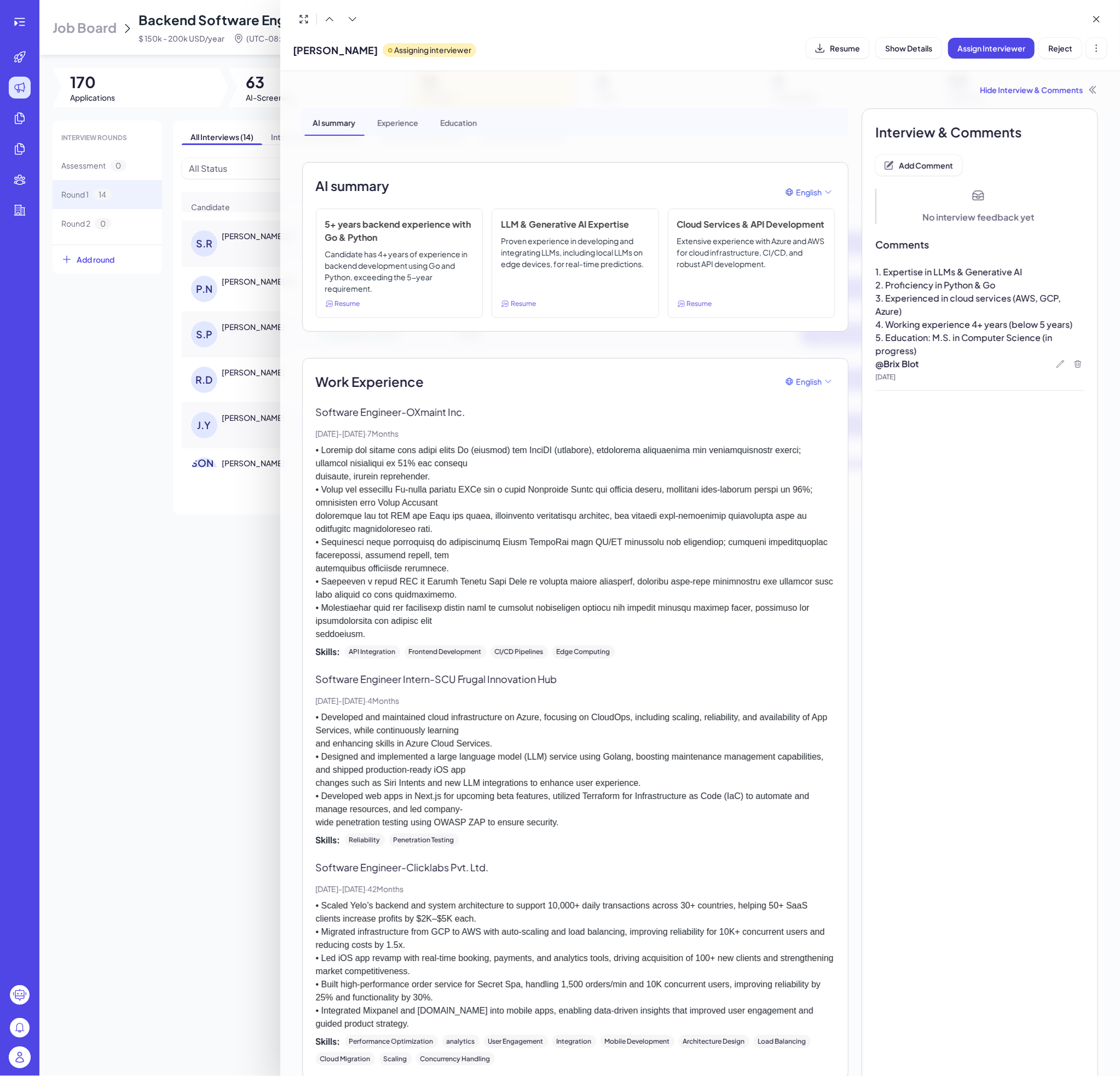
click at [149, 520] on div at bounding box center [560, 538] width 1120 height 1076
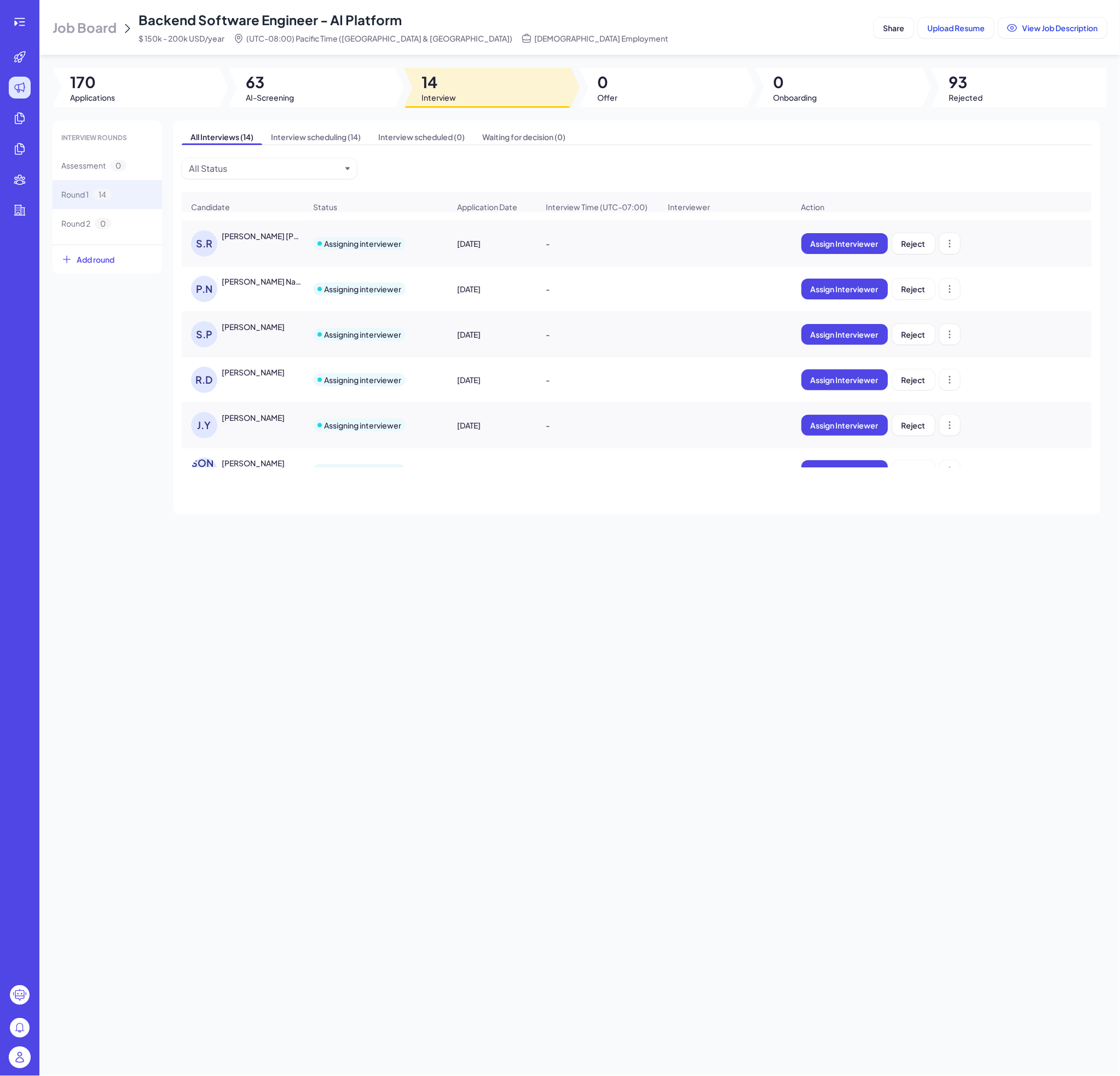
scroll to position [386, 0]
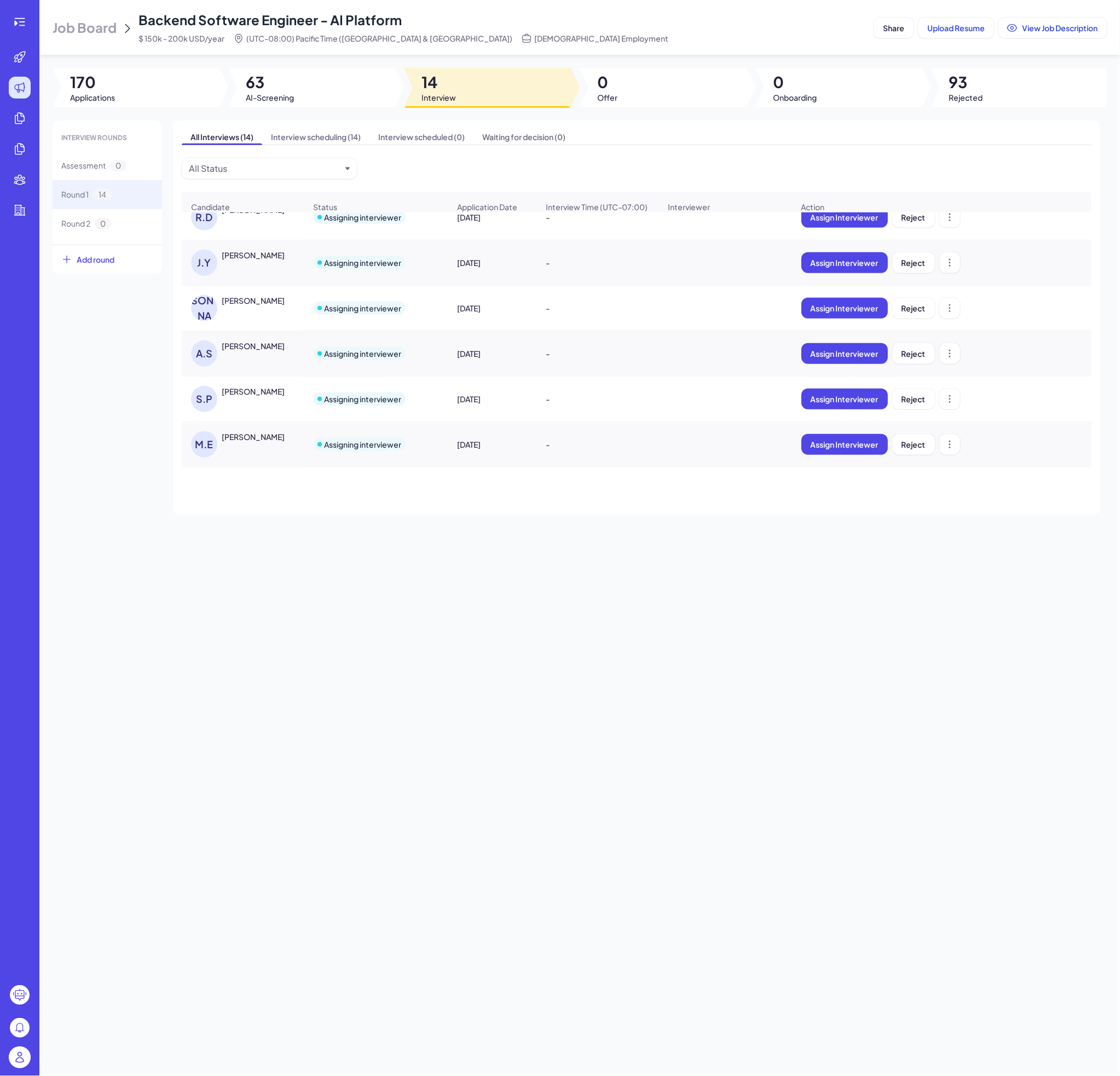
click at [257, 352] on div "[PERSON_NAME]" at bounding box center [253, 346] width 63 height 11
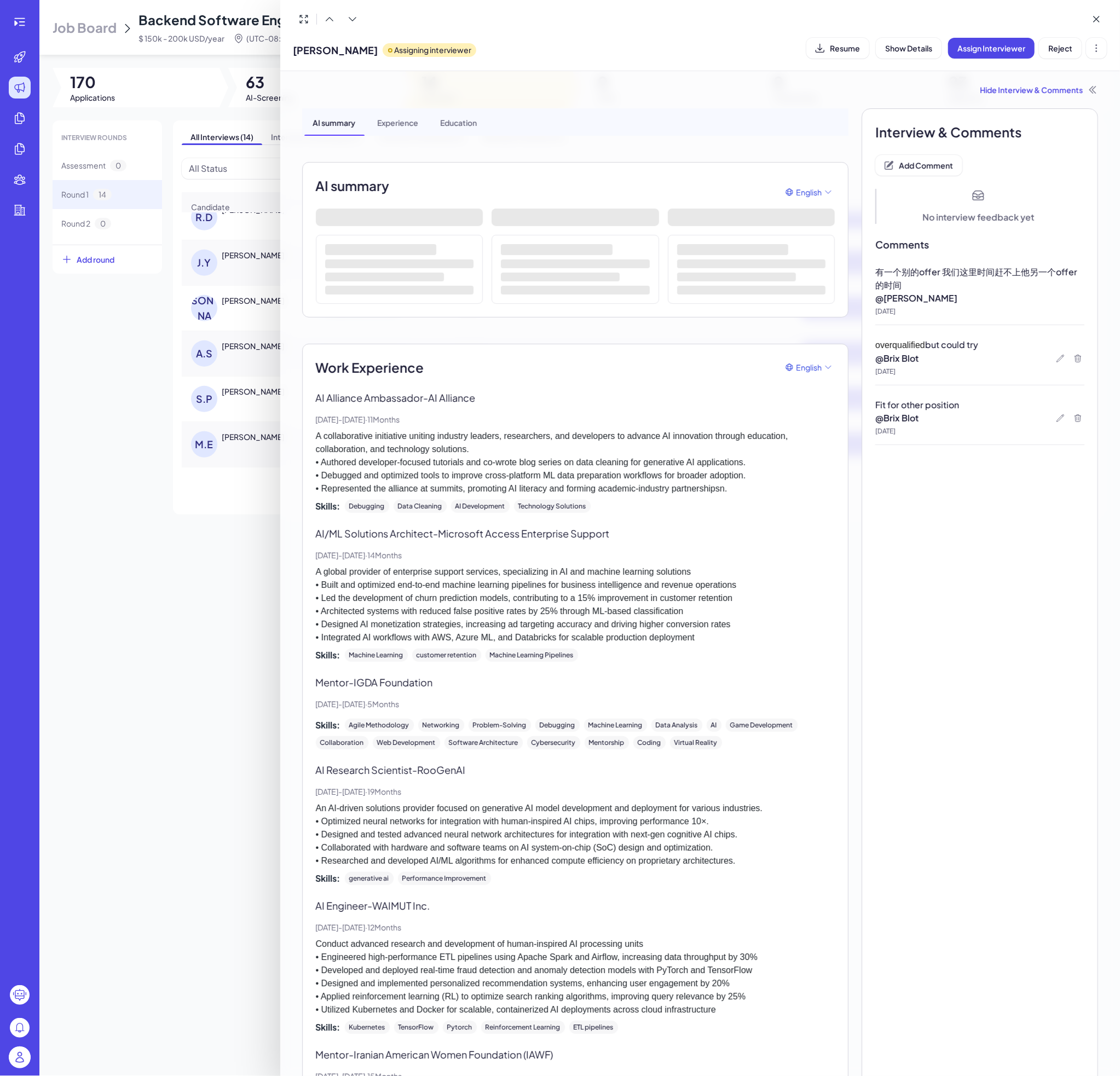
click at [144, 426] on div at bounding box center [560, 538] width 1120 height 1076
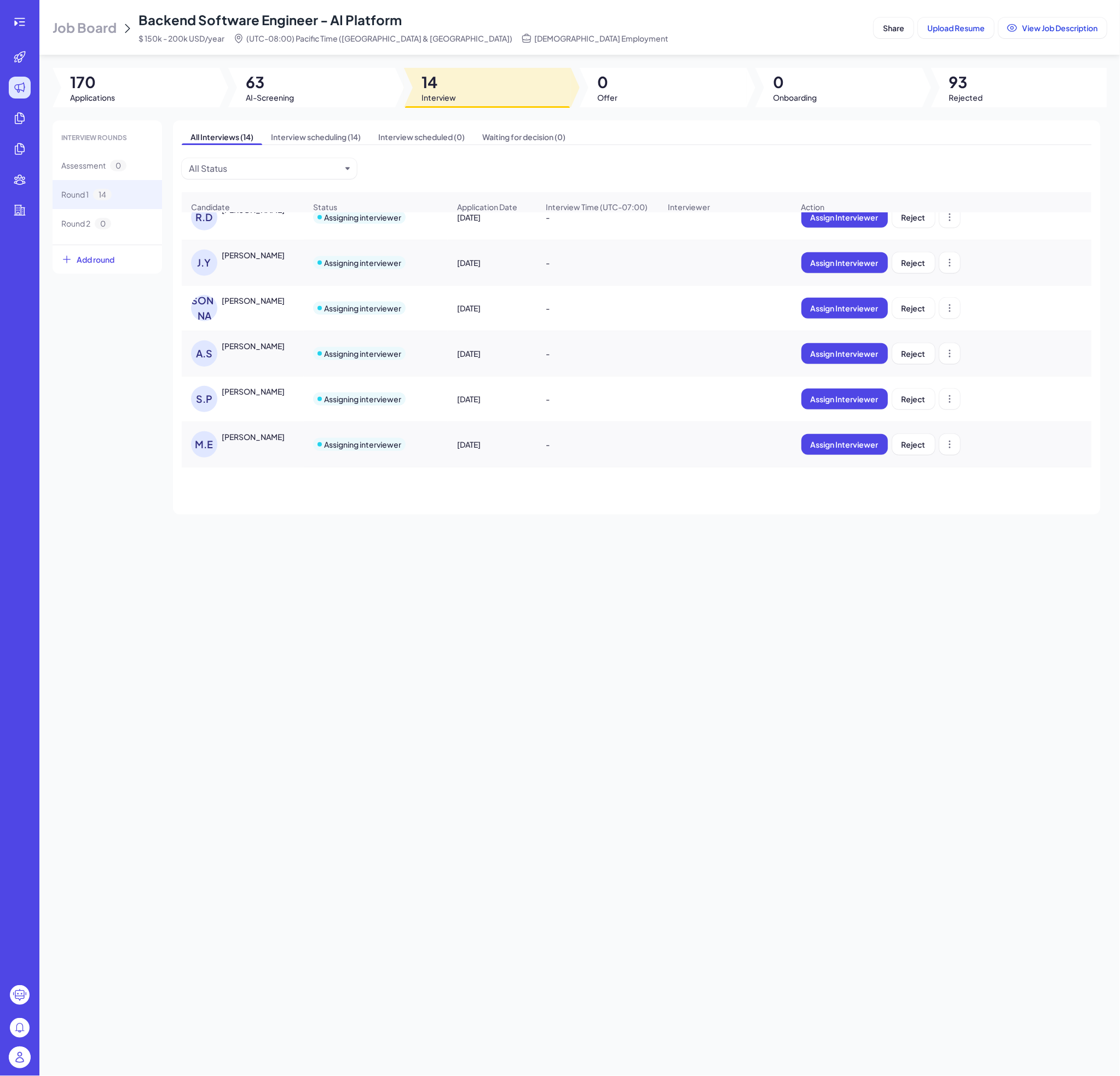
click at [250, 397] on div "[PERSON_NAME]" at bounding box center [253, 391] width 63 height 11
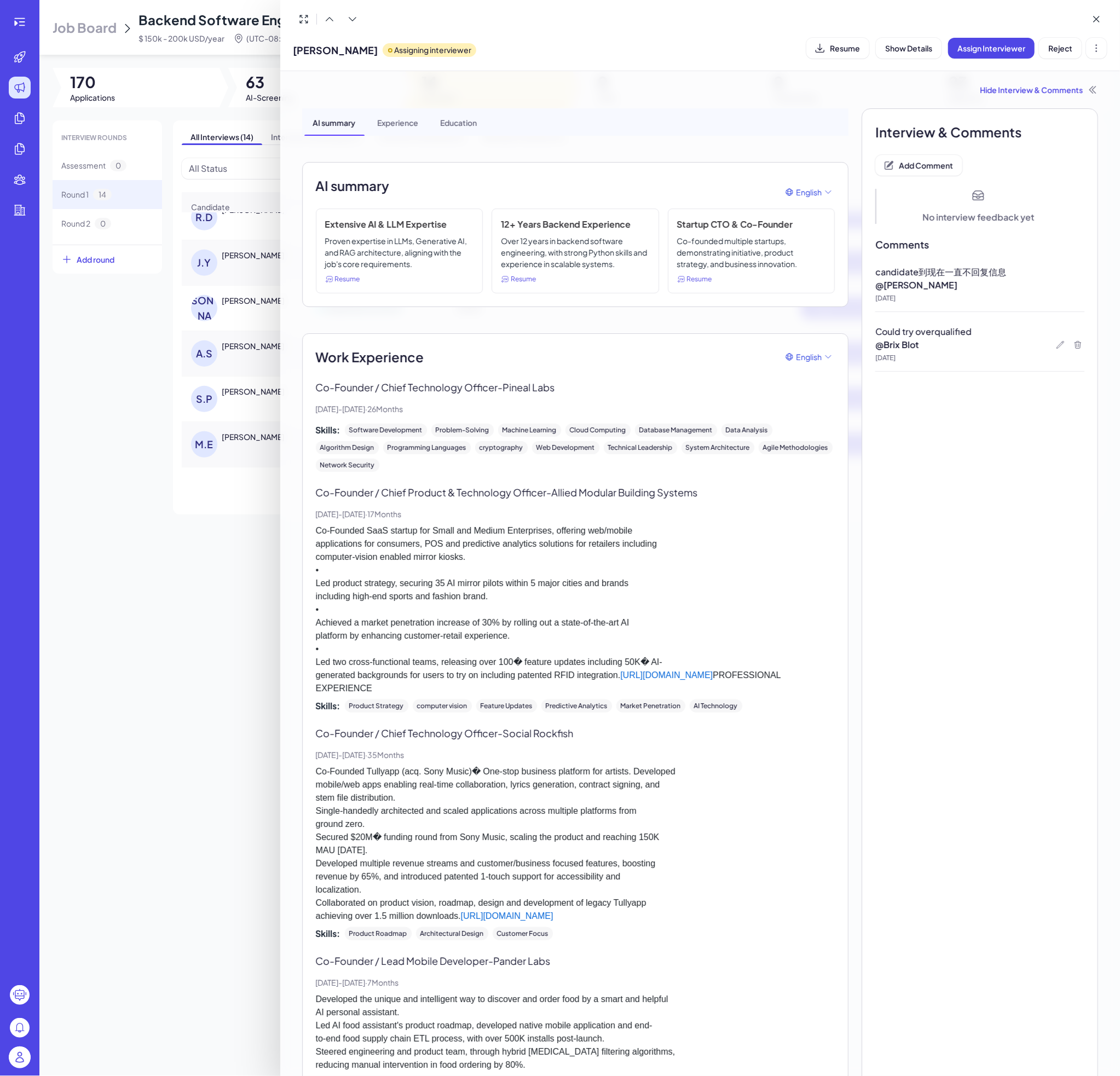
click at [129, 417] on div at bounding box center [560, 538] width 1120 height 1076
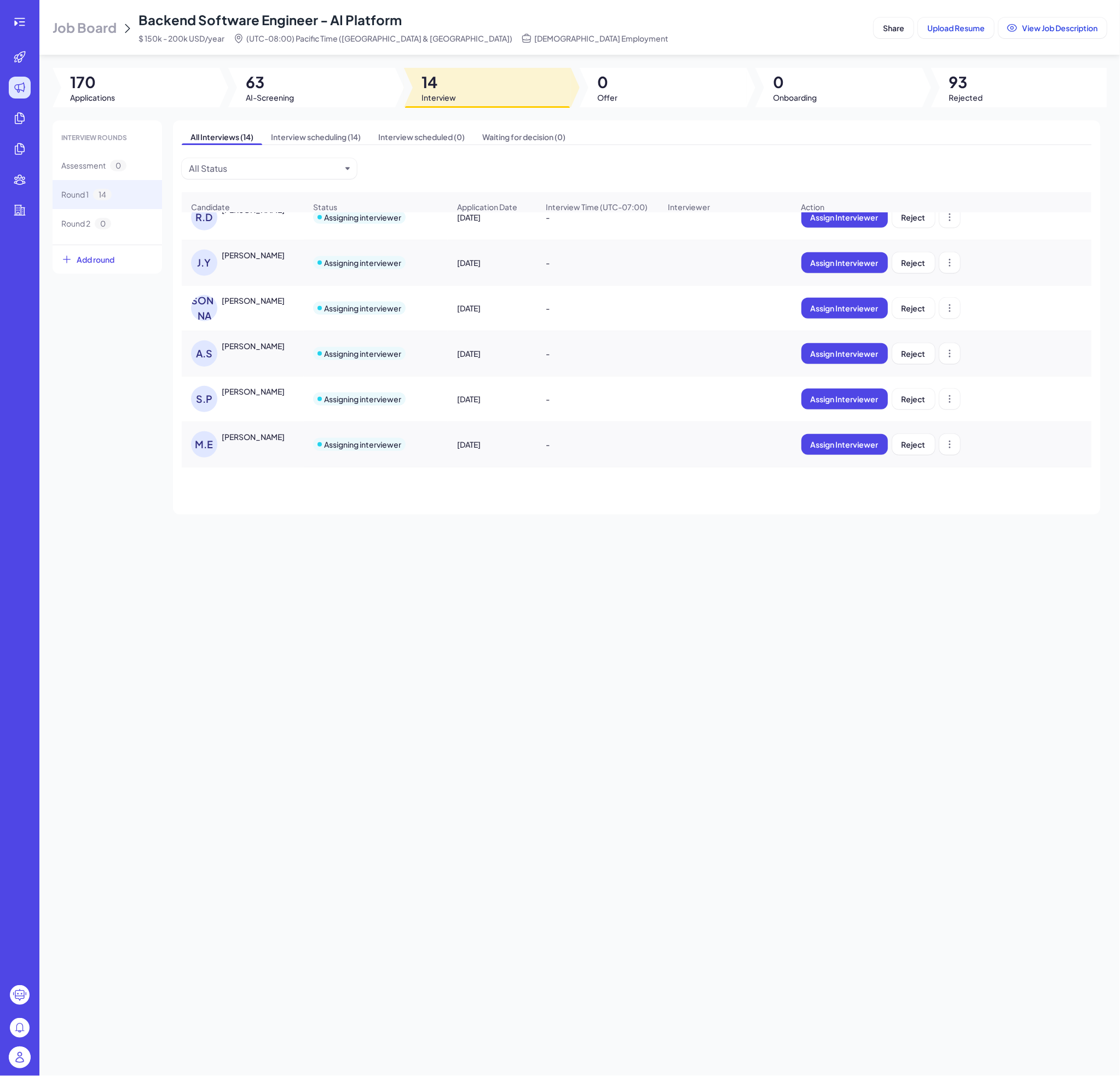
click at [231, 442] on div "[PERSON_NAME]" at bounding box center [253, 436] width 63 height 11
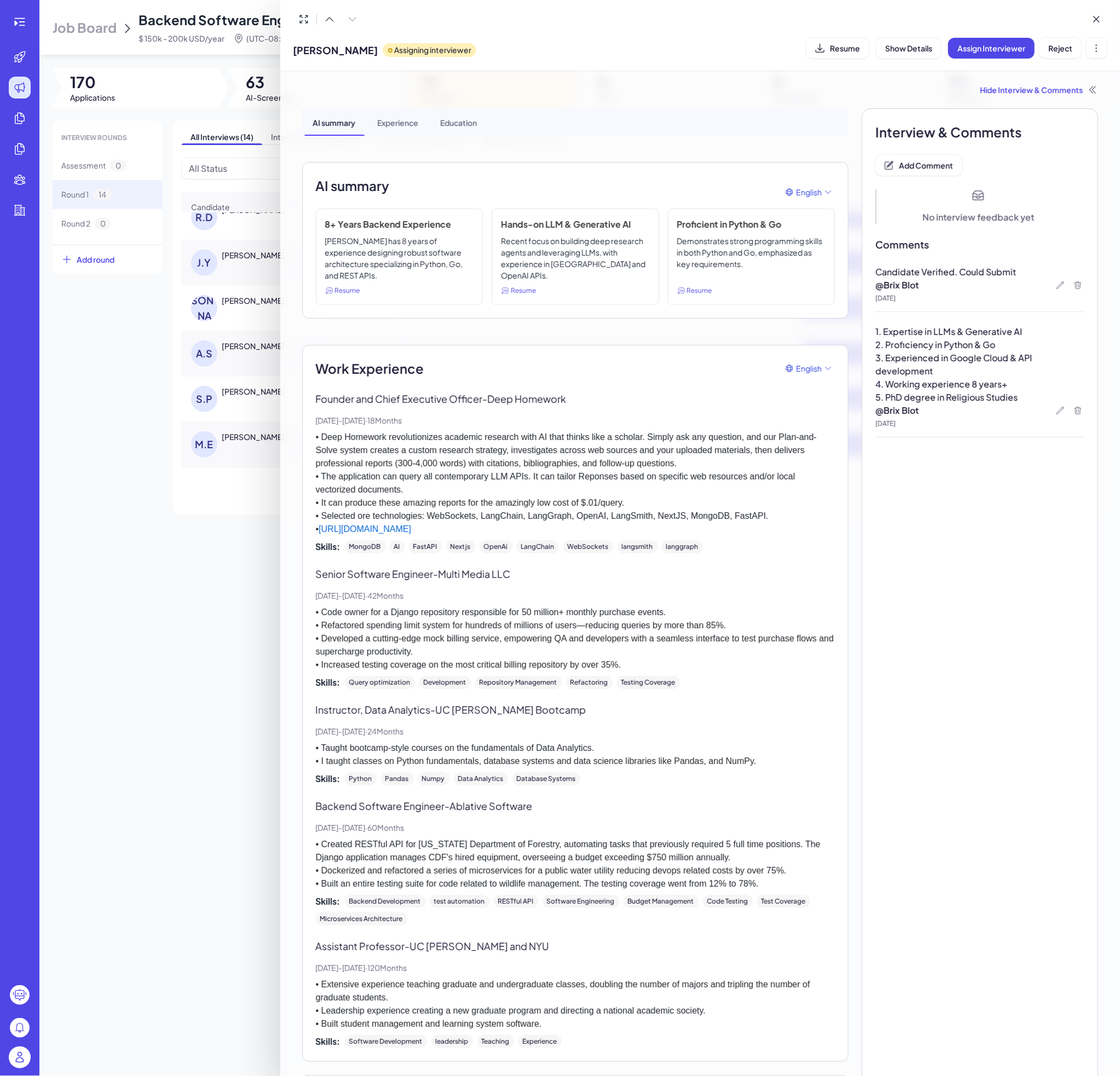
click at [245, 101] on div at bounding box center [560, 538] width 1120 height 1076
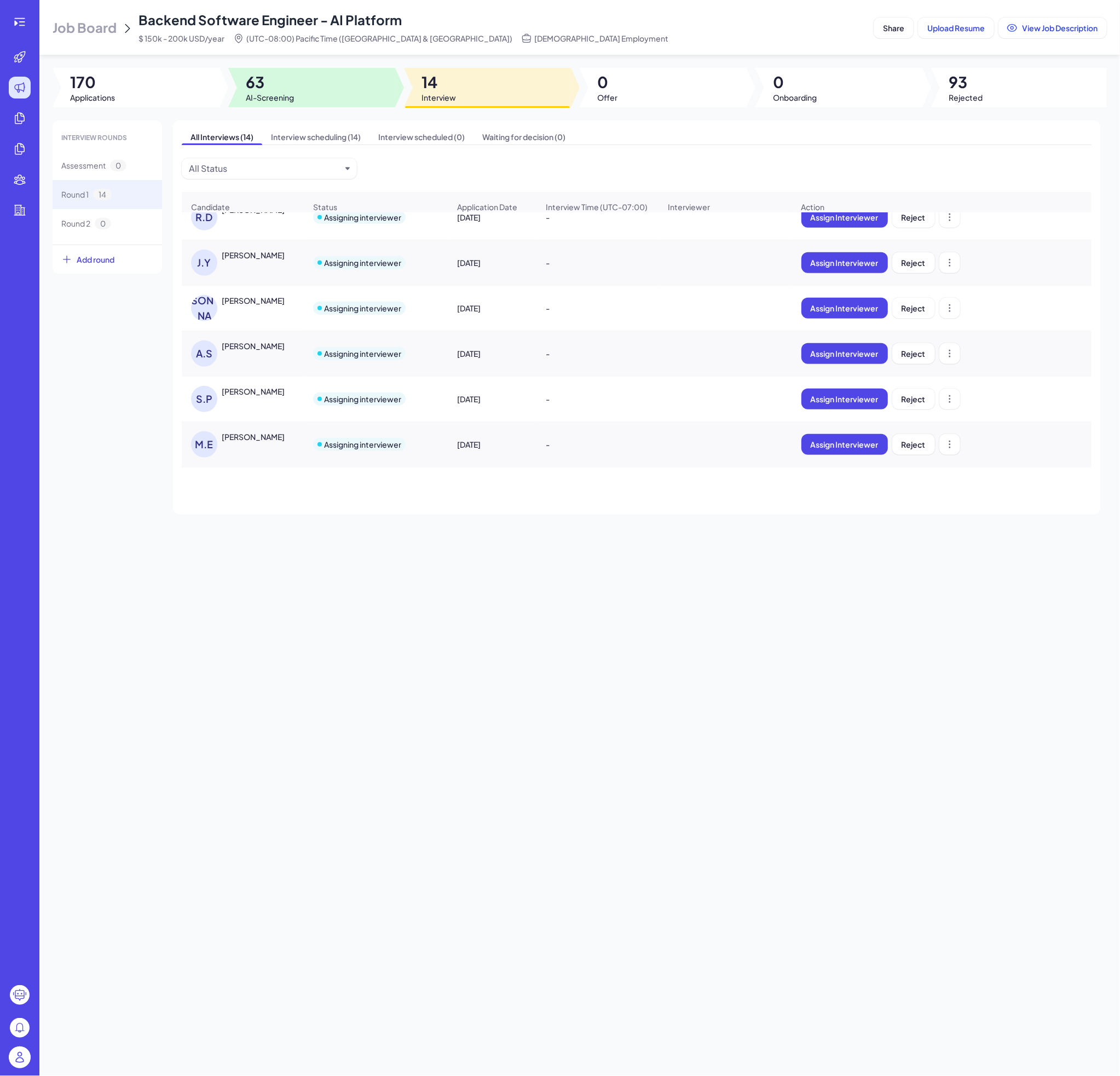
click at [259, 88] on span "63" at bounding box center [270, 82] width 48 height 20
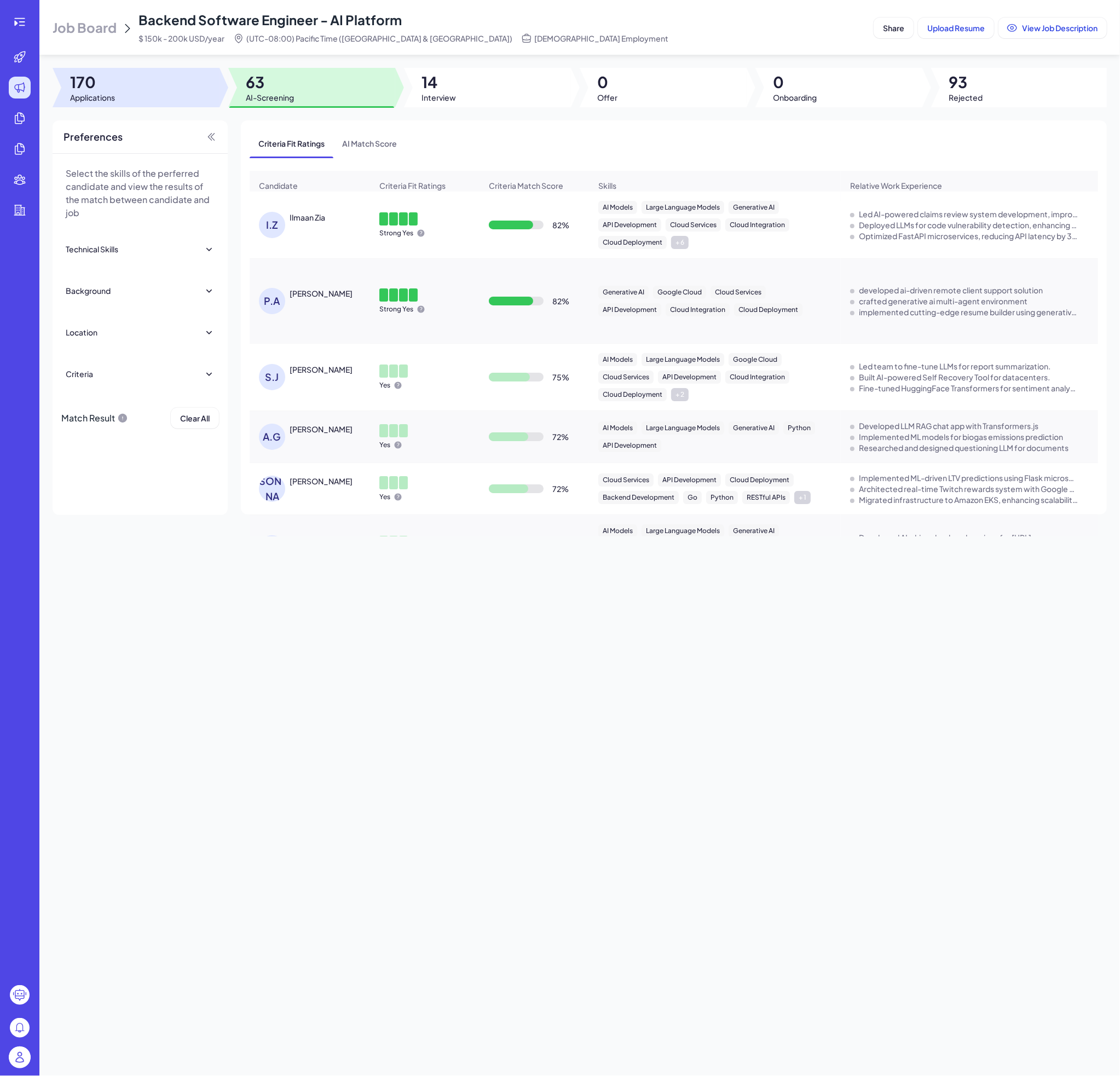
click at [89, 72] on span "170" at bounding box center [93, 82] width 45 height 20
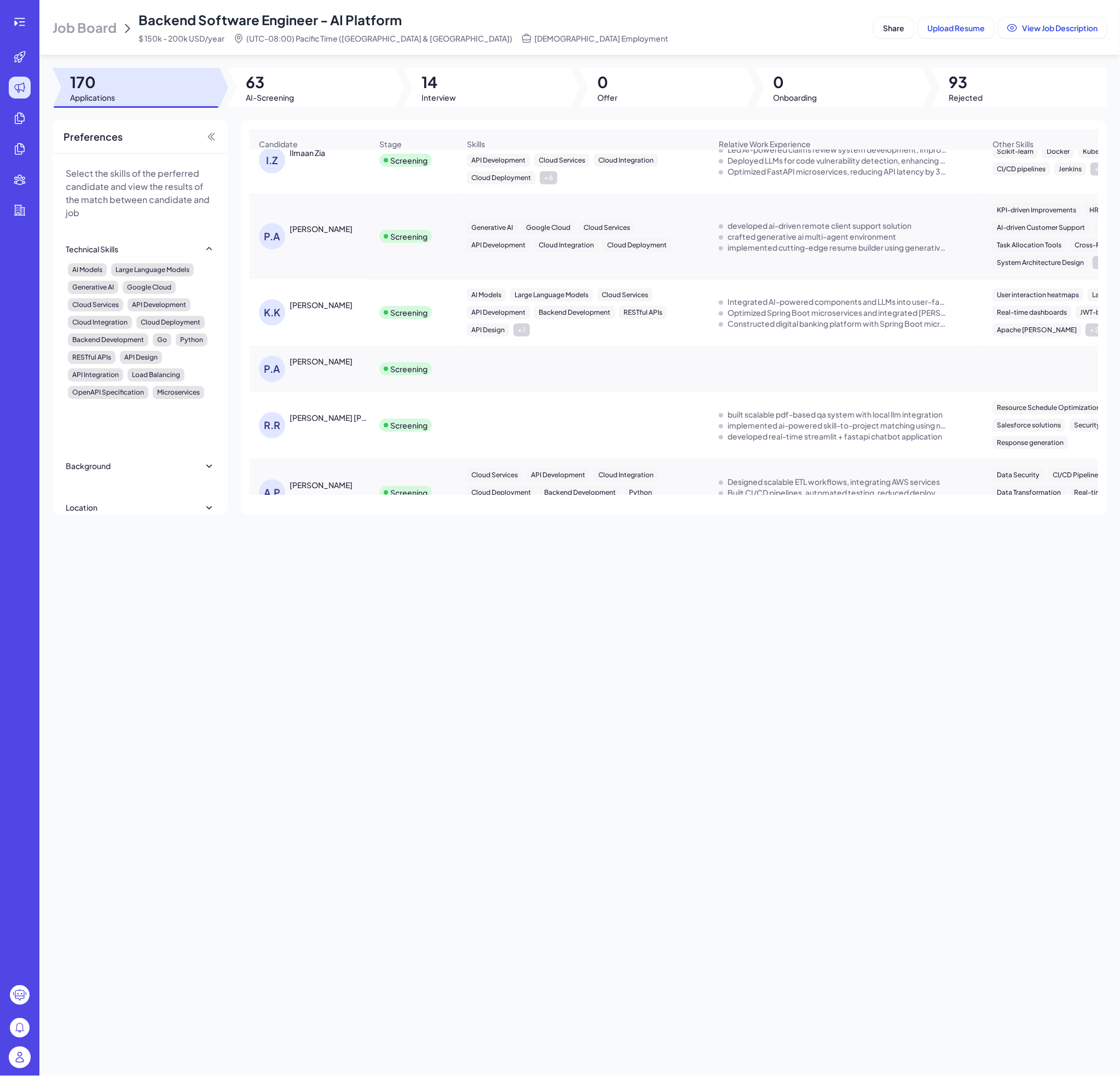
scroll to position [433, 0]
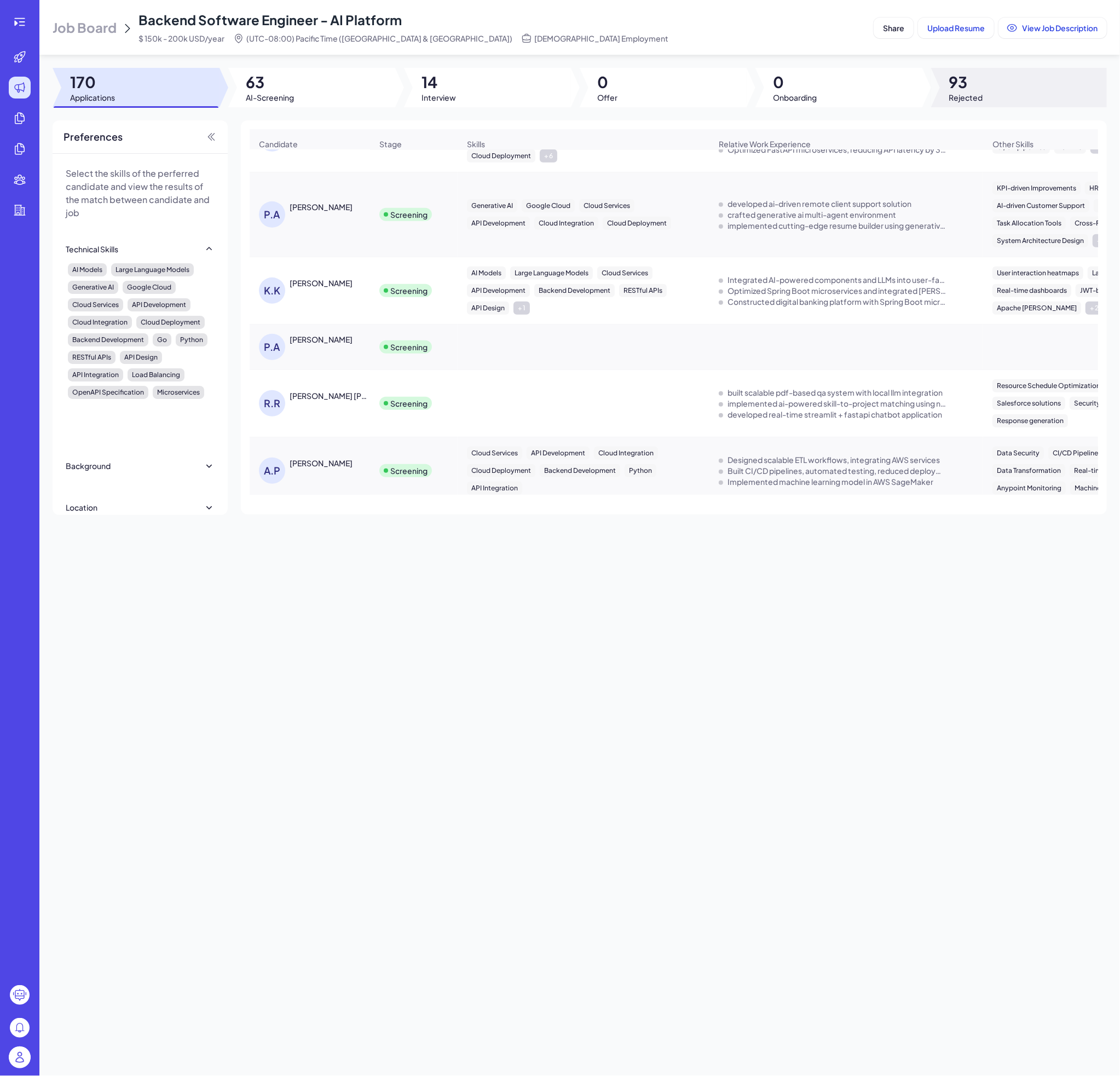
click at [957, 88] on span "93" at bounding box center [965, 82] width 34 height 20
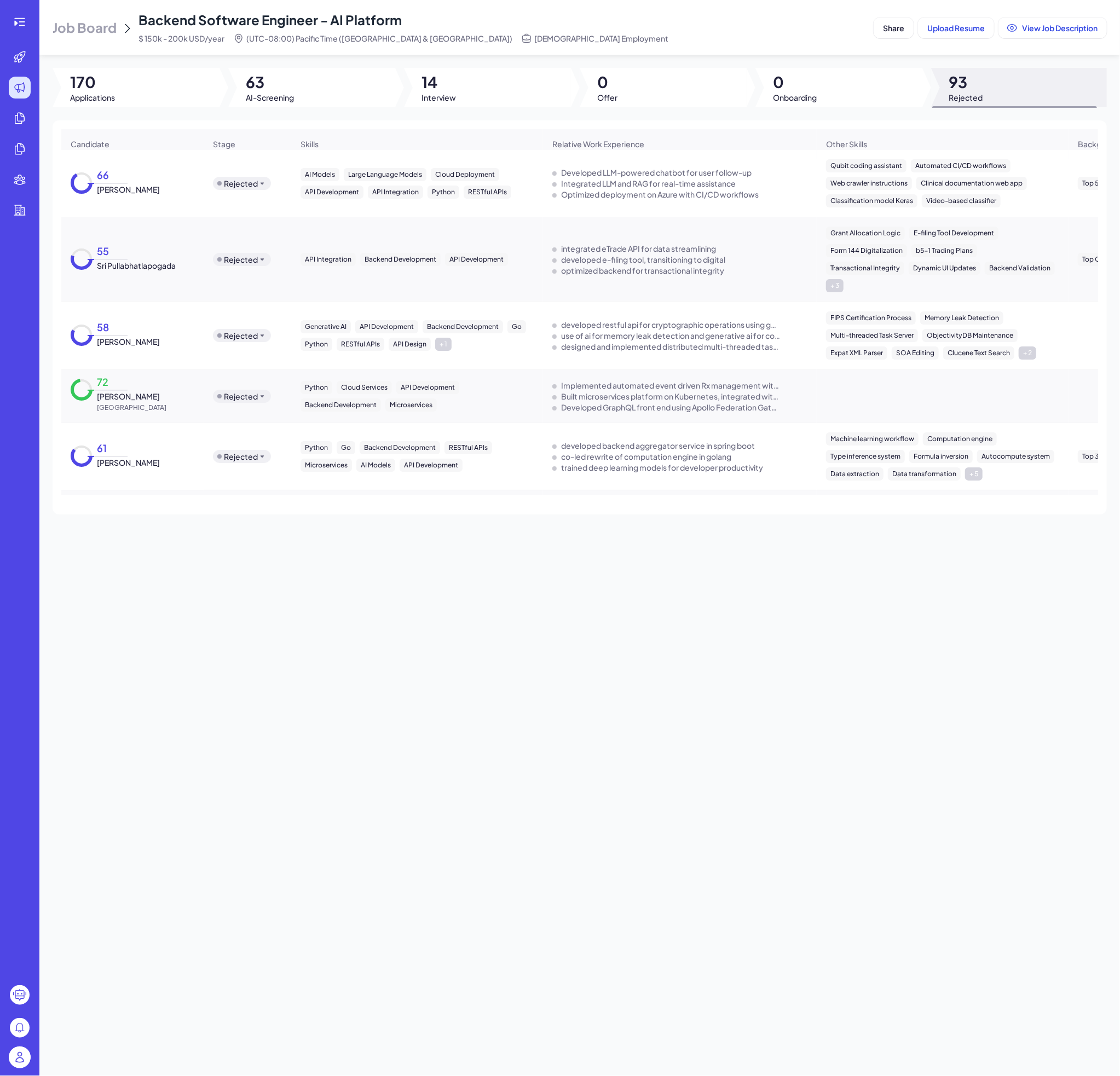
click at [135, 195] on span "[PERSON_NAME]" at bounding box center [128, 189] width 63 height 11
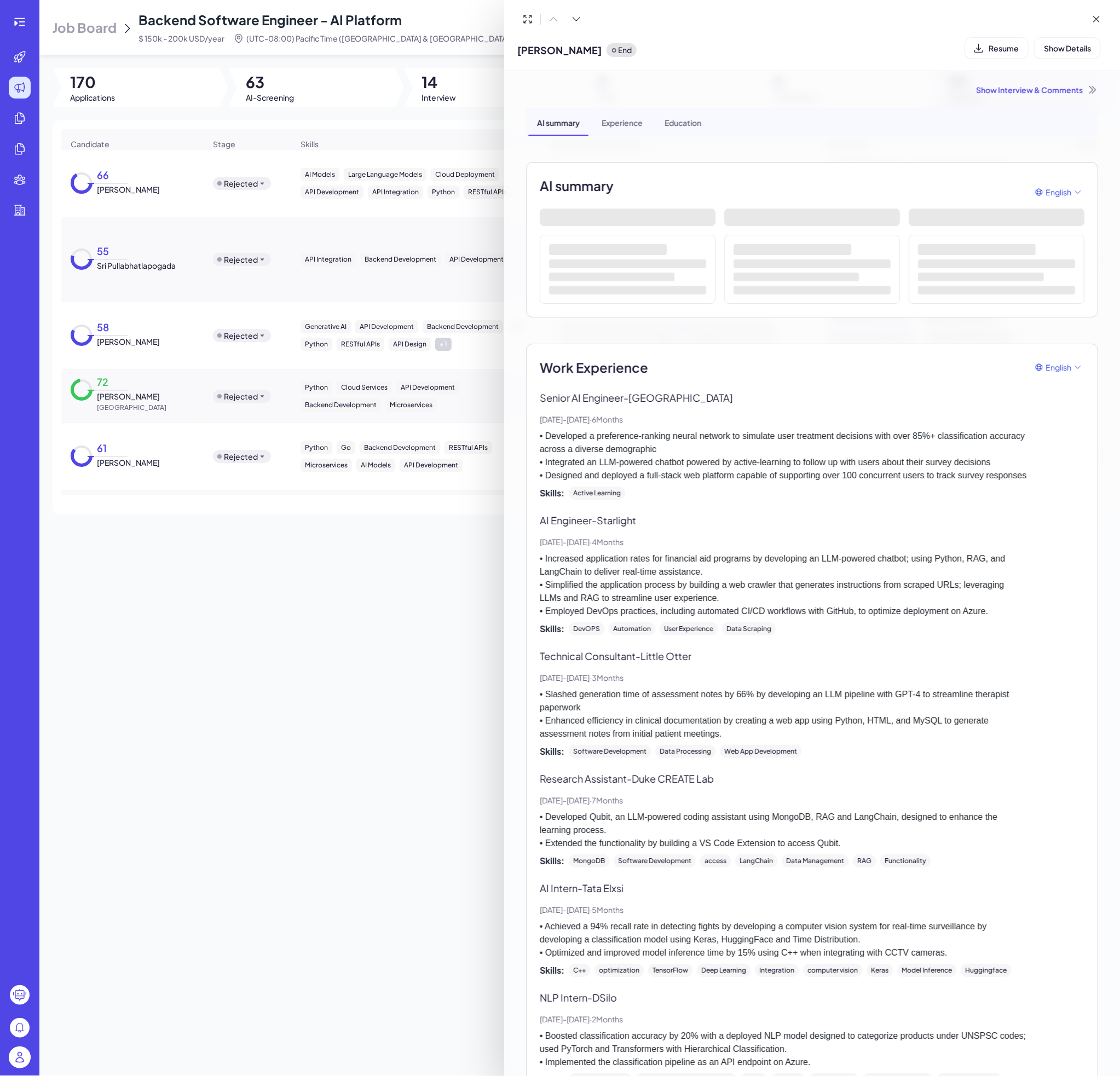
click at [1018, 89] on div "Show Interview & Comments" at bounding box center [812, 90] width 572 height 11
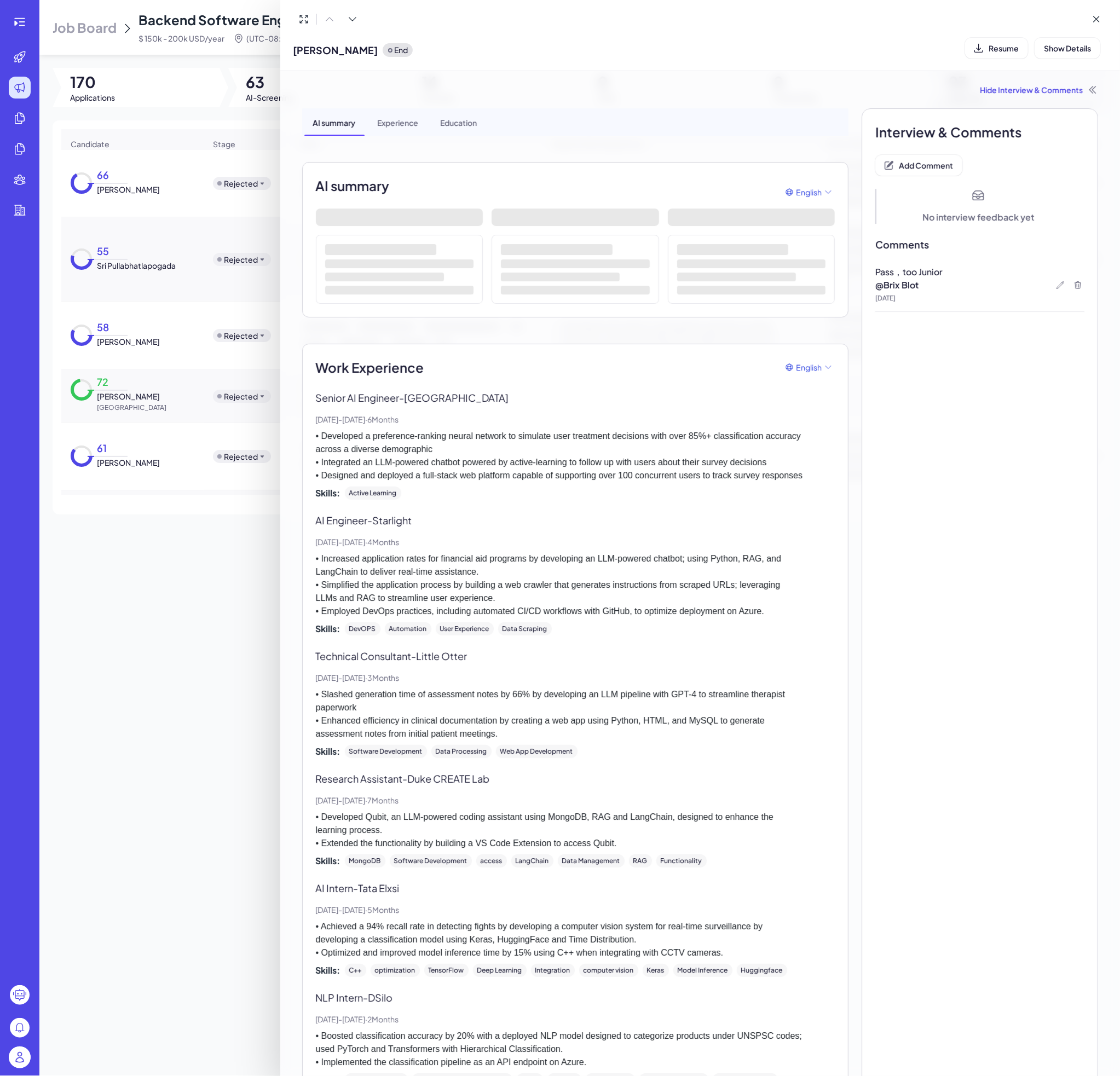
click at [151, 271] on div at bounding box center [560, 538] width 1120 height 1076
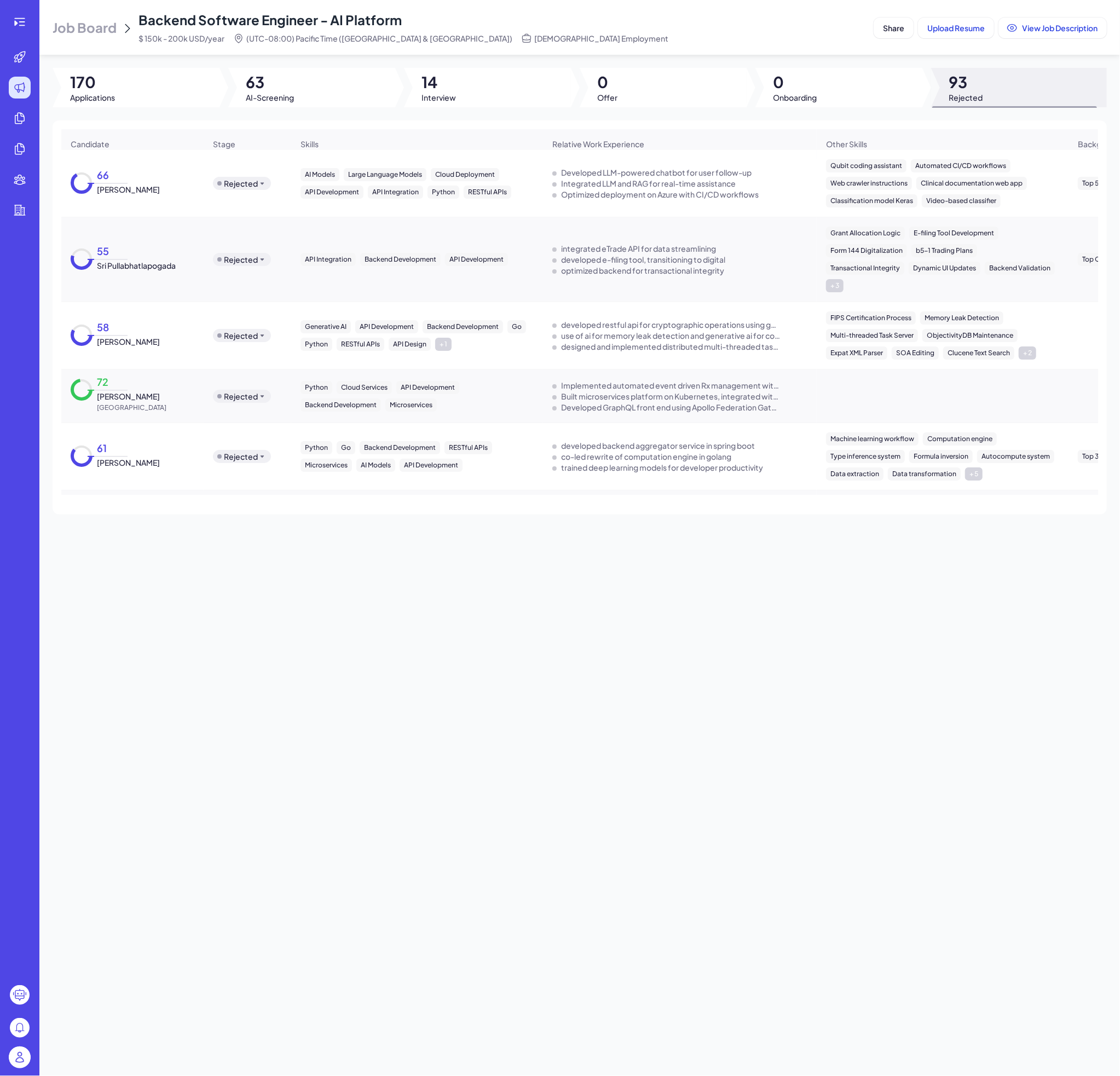
click at [138, 267] on span "Sri Pullabhatlapogada" at bounding box center [136, 265] width 79 height 11
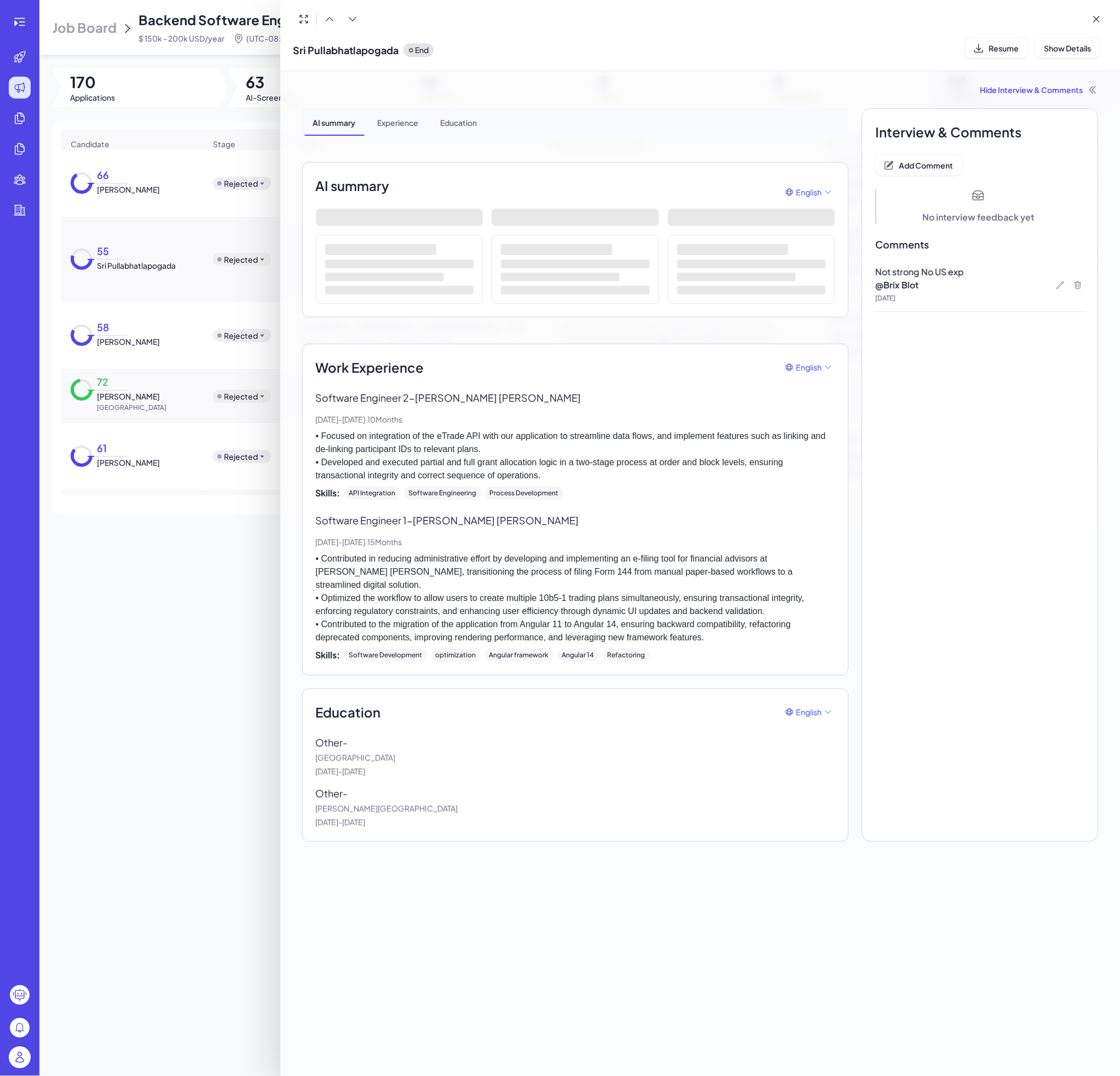
click at [168, 423] on div at bounding box center [560, 538] width 1120 height 1076
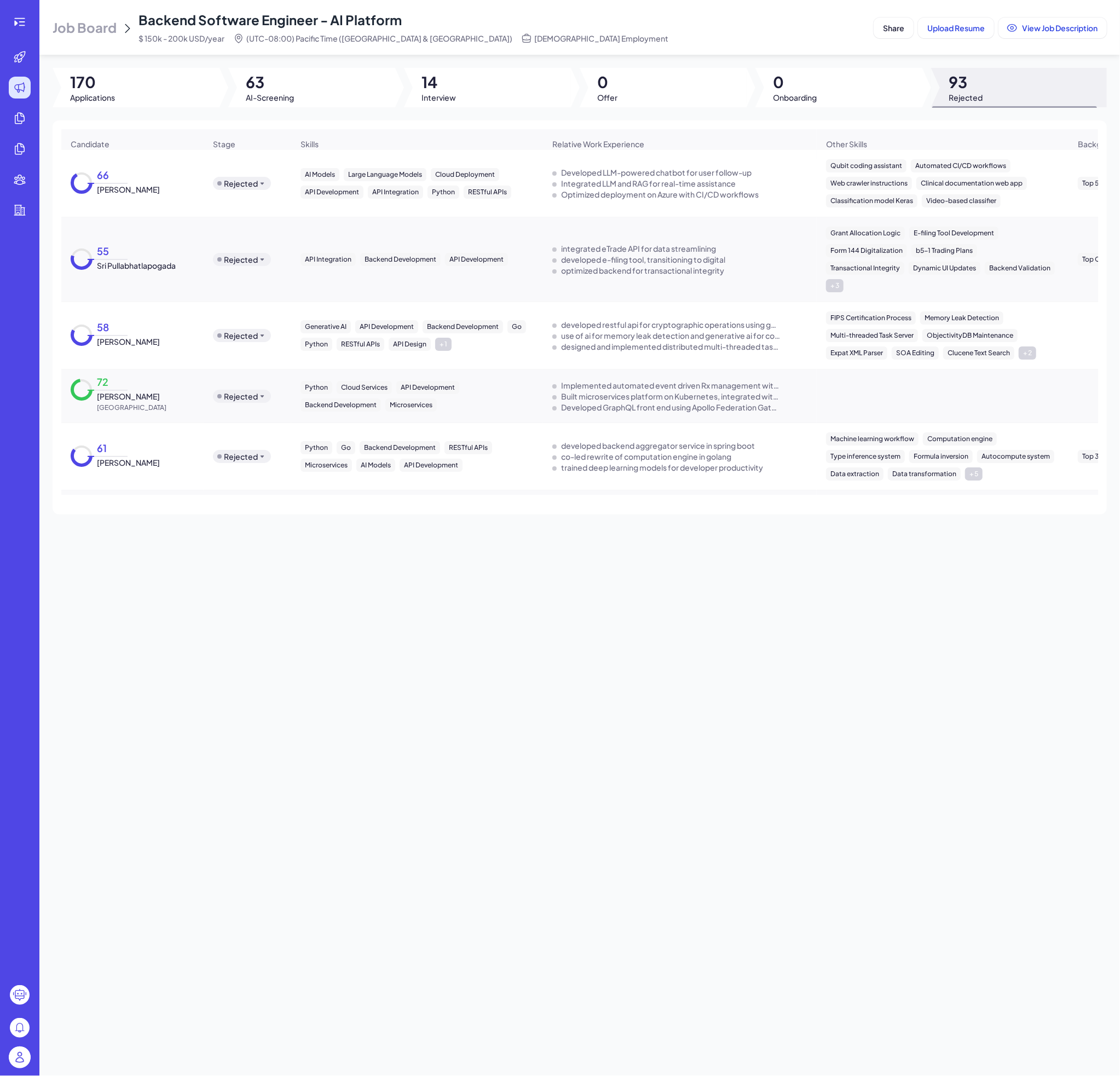
click at [132, 402] on span "[GEOGRAPHIC_DATA]" at bounding box center [132, 408] width 70 height 11
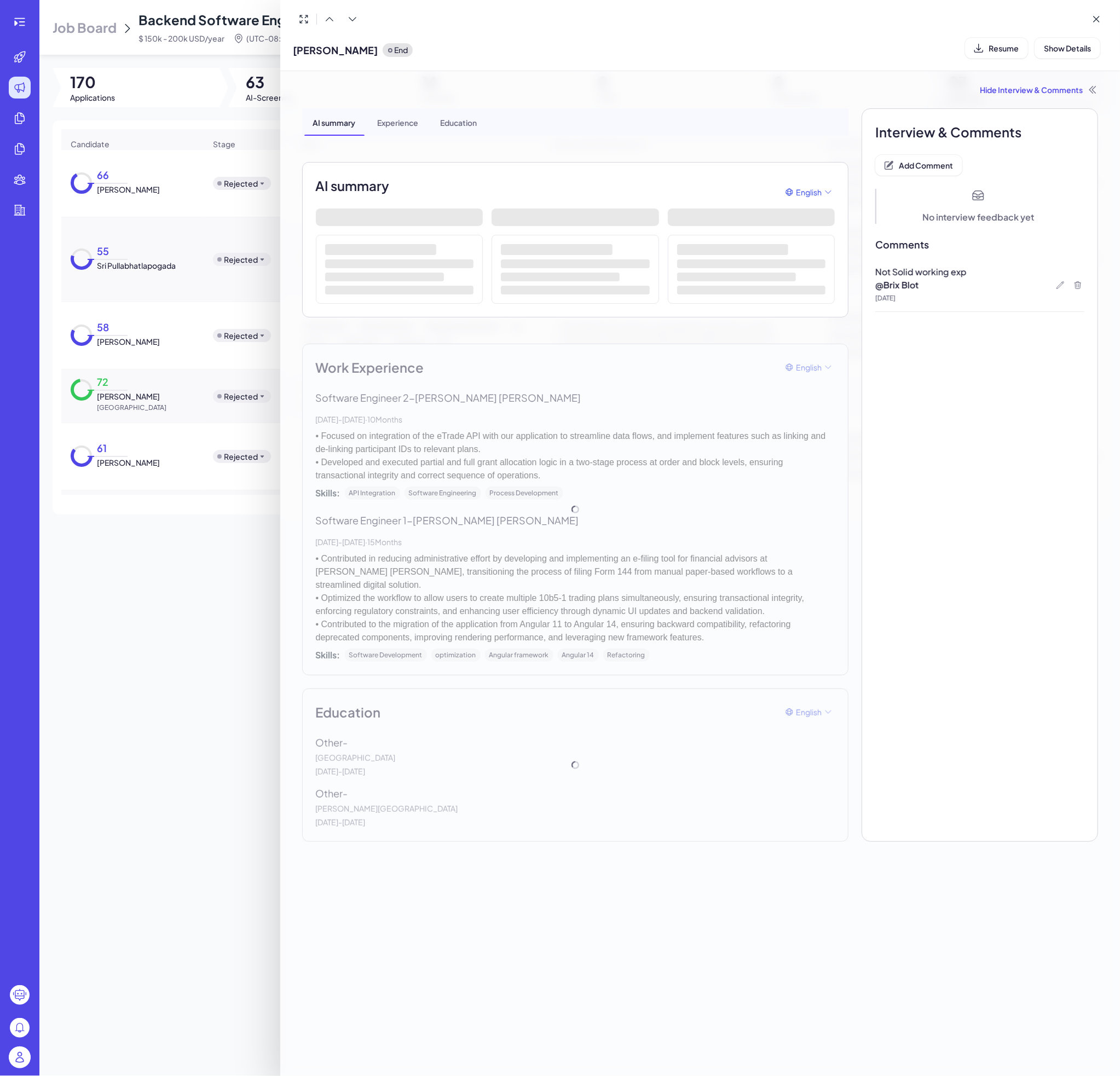
click at [156, 446] on div at bounding box center [560, 538] width 1120 height 1076
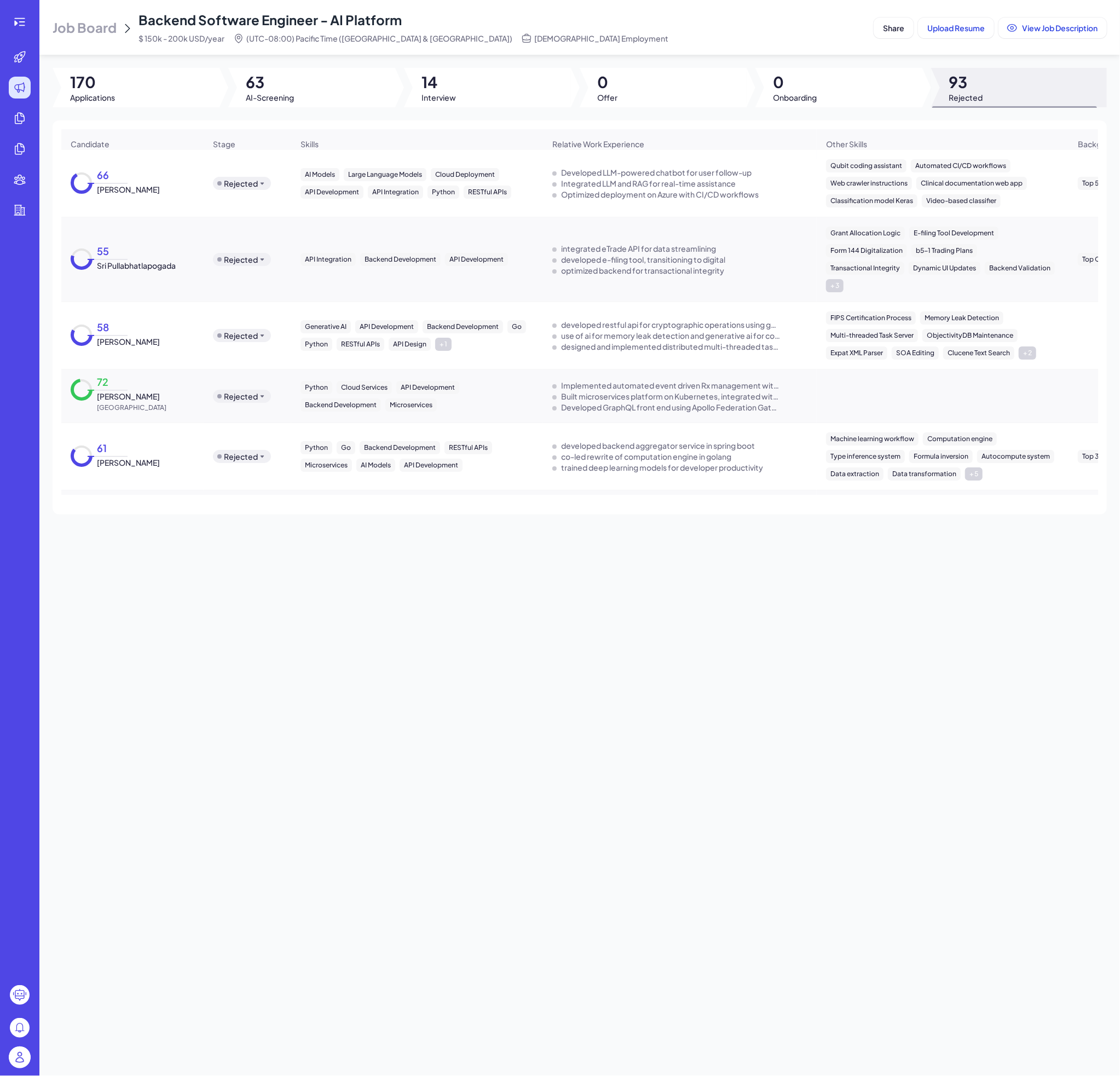
click at [129, 468] on div "61 [PERSON_NAME]" at bounding box center [132, 457] width 141 height 41
click at [154, 457] on span "[PERSON_NAME]" at bounding box center [128, 462] width 63 height 11
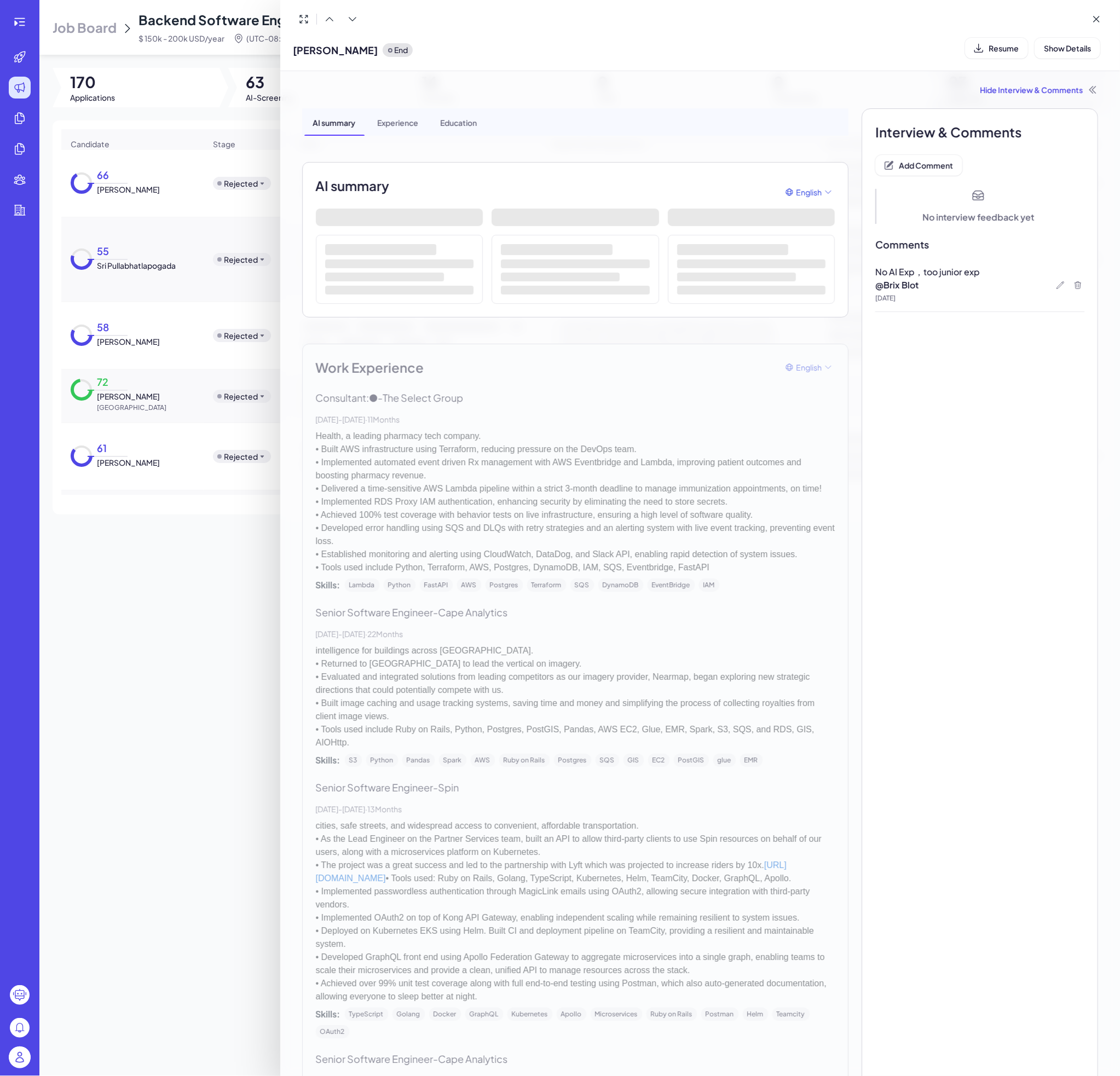
click at [193, 355] on div at bounding box center [560, 538] width 1120 height 1076
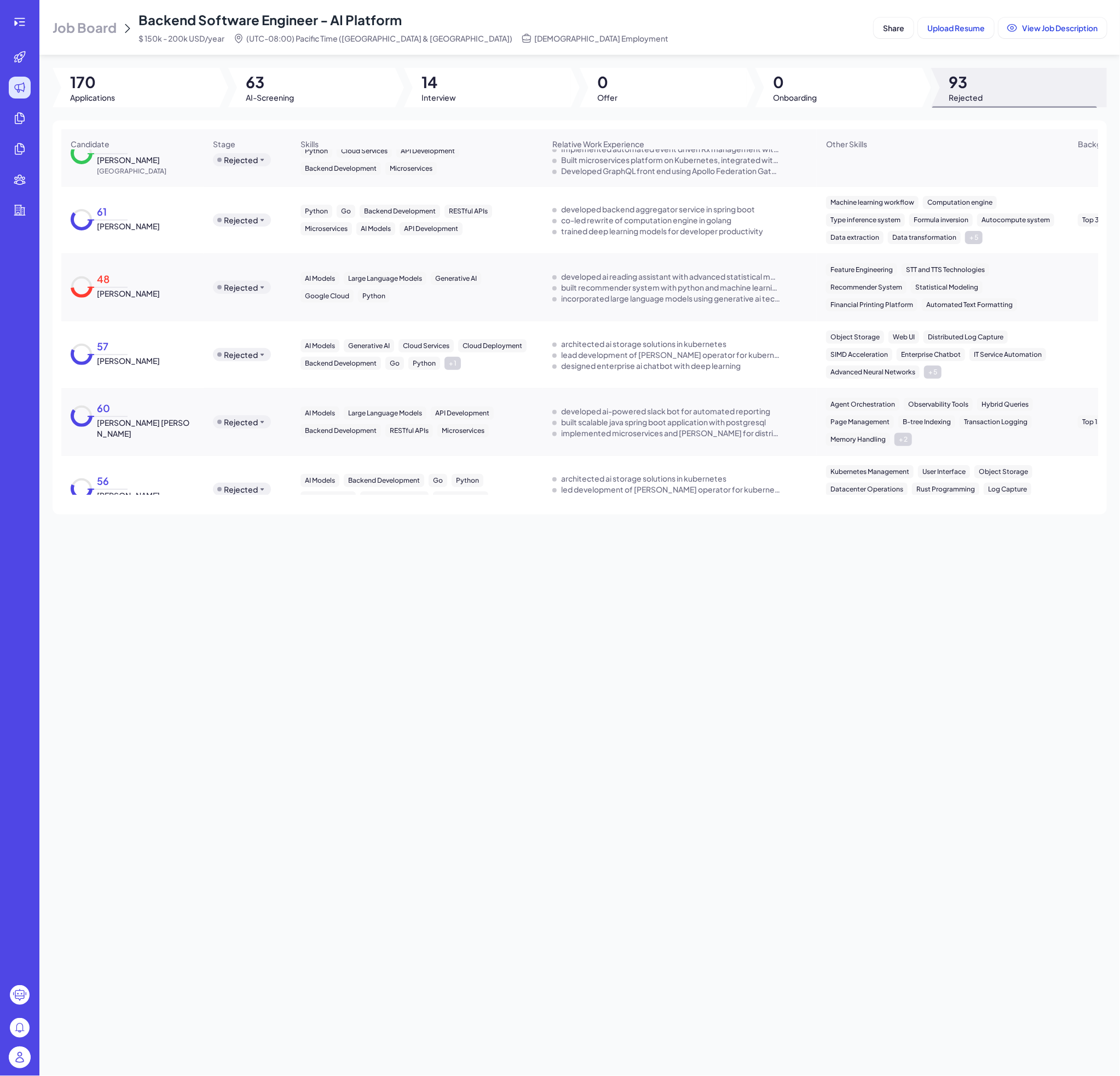
scroll to position [329, 0]
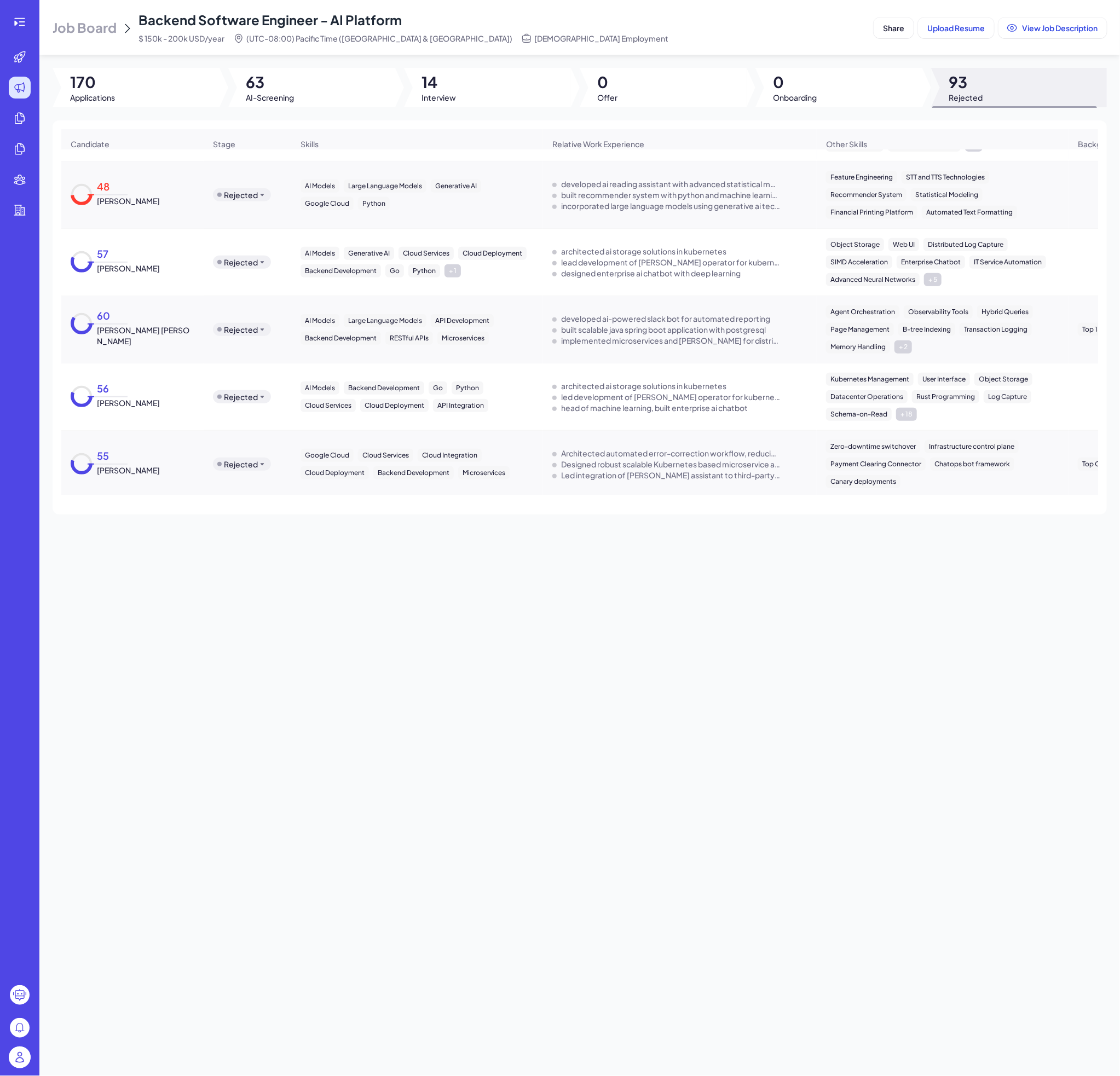
drag, startPoint x: 167, startPoint y: 281, endPoint x: 206, endPoint y: 354, distance: 82.8
click at [206, 354] on tr "60 [PERSON_NAME] [PERSON_NAME] Rejected AI Models Large Language Models API Dev…" at bounding box center [800, 330] width 1478 height 67
click at [105, 189] on div "48" at bounding box center [110, 189] width 35 height 12
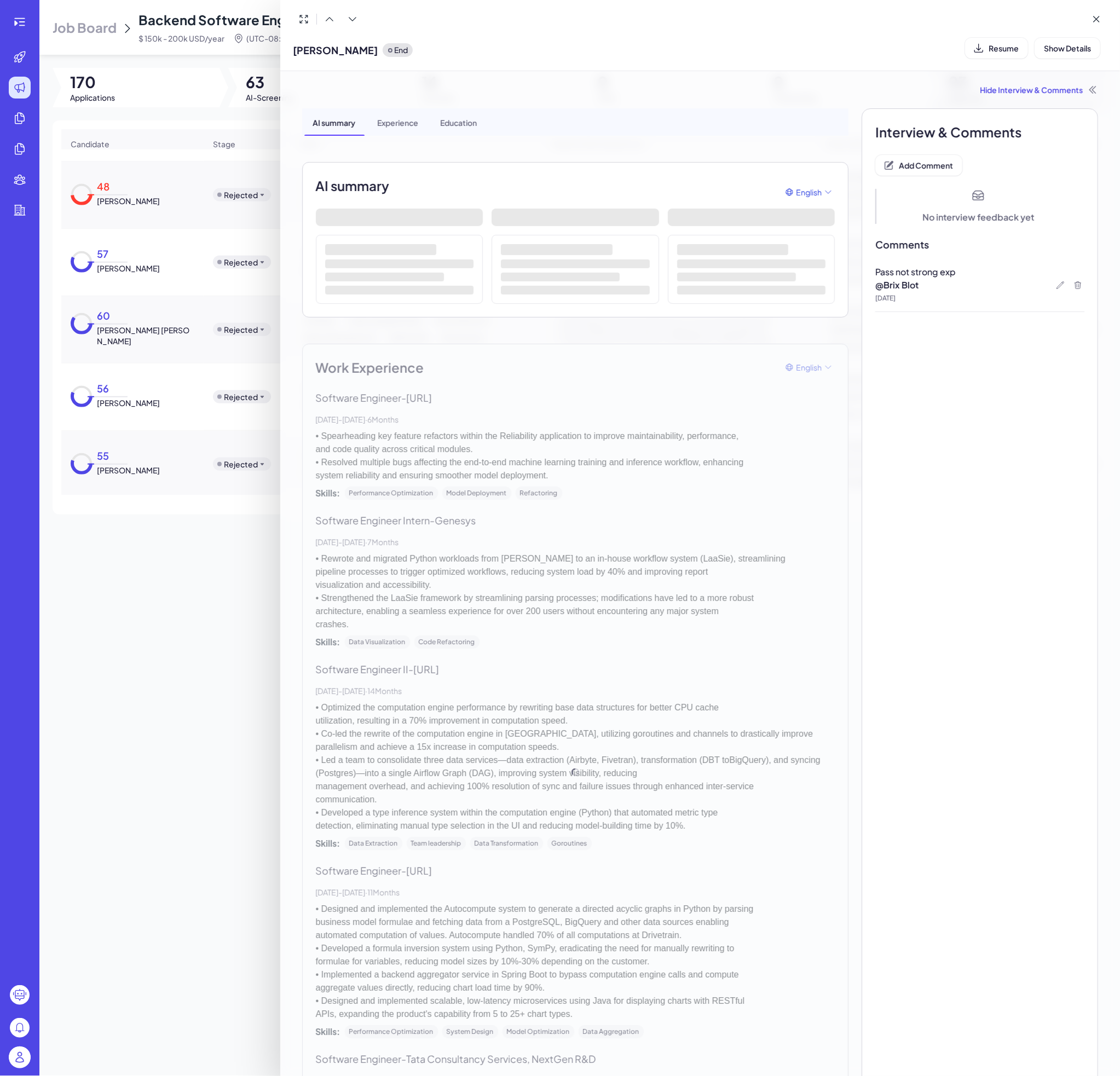
click at [136, 264] on div at bounding box center [560, 538] width 1120 height 1076
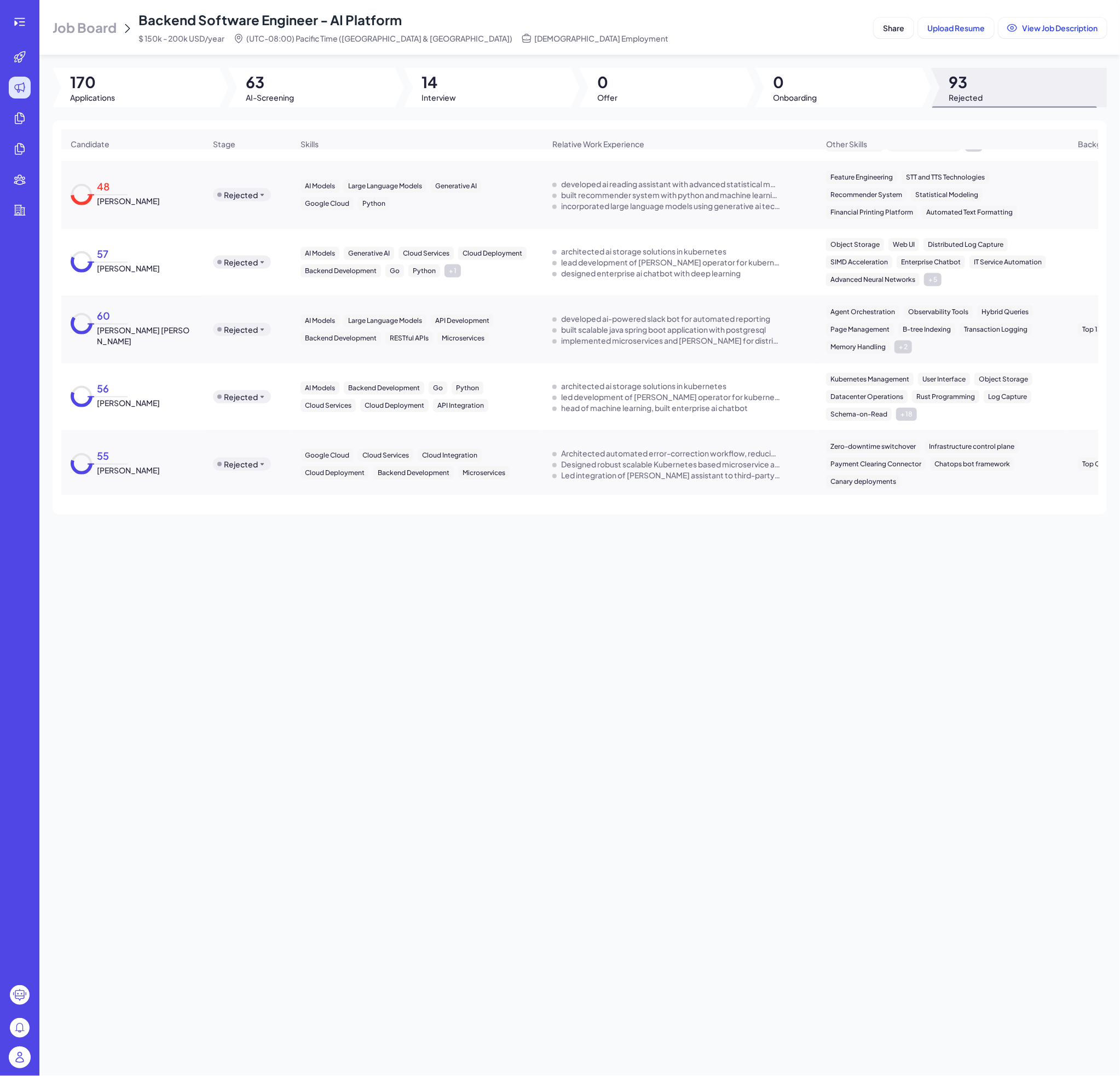
click at [138, 275] on div "57 [PERSON_NAME]" at bounding box center [132, 262] width 141 height 41
click at [133, 253] on div "57 [PERSON_NAME]" at bounding box center [126, 262] width 67 height 23
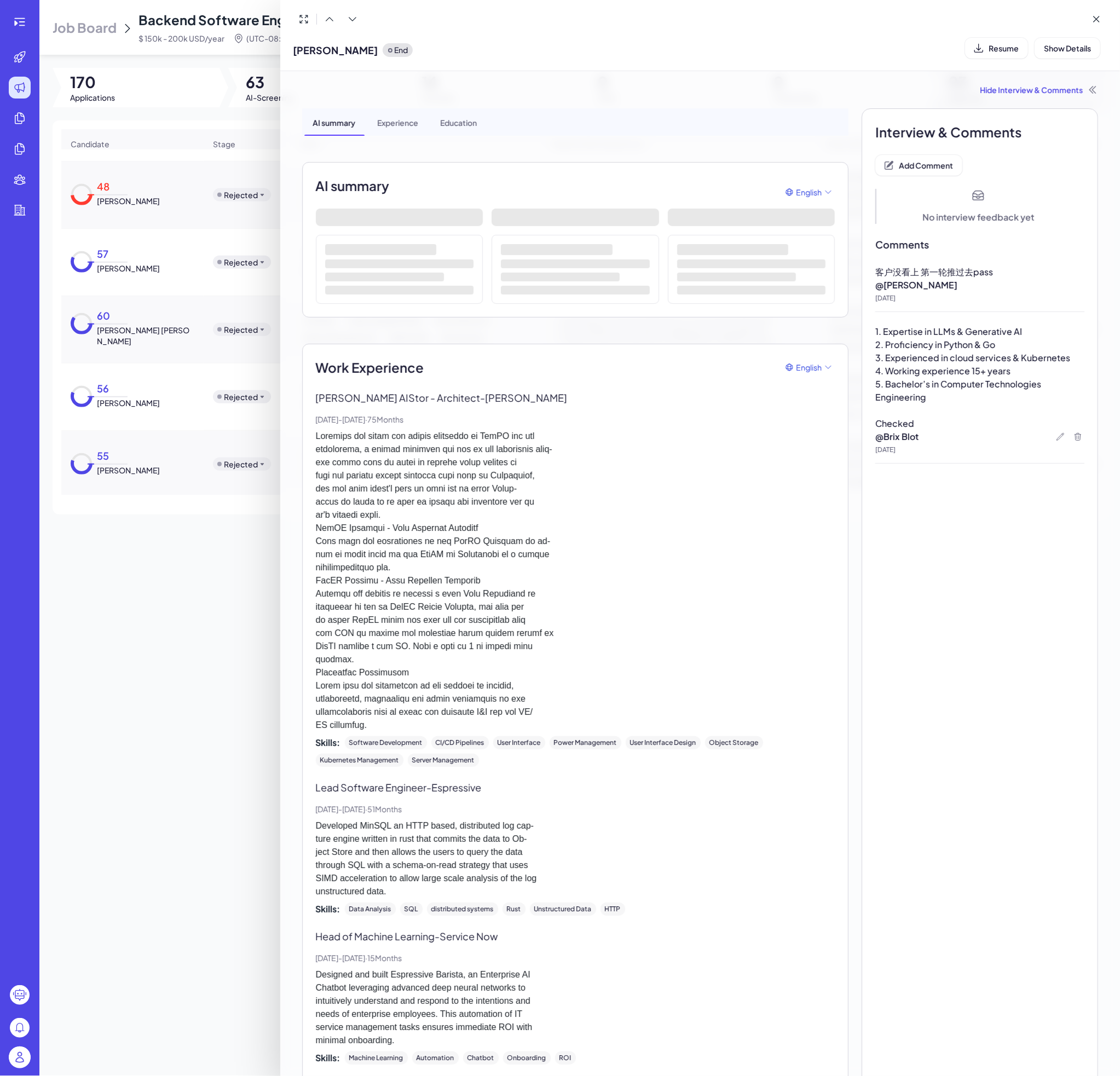
click at [120, 314] on div at bounding box center [560, 538] width 1120 height 1076
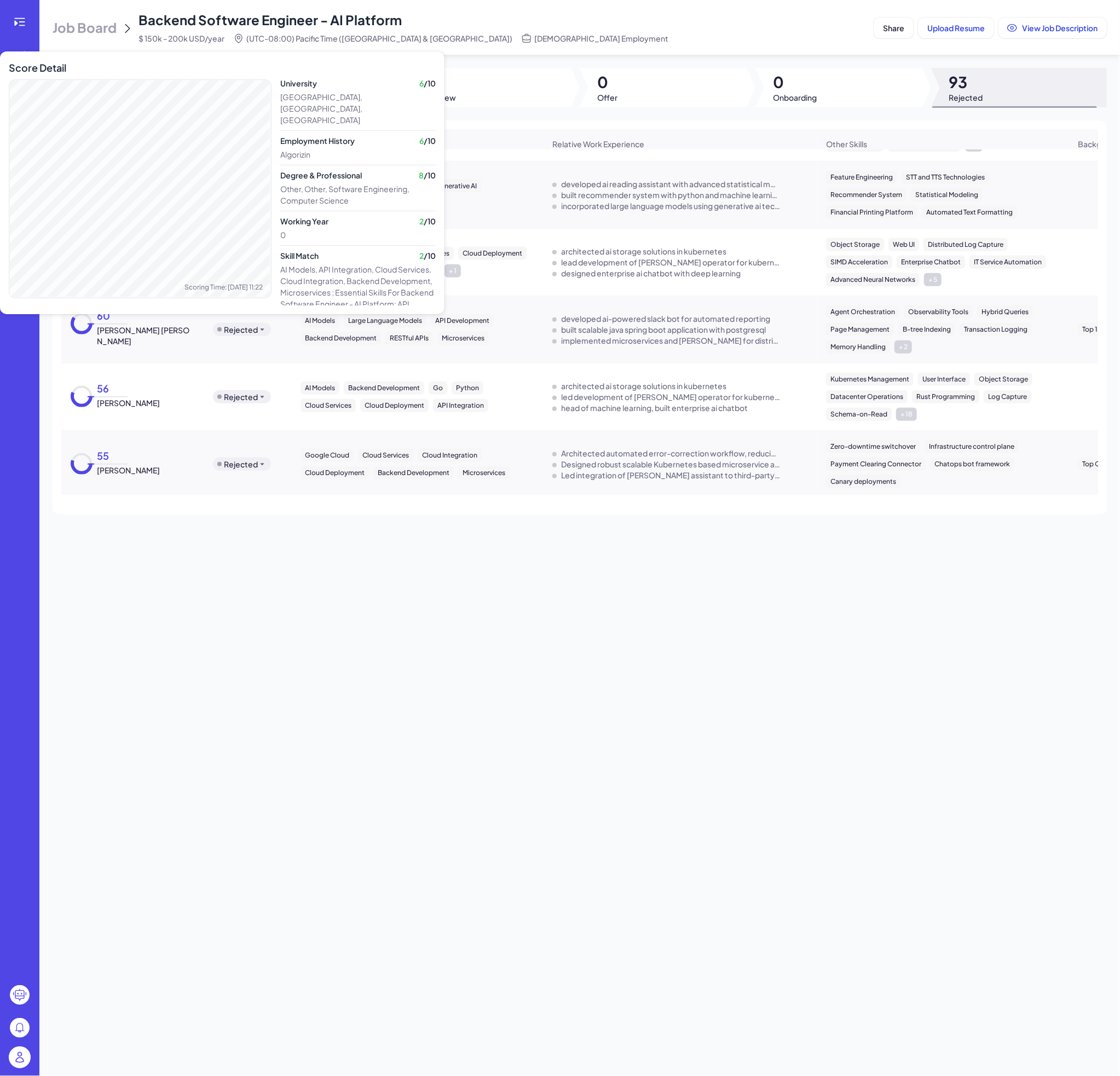
click at [120, 314] on div "Score Detail Scoring Time: [DATE] 11:22" at bounding box center [140, 191] width 263 height 263
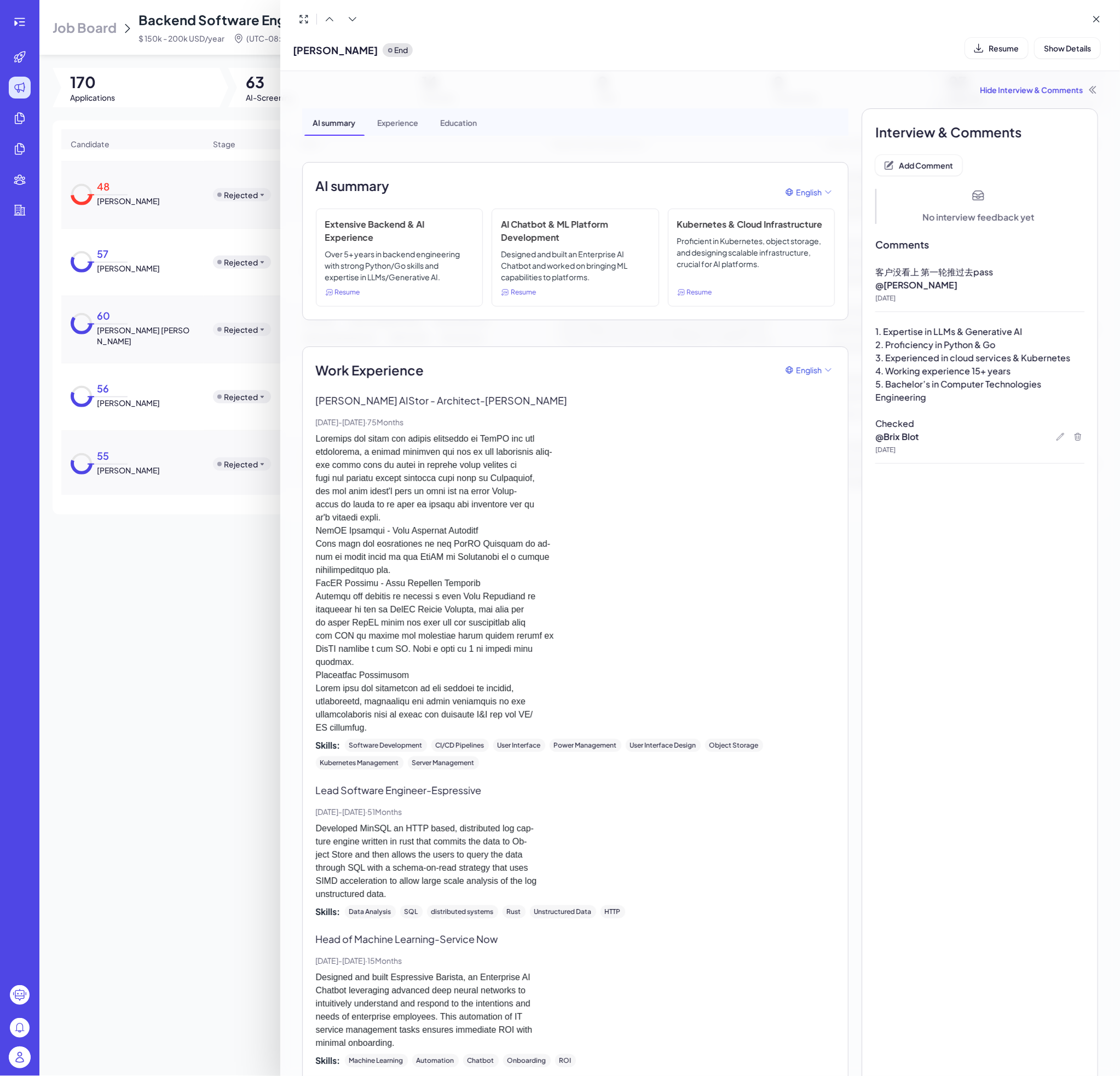
click at [120, 388] on div at bounding box center [560, 538] width 1120 height 1076
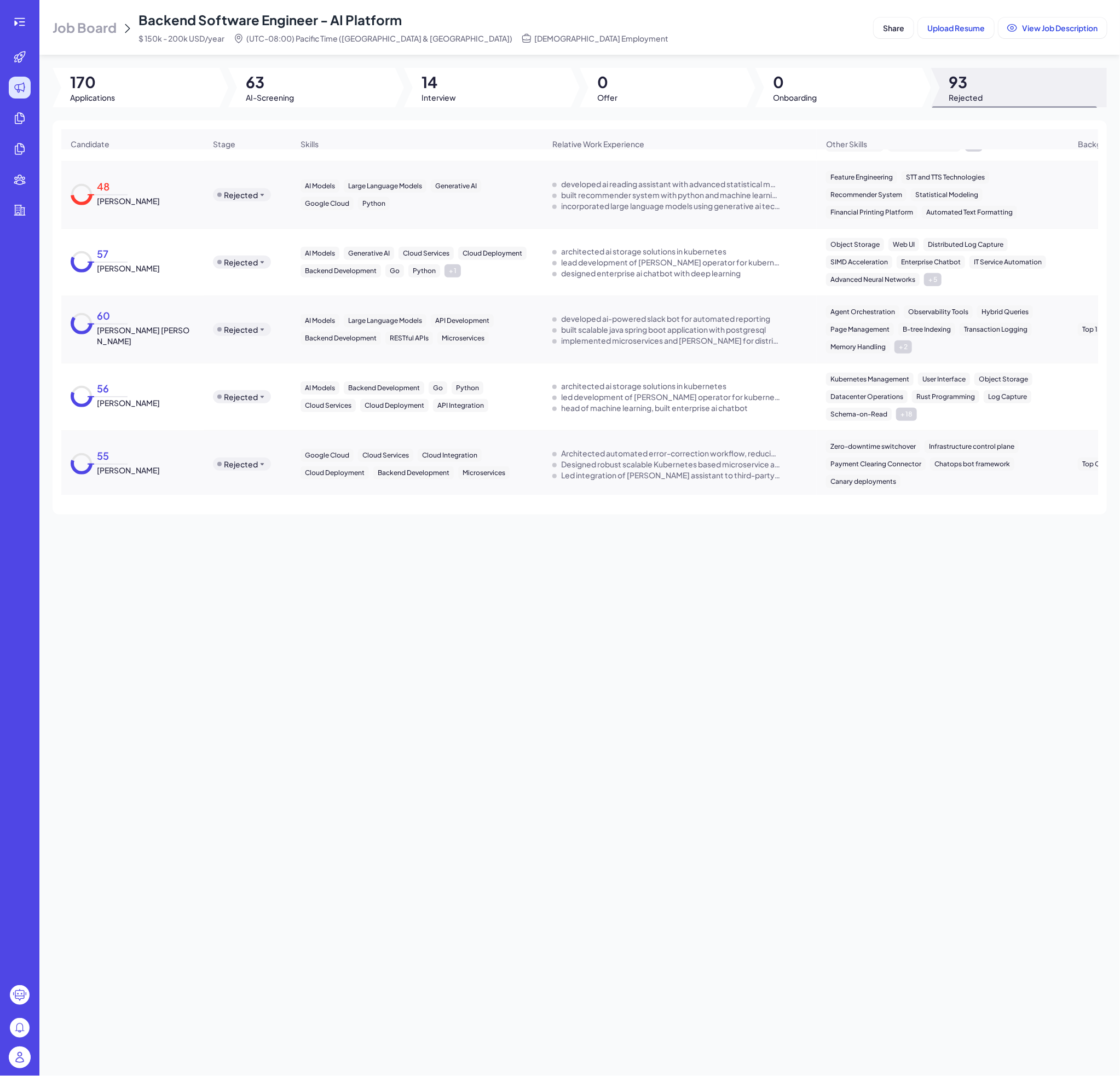
click at [123, 397] on span "[PERSON_NAME]" at bounding box center [128, 403] width 63 height 11
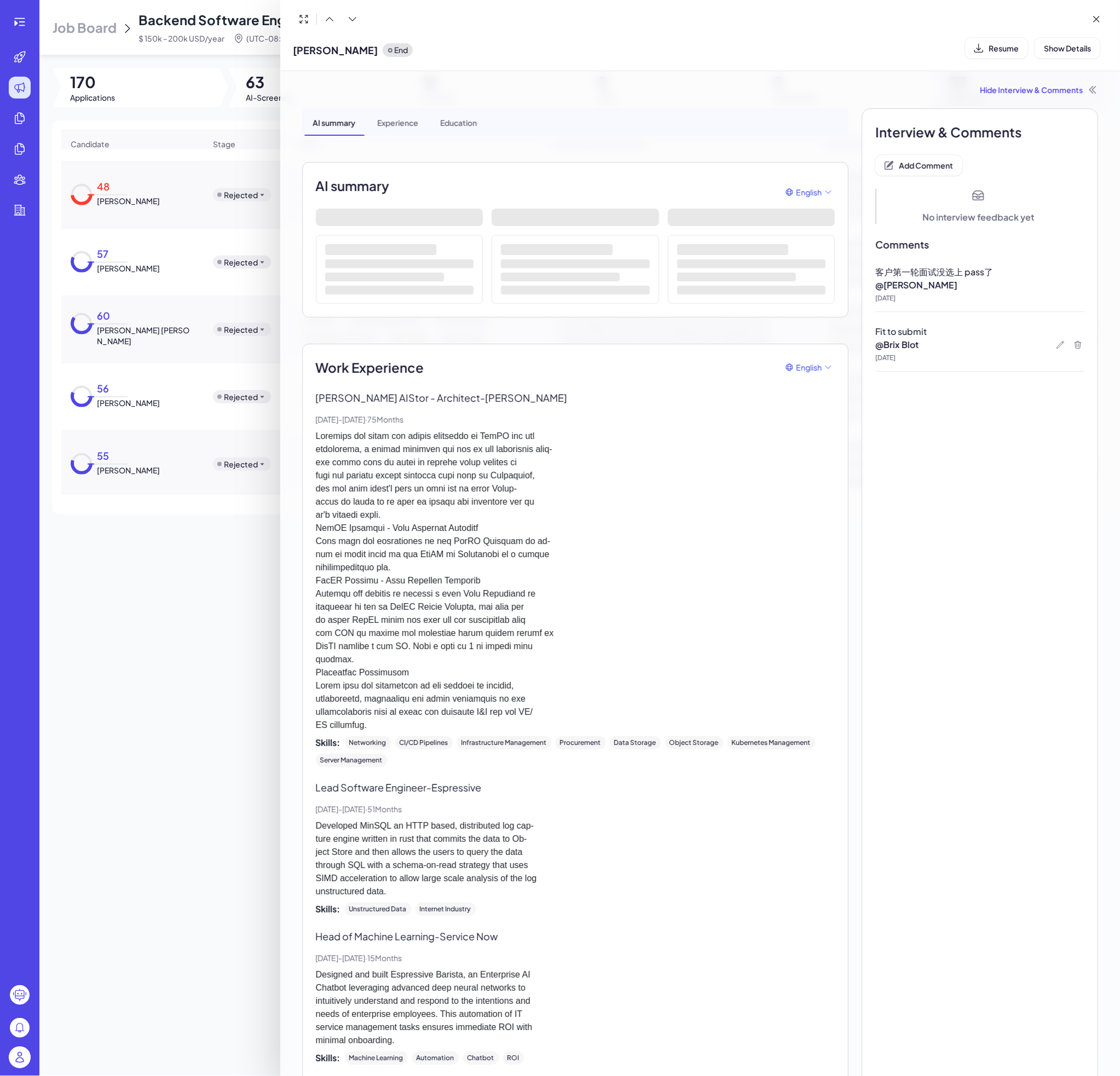
click at [115, 325] on div at bounding box center [560, 538] width 1120 height 1076
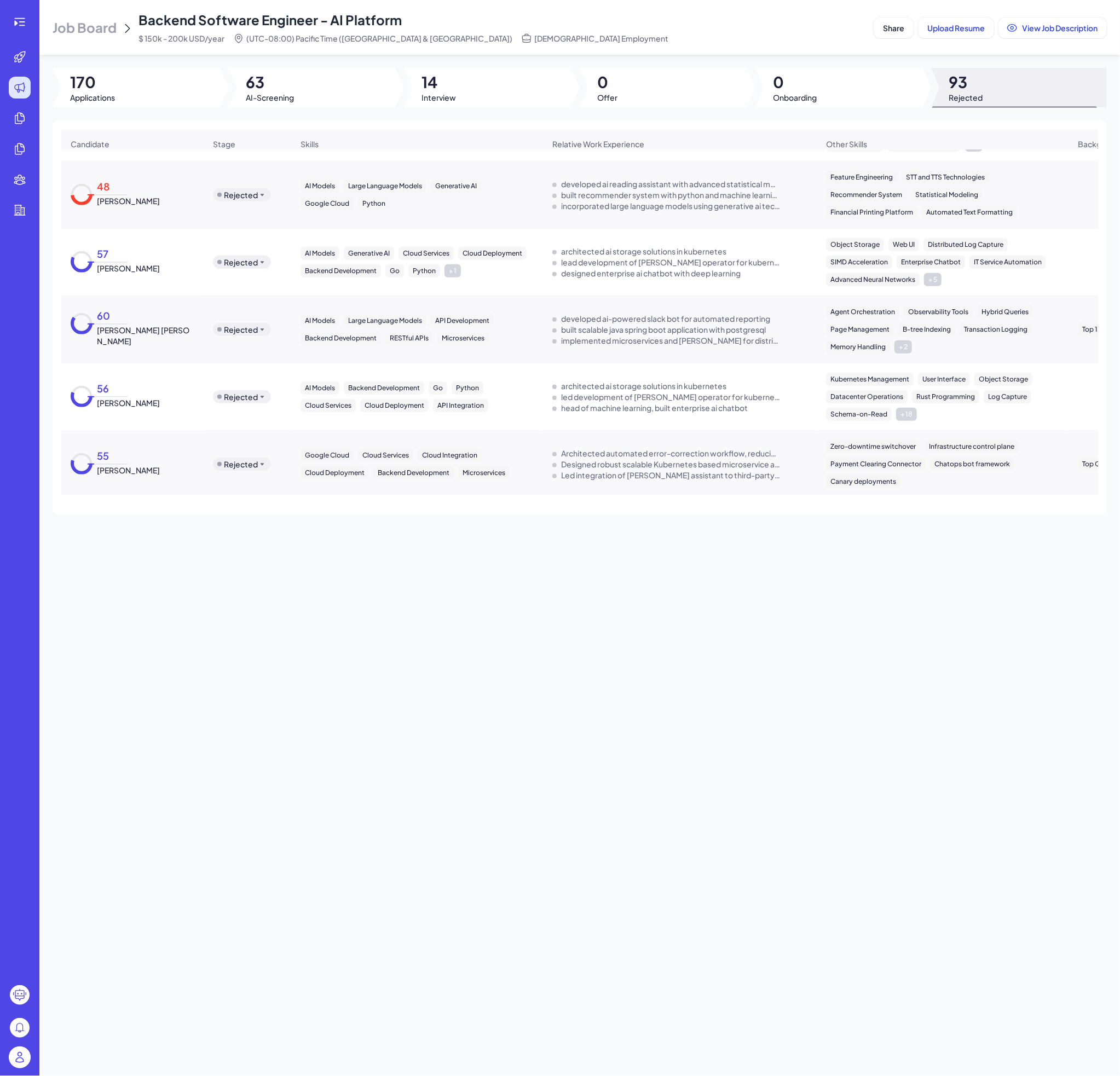
click at [123, 327] on span "[PERSON_NAME] [PERSON_NAME]" at bounding box center [145, 335] width 97 height 22
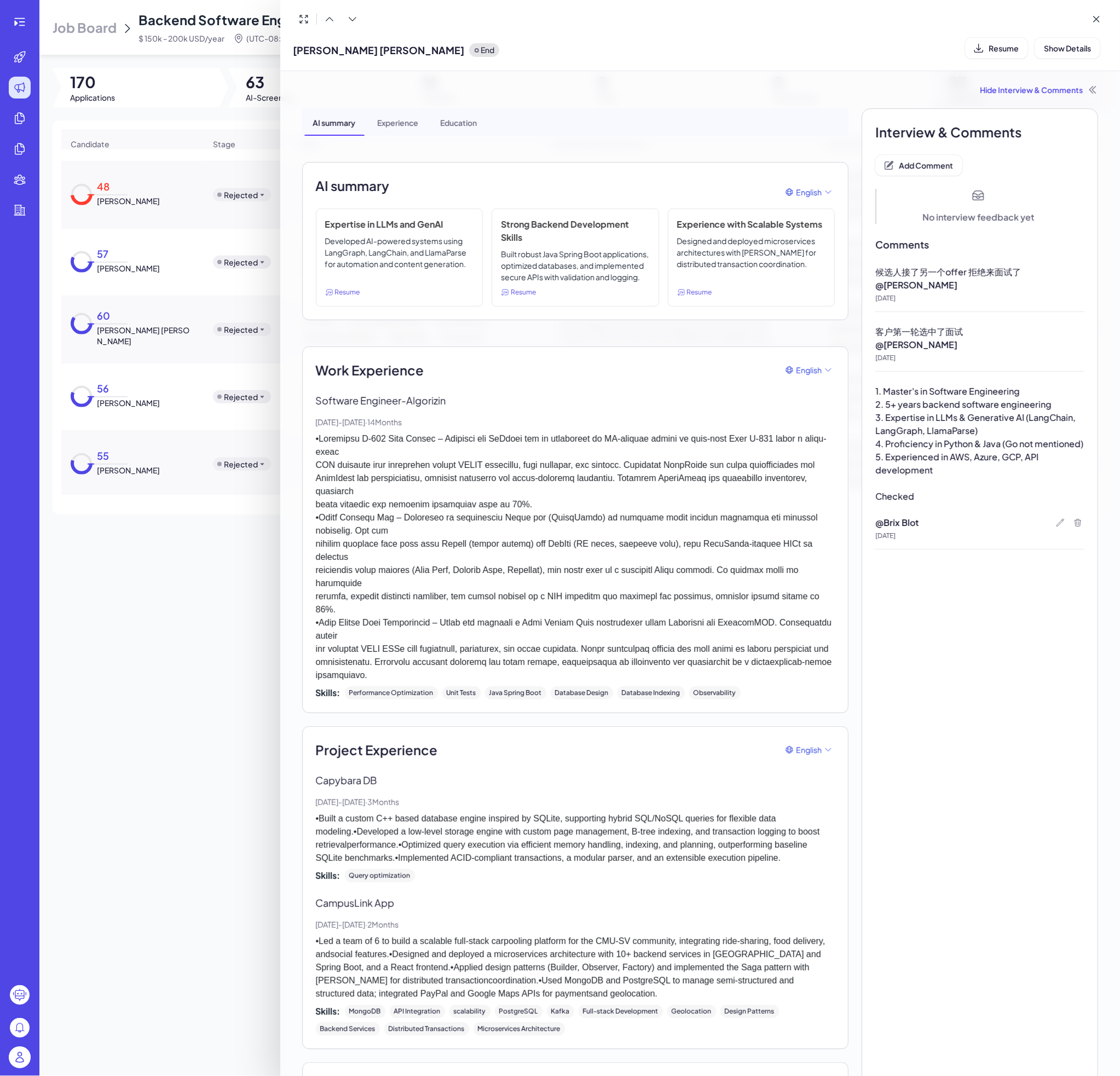
click at [136, 398] on div at bounding box center [560, 538] width 1120 height 1076
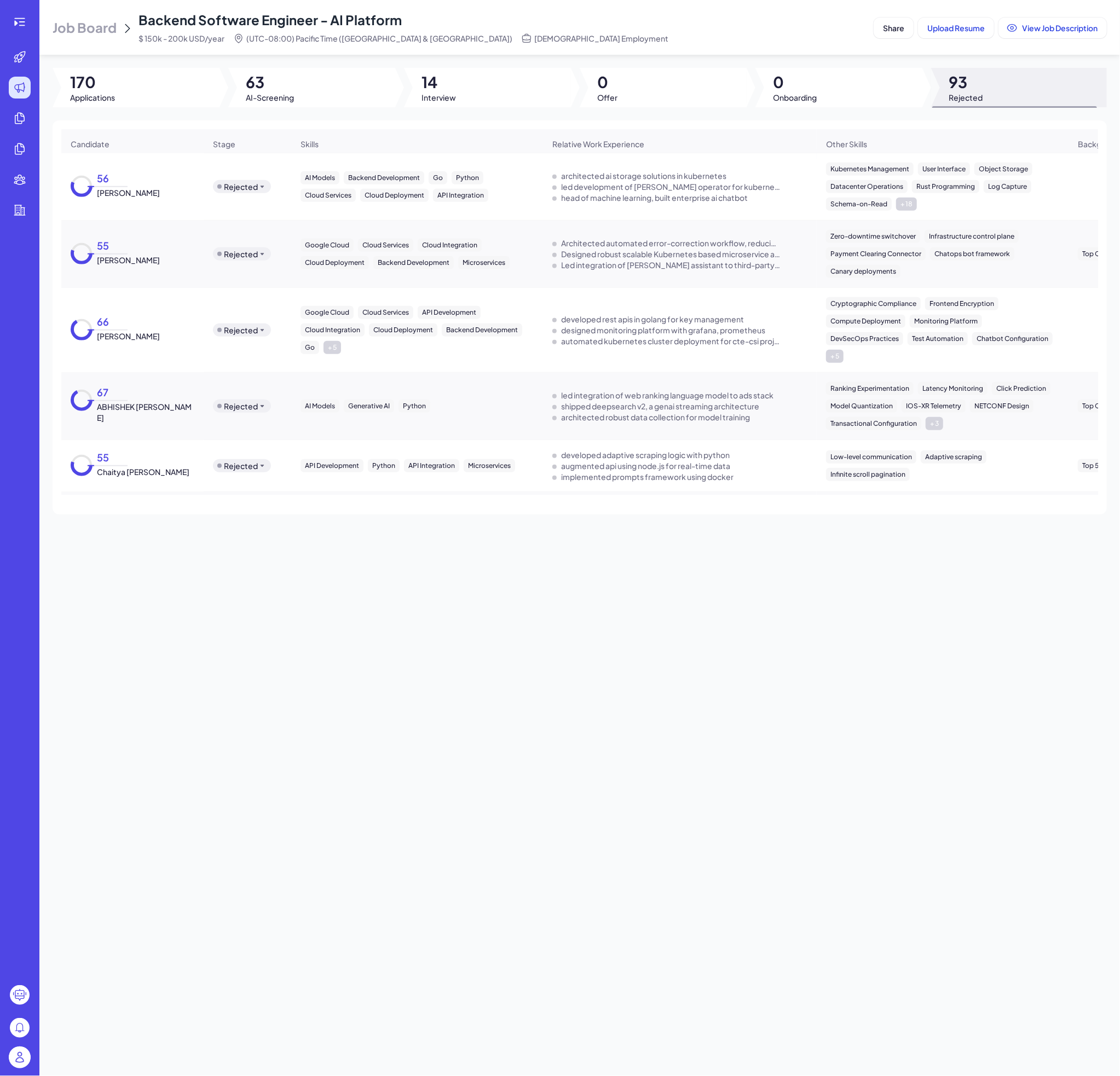
scroll to position [548, 0]
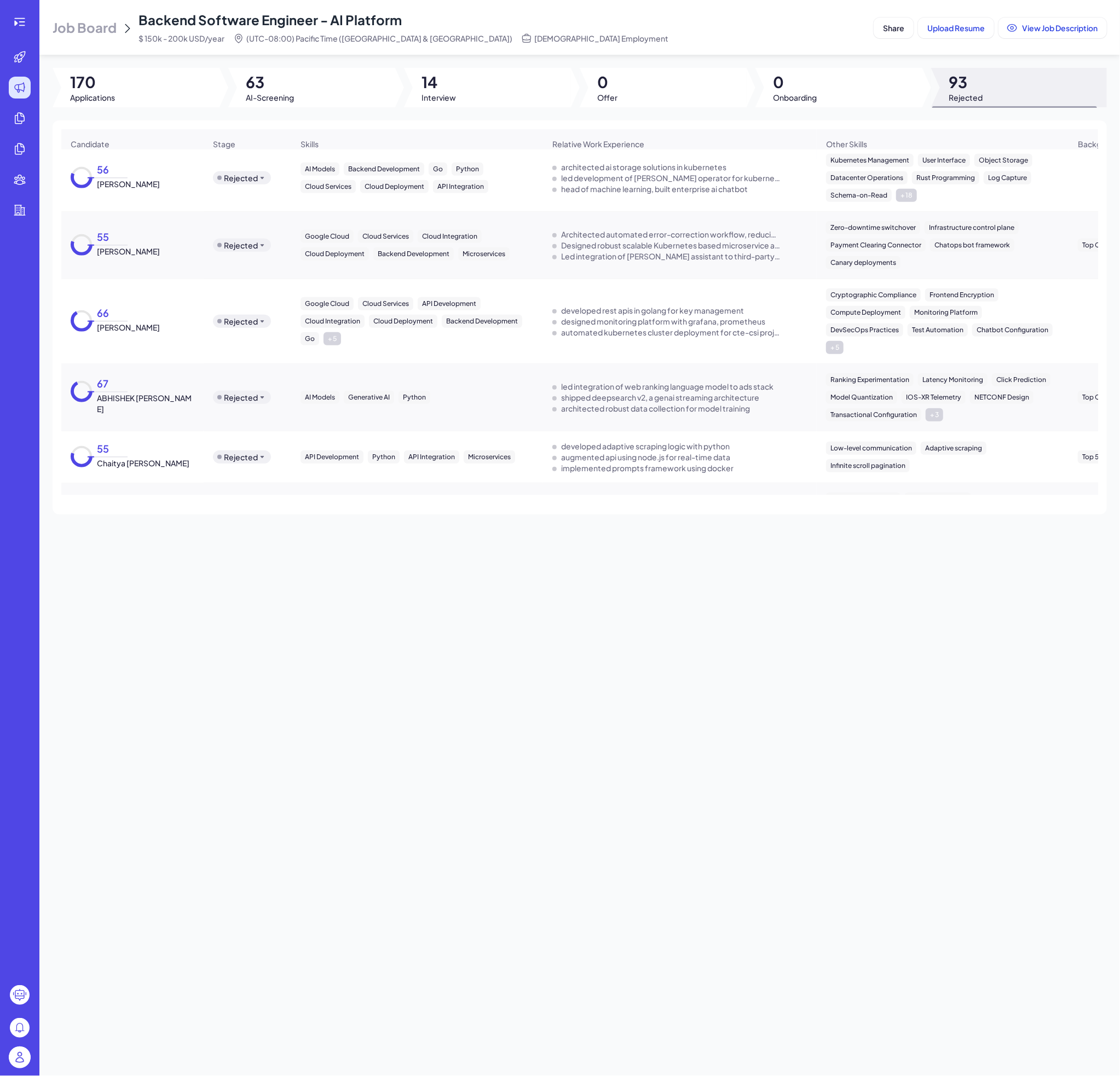
click at [135, 388] on div "67 ABHISHEK [PERSON_NAME]" at bounding box center [143, 397] width 102 height 34
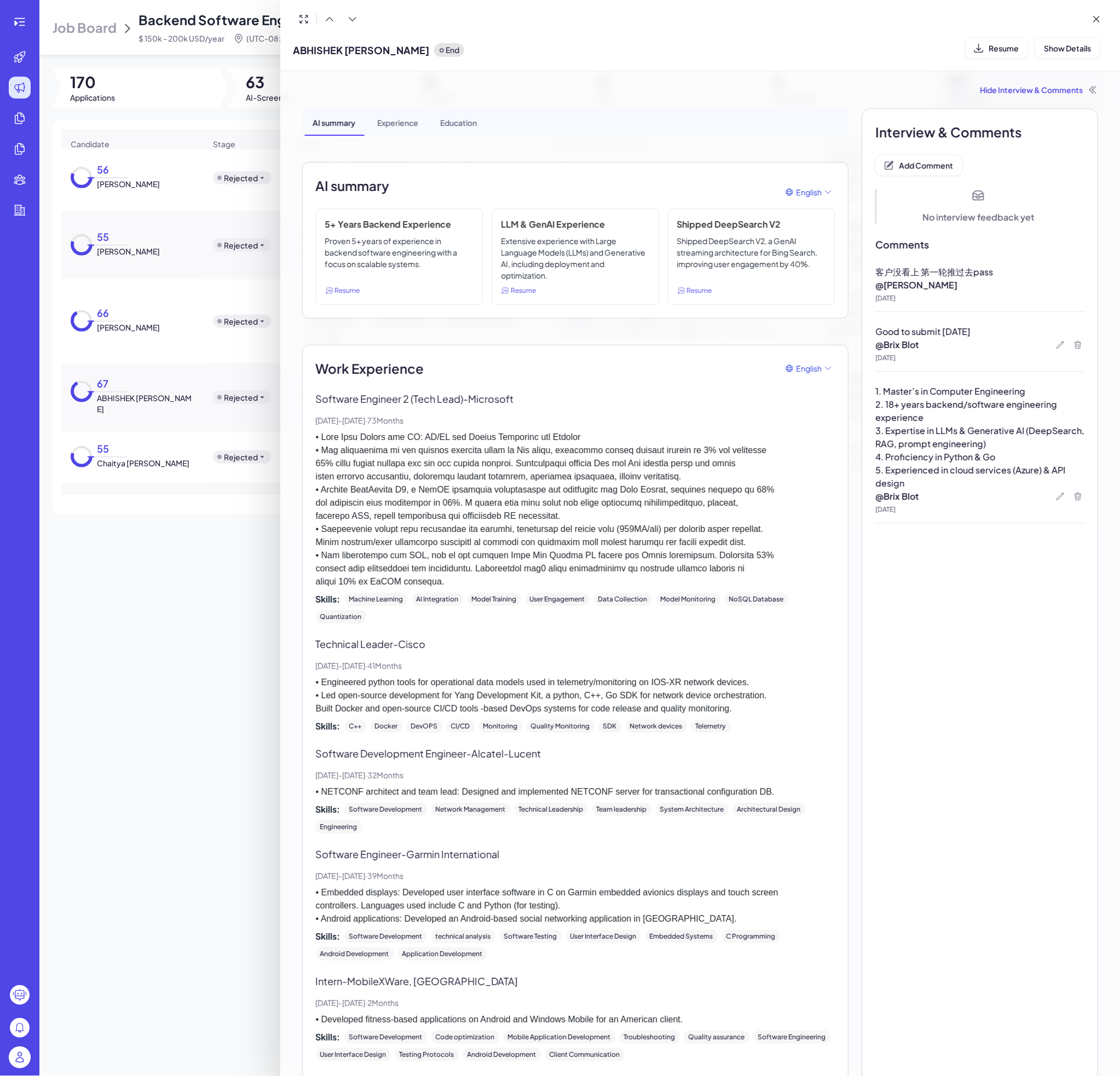
click at [135, 388] on div at bounding box center [560, 538] width 1120 height 1076
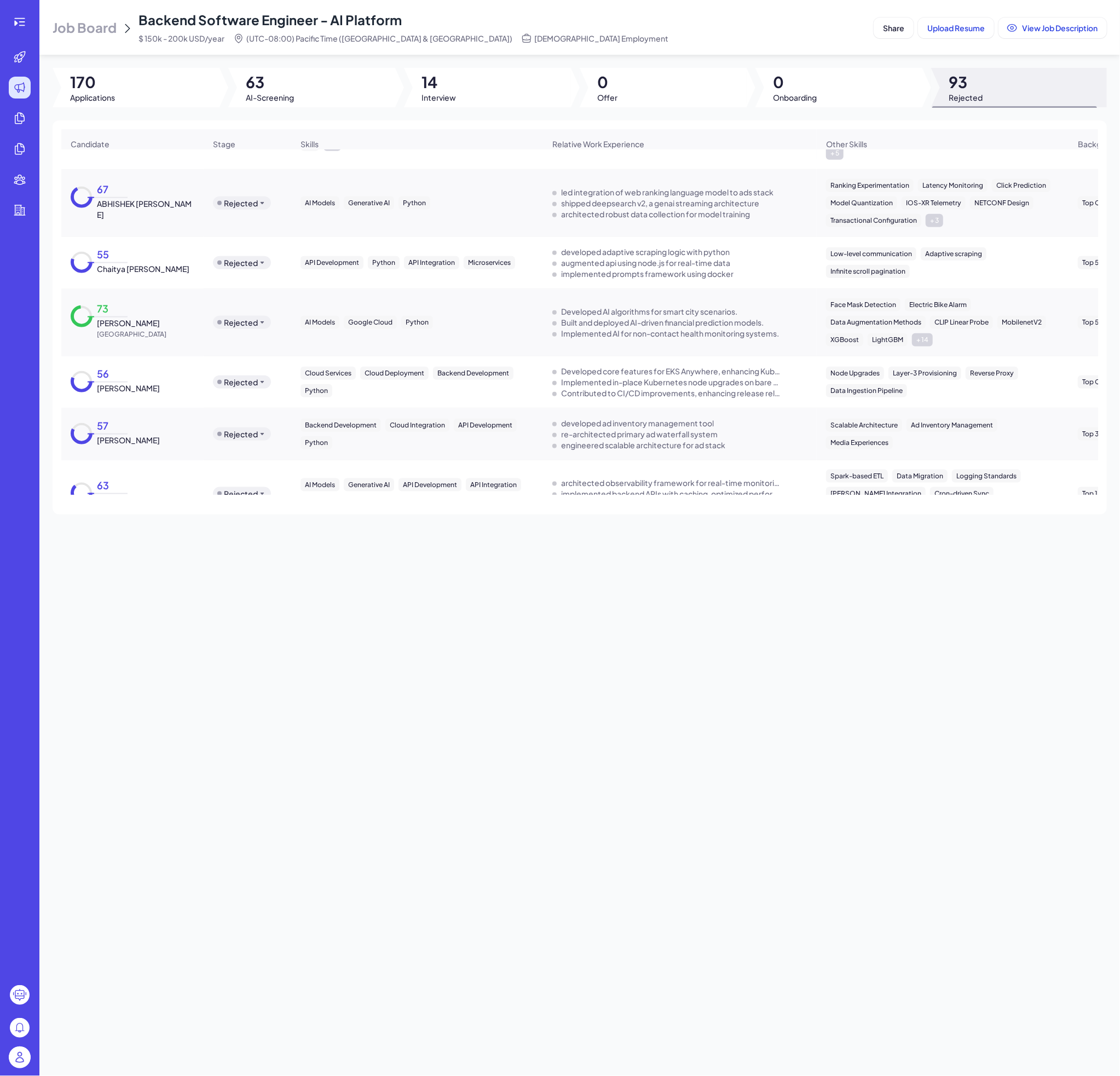
scroll to position [767, 0]
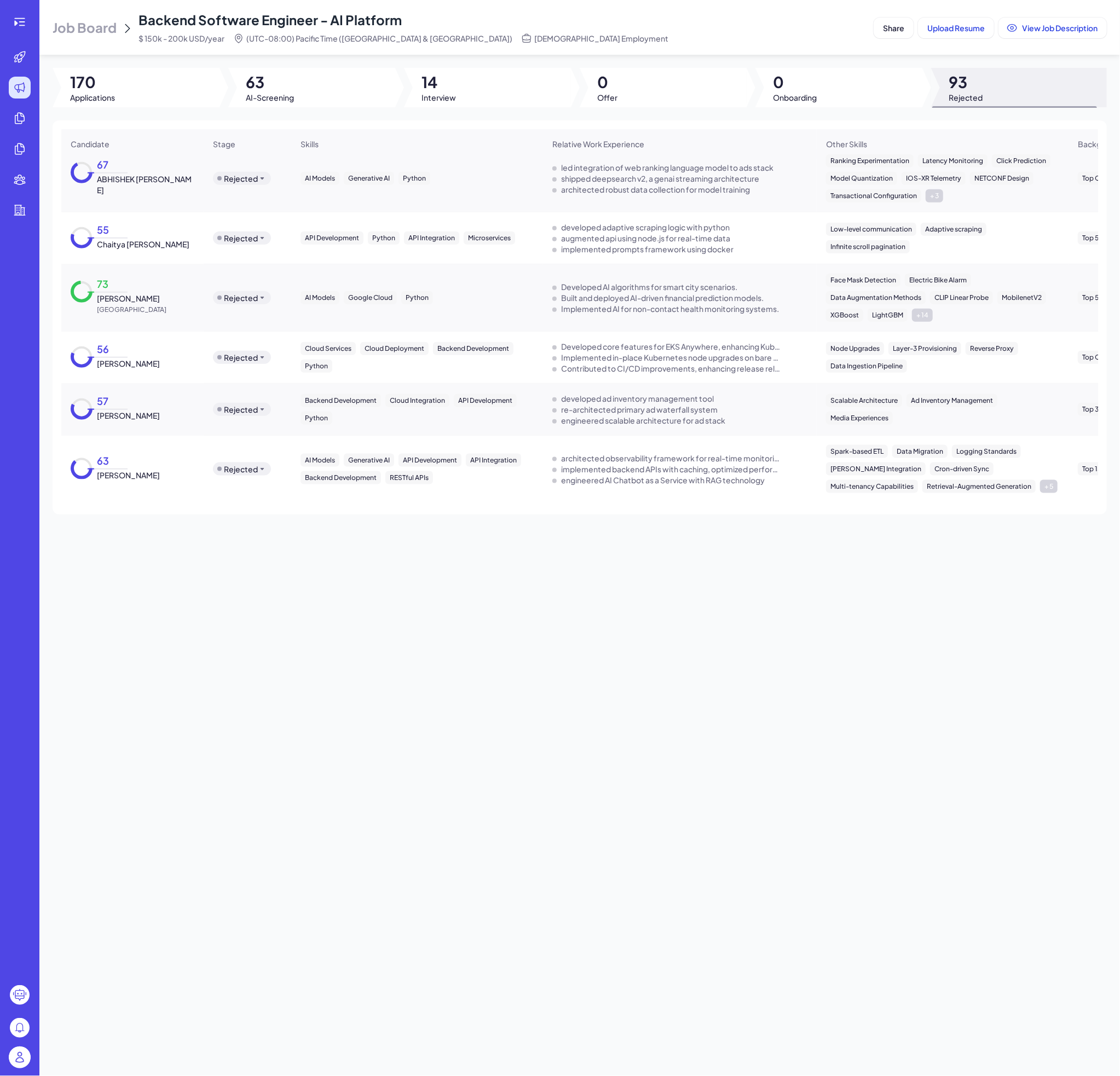
click at [139, 316] on div "73 [PERSON_NAME] [GEOGRAPHIC_DATA]" at bounding box center [132, 298] width 141 height 52
click at [125, 299] on span "[PERSON_NAME]" at bounding box center [128, 298] width 63 height 11
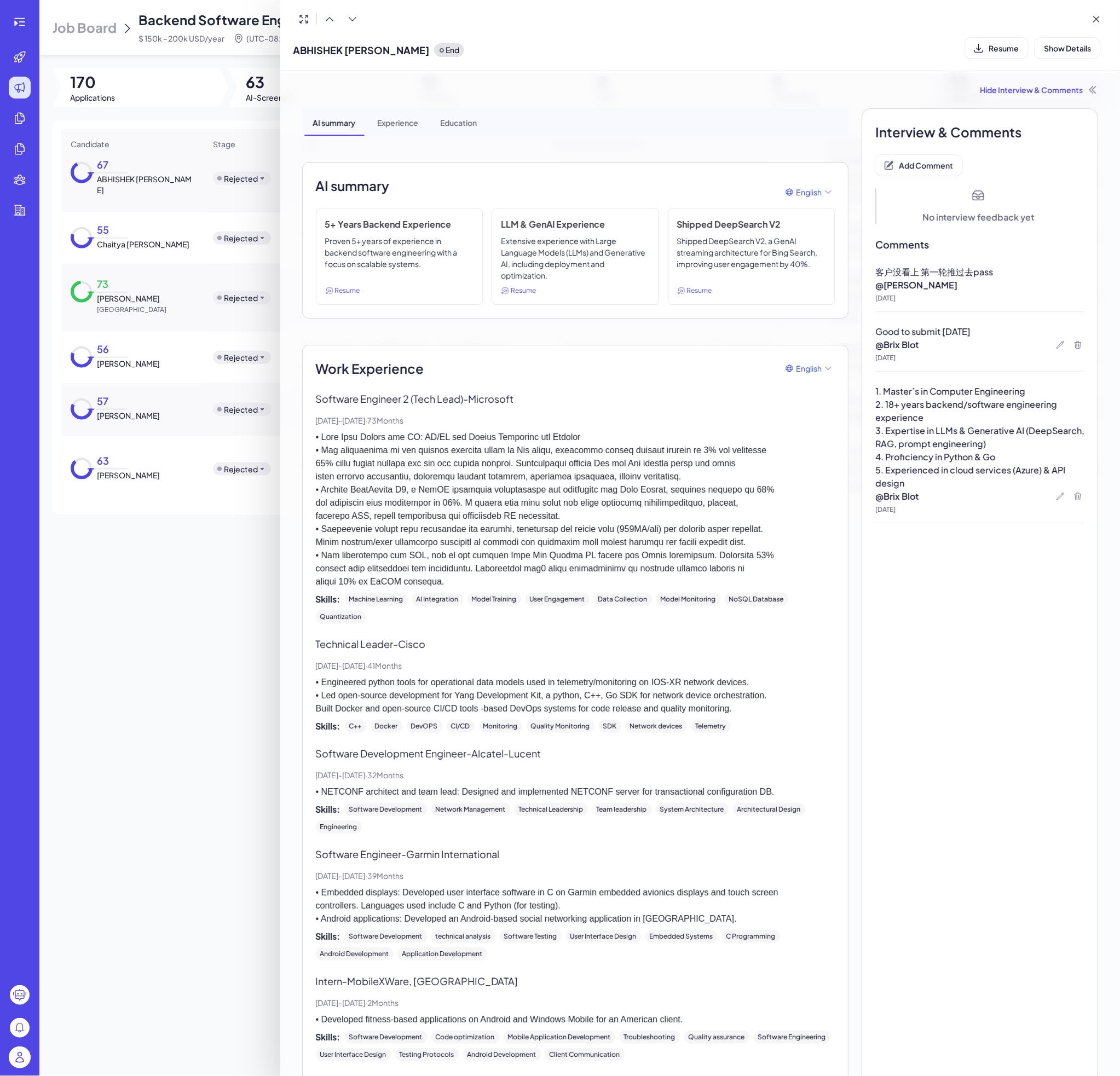
click at [118, 358] on div at bounding box center [560, 538] width 1120 height 1076
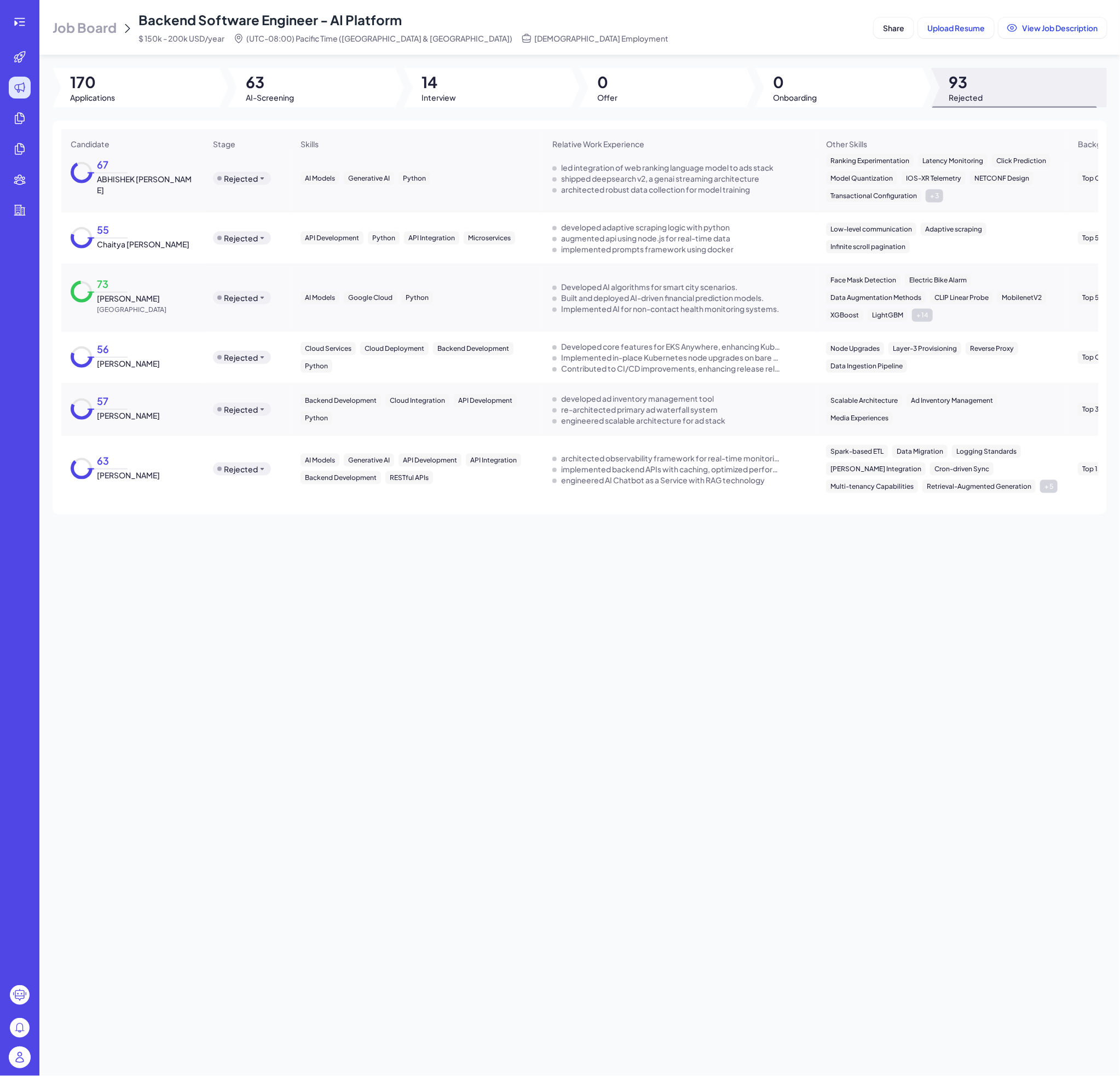
click at [133, 358] on span "[PERSON_NAME]" at bounding box center [128, 363] width 63 height 11
